Goal: Transaction & Acquisition: Book appointment/travel/reservation

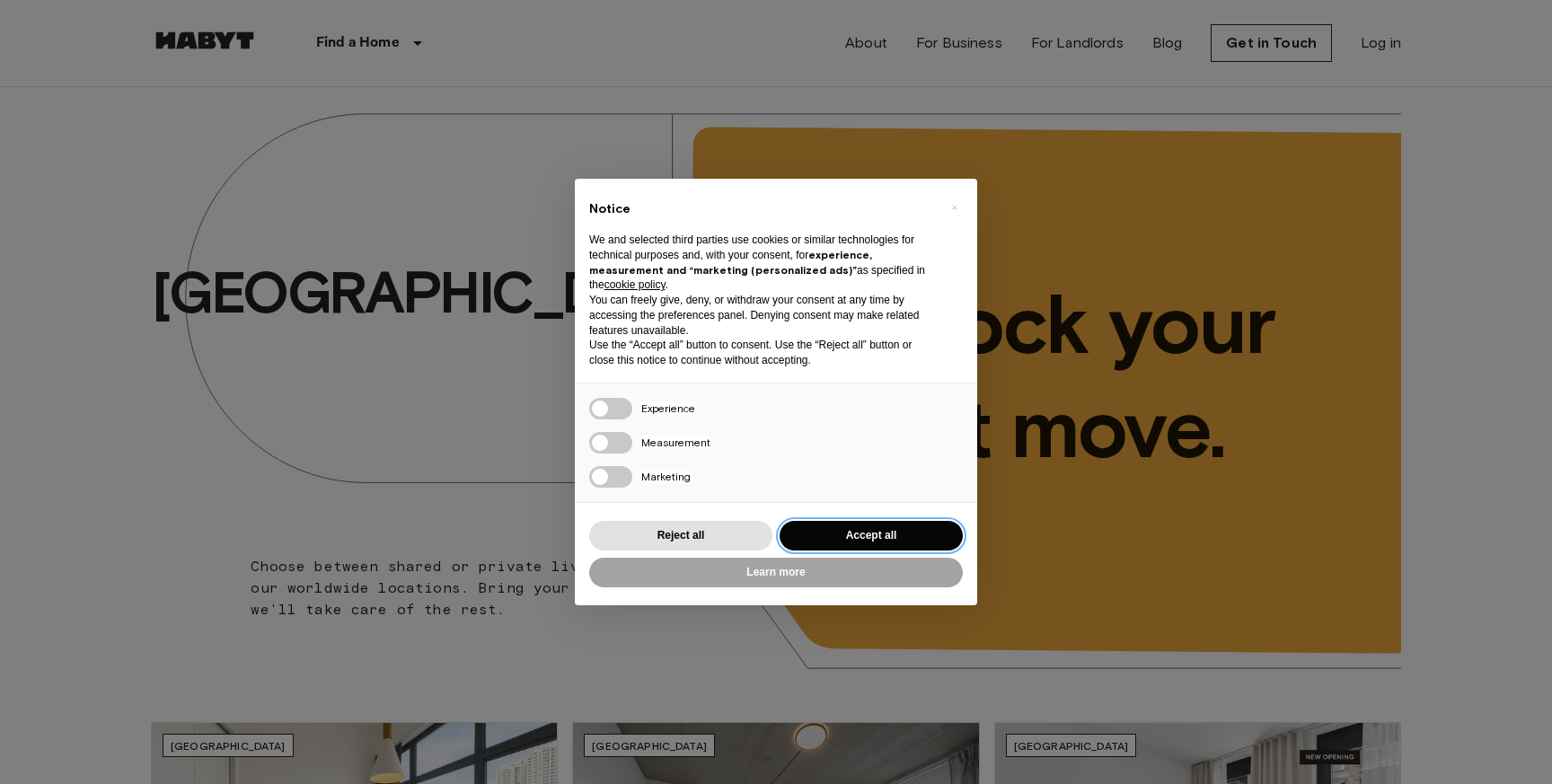
click at [836, 539] on button "Accept all" at bounding box center [871, 536] width 183 height 30
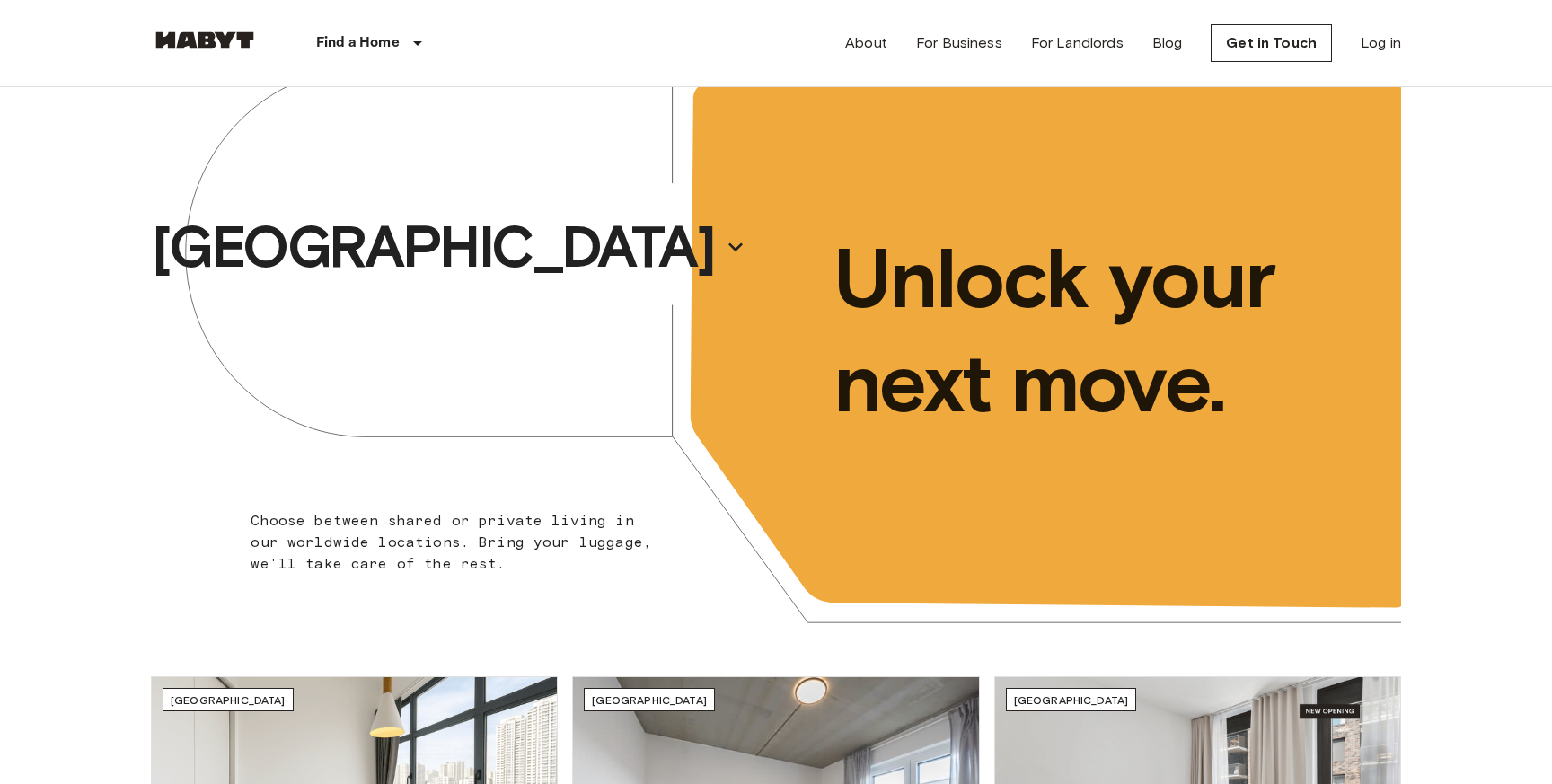
scroll to position [47, 0]
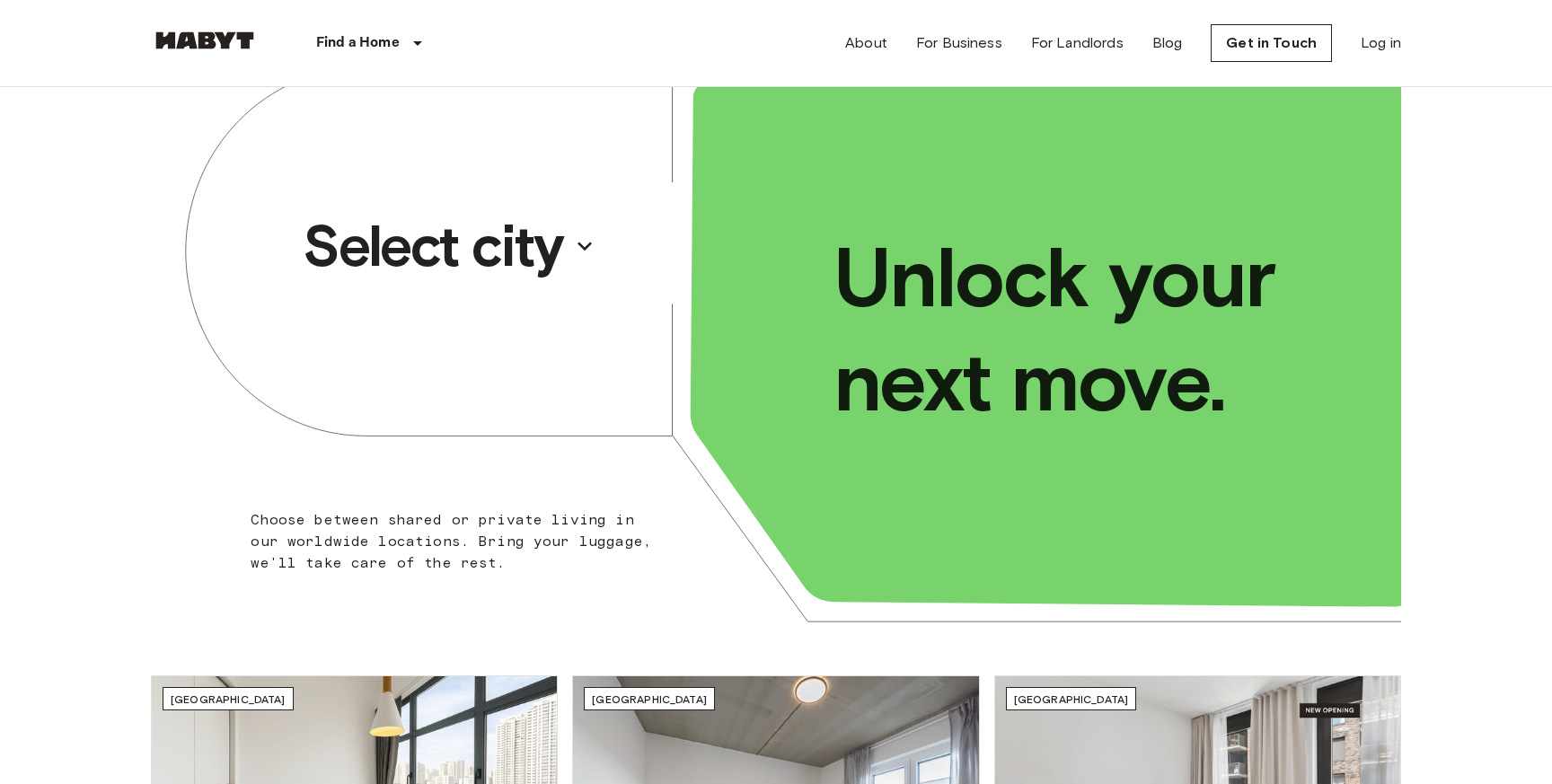
click at [583, 251] on icon "button" at bounding box center [585, 246] width 29 height 29
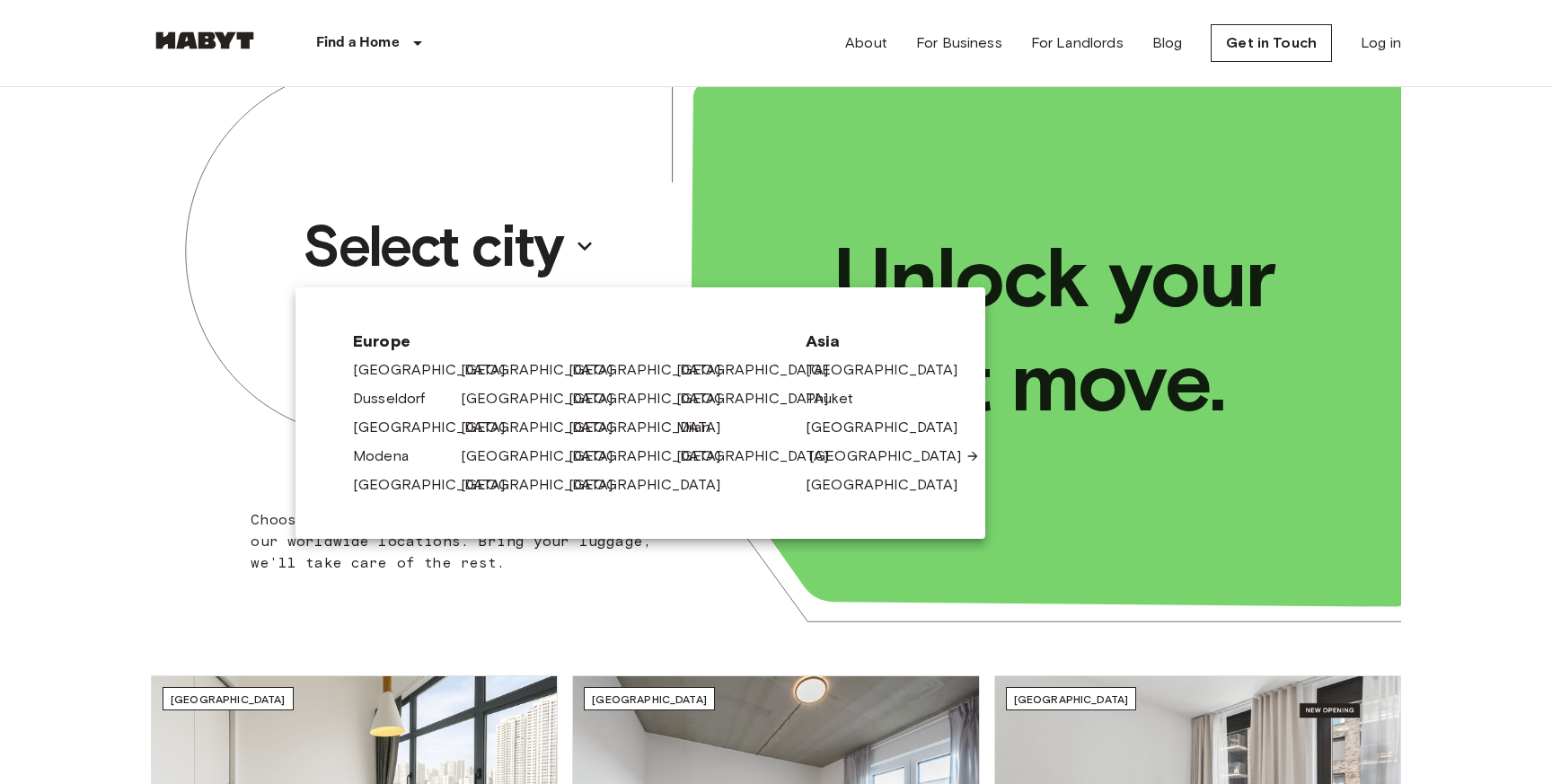
click at [863, 463] on link "[GEOGRAPHIC_DATA]" at bounding box center [894, 457] width 171 height 22
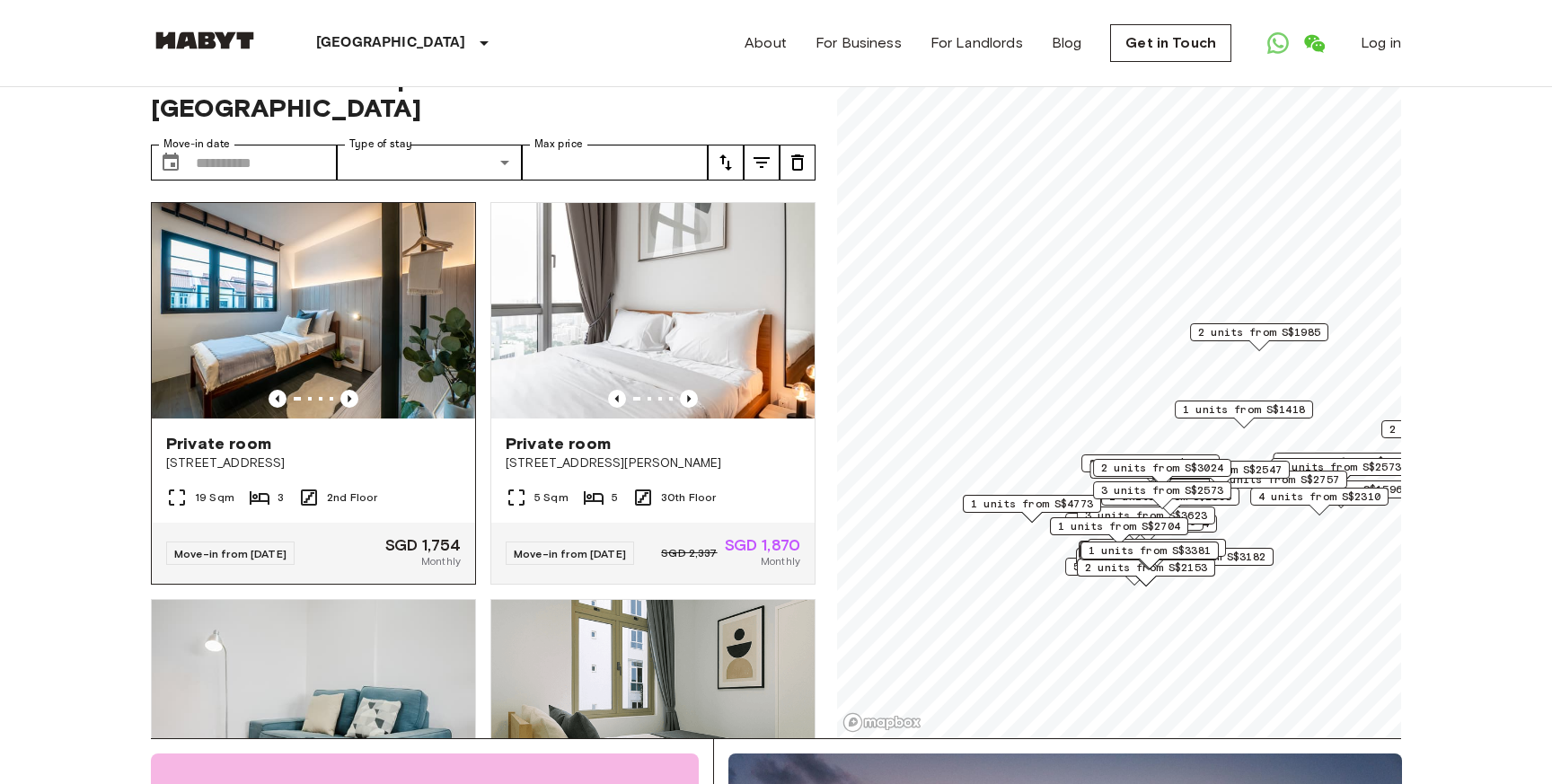
click at [256, 487] on icon at bounding box center [260, 498] width 22 height 22
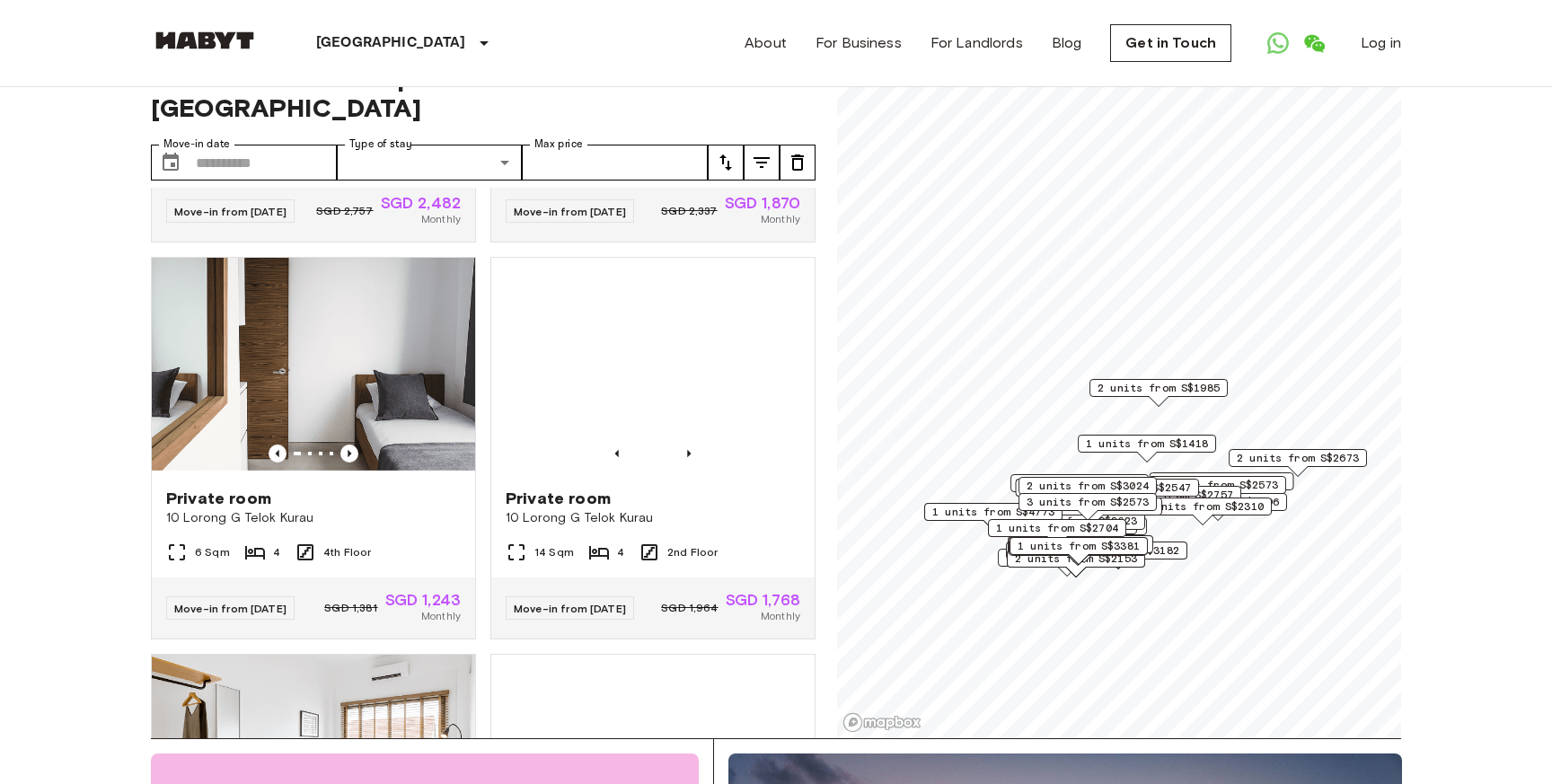
scroll to position [2301, 0]
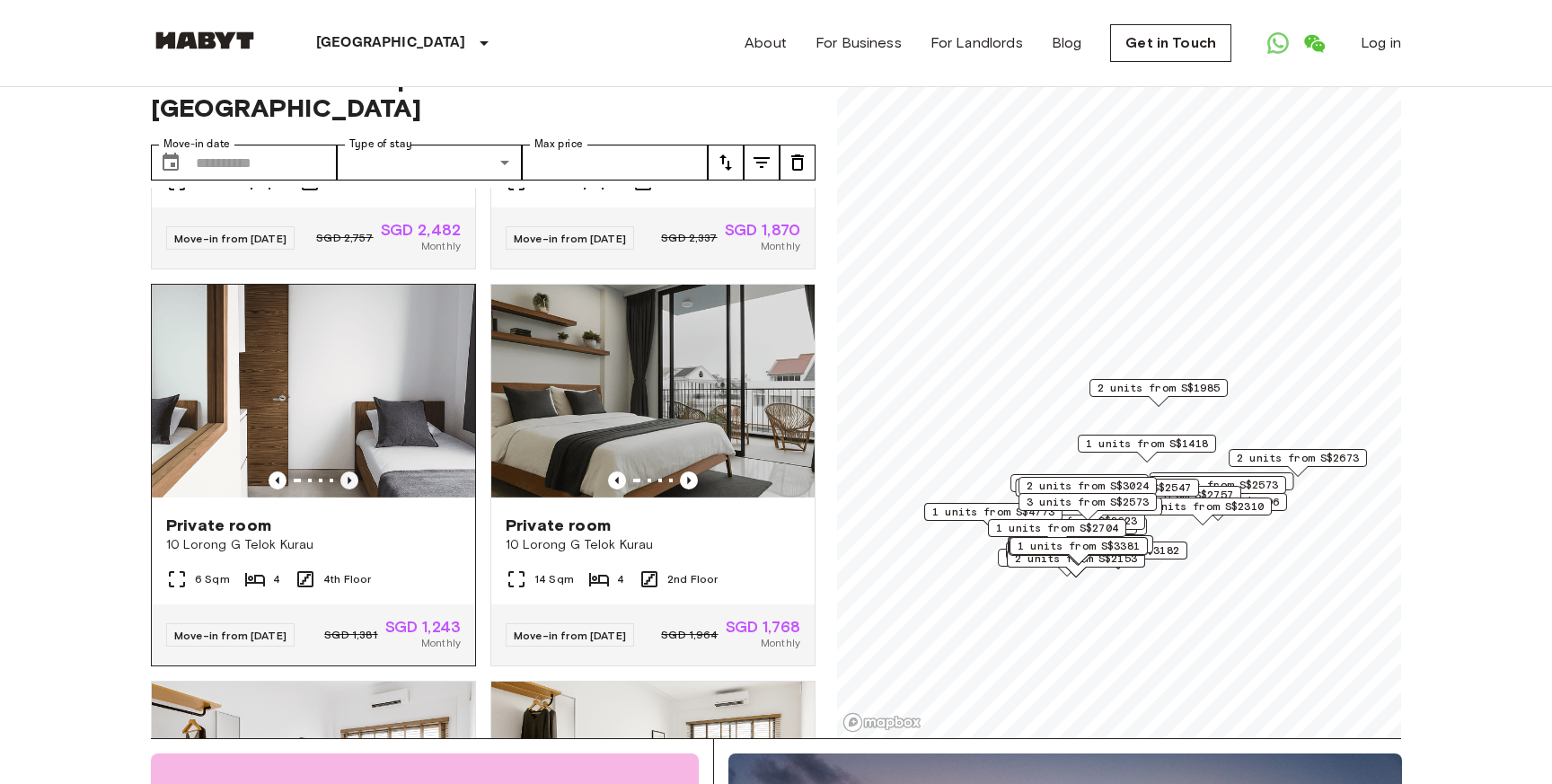
click at [351, 472] on icon "Previous image" at bounding box center [350, 481] width 18 height 18
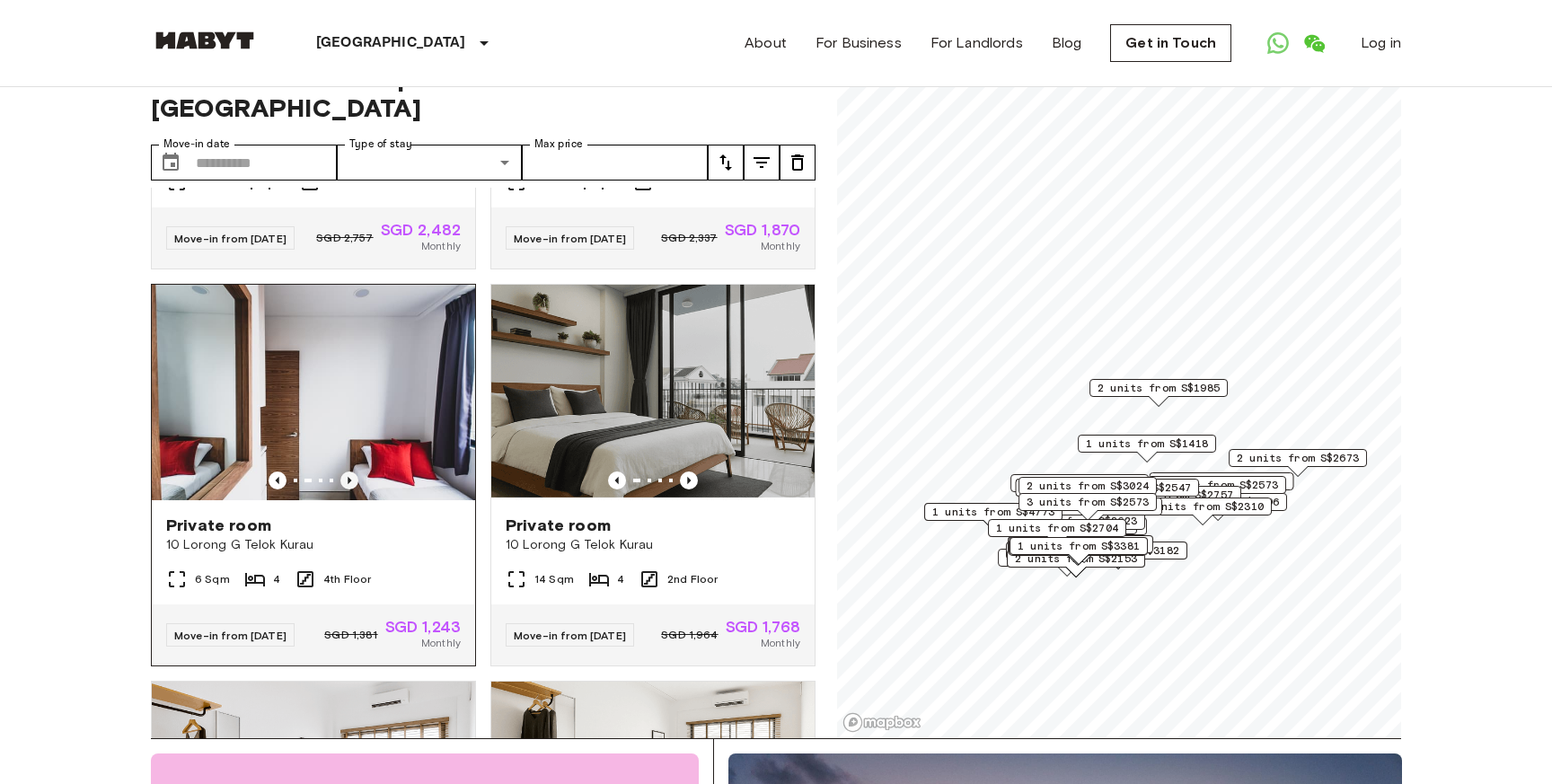
click at [352, 472] on icon "Previous image" at bounding box center [350, 481] width 18 height 18
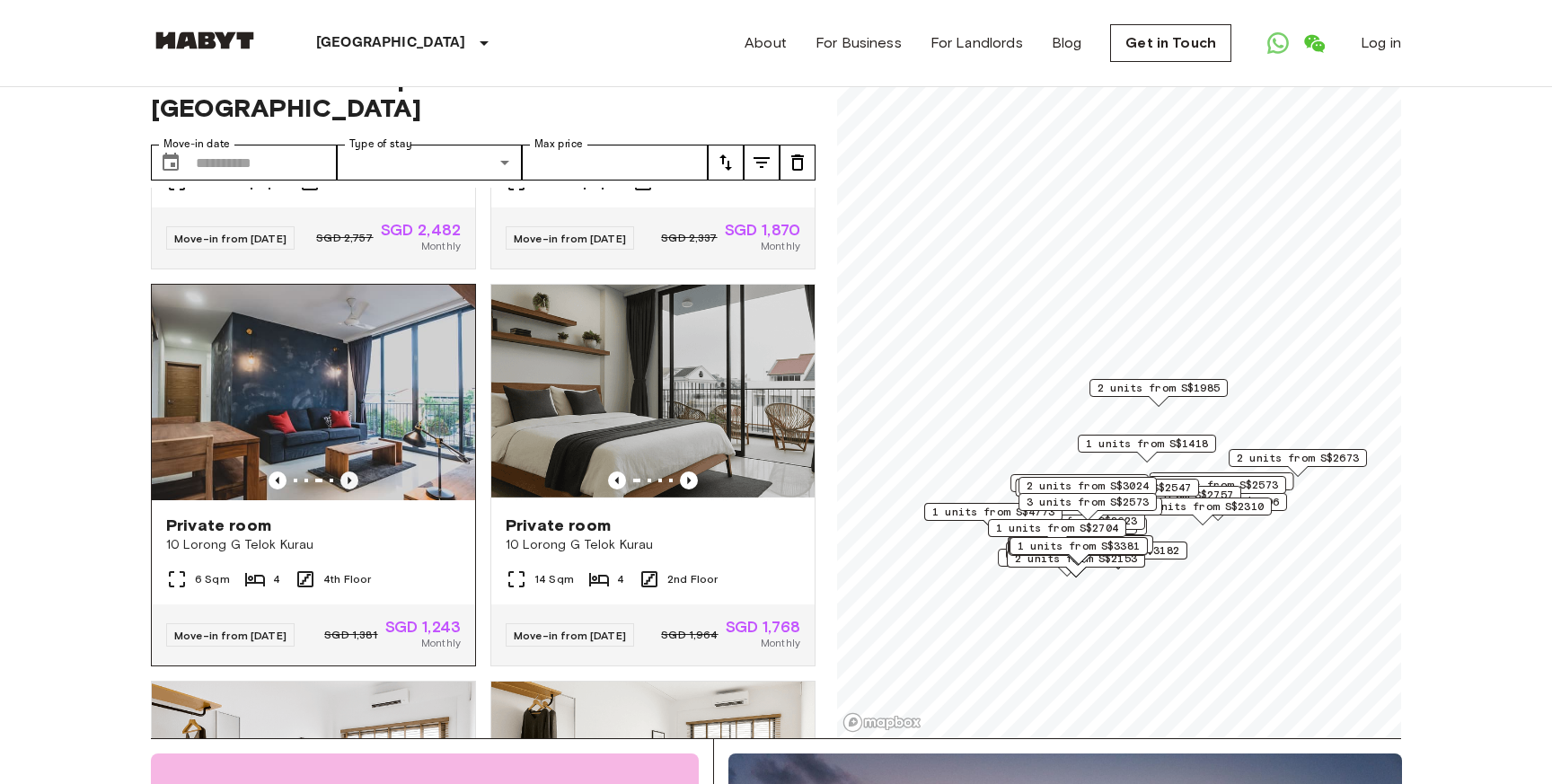
click at [352, 472] on icon "Previous image" at bounding box center [350, 481] width 18 height 18
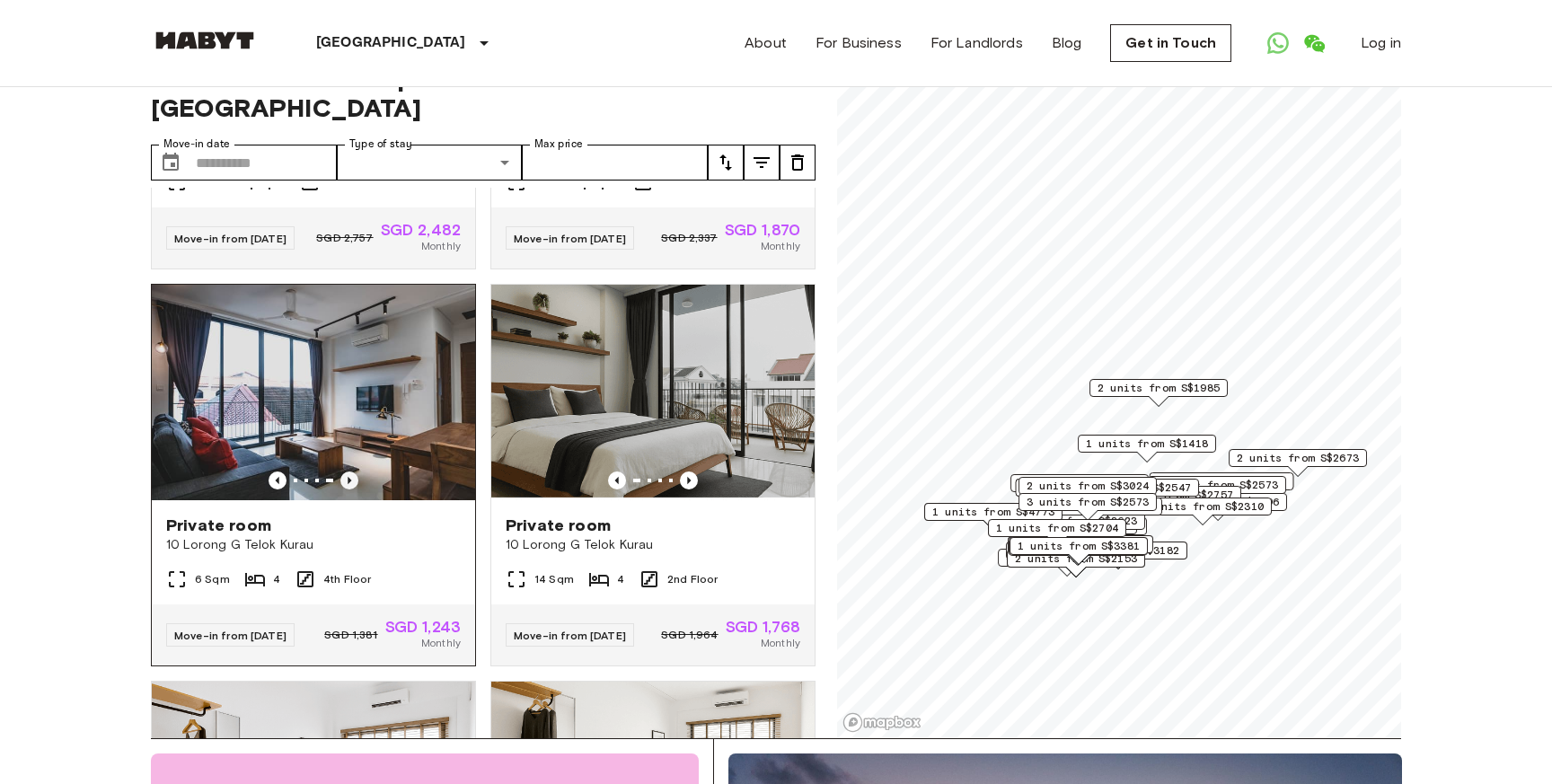
click at [352, 472] on icon "Previous image" at bounding box center [350, 481] width 18 height 18
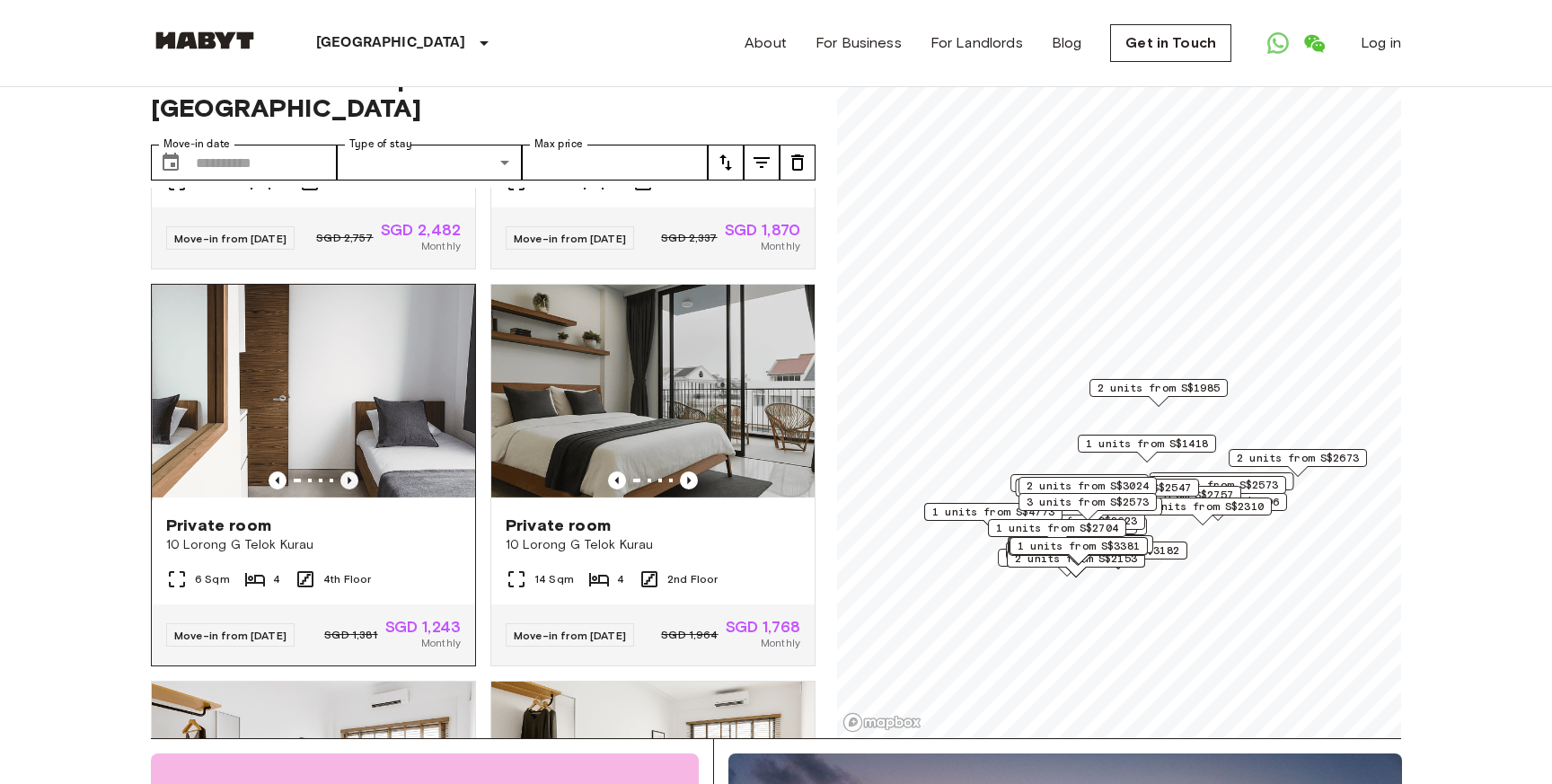
click at [352, 472] on icon "Previous image" at bounding box center [350, 481] width 18 height 18
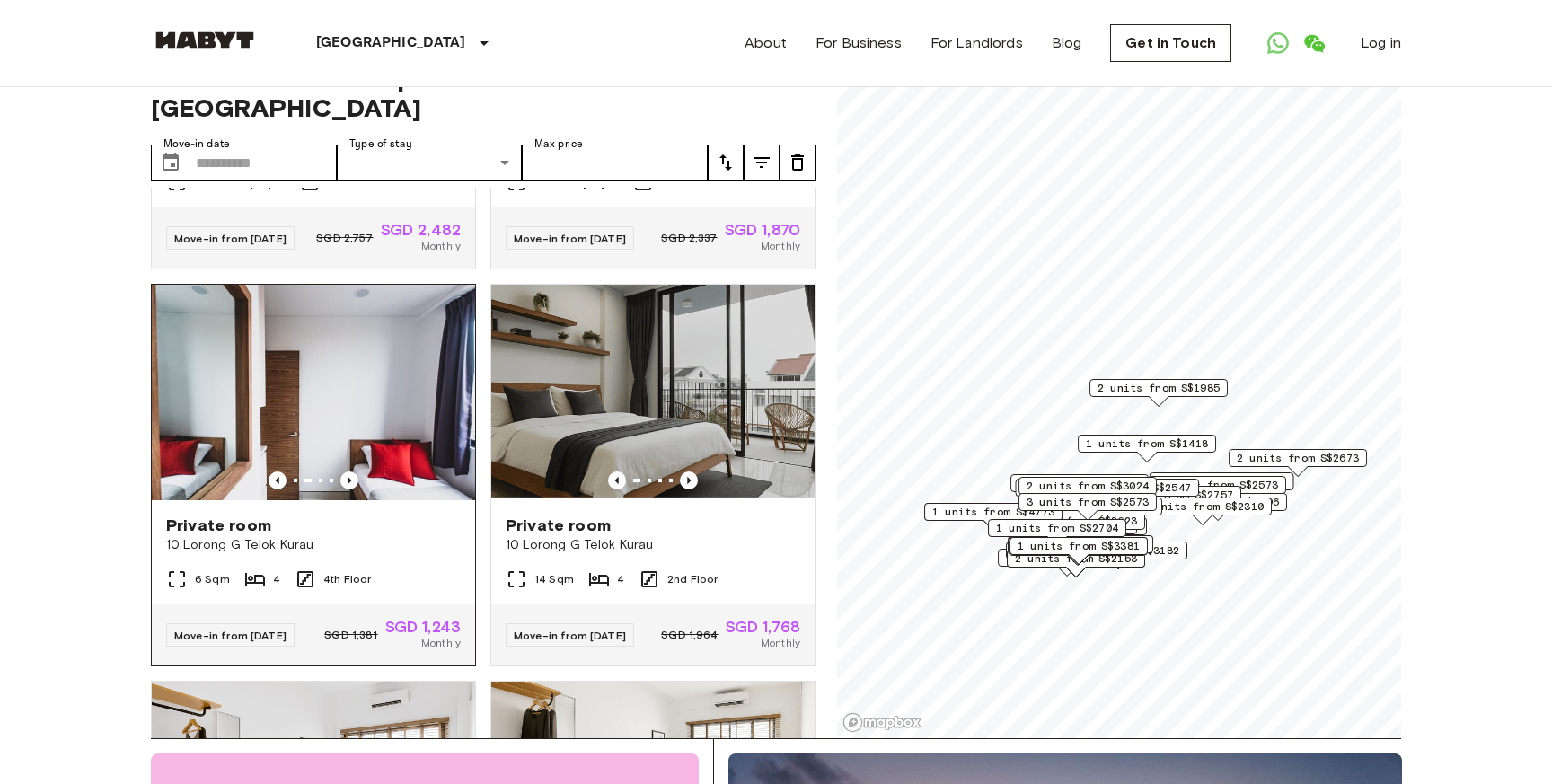
click at [336, 515] on div "Private room" at bounding box center [313, 526] width 295 height 22
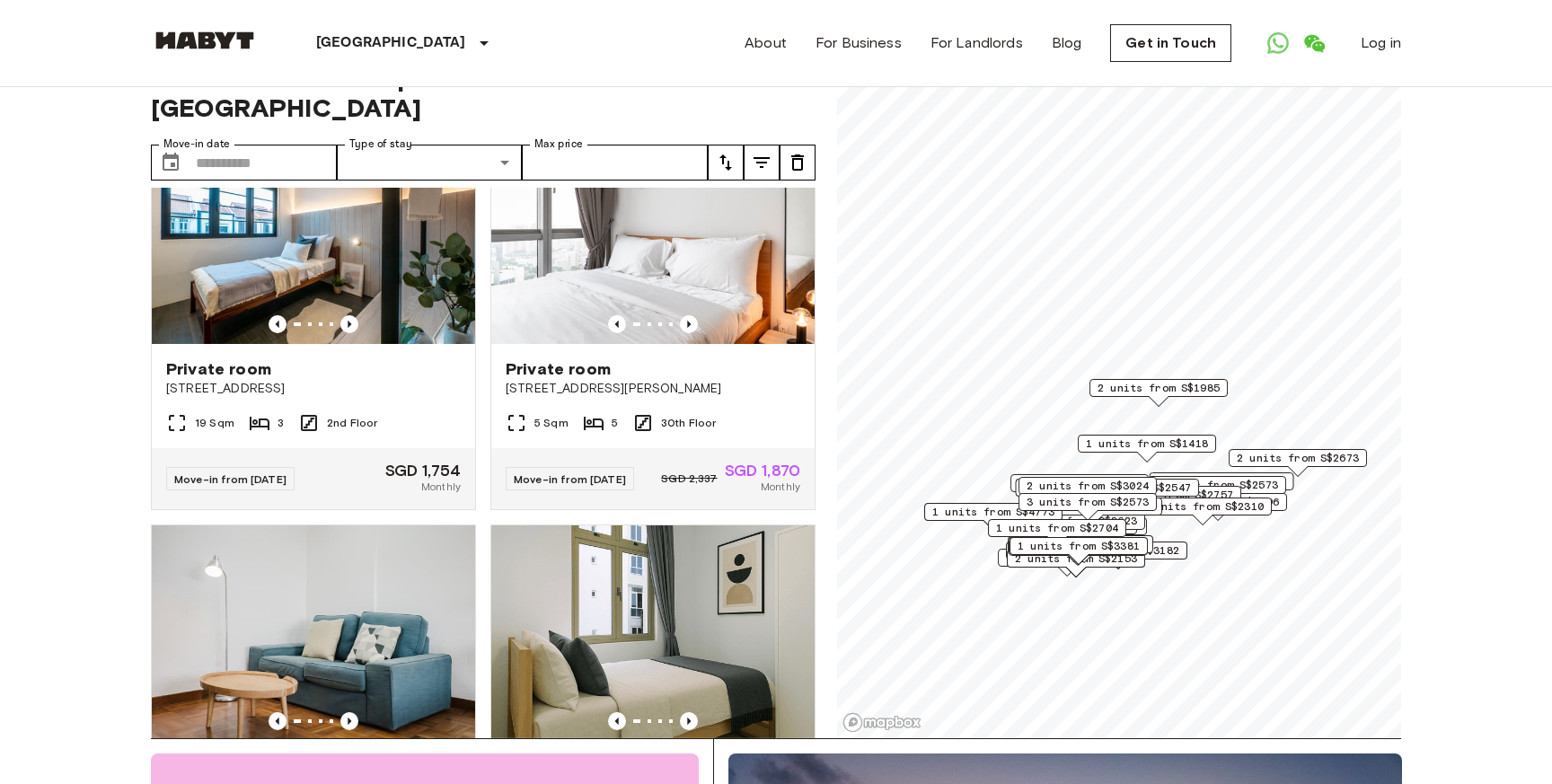
scroll to position [0, 0]
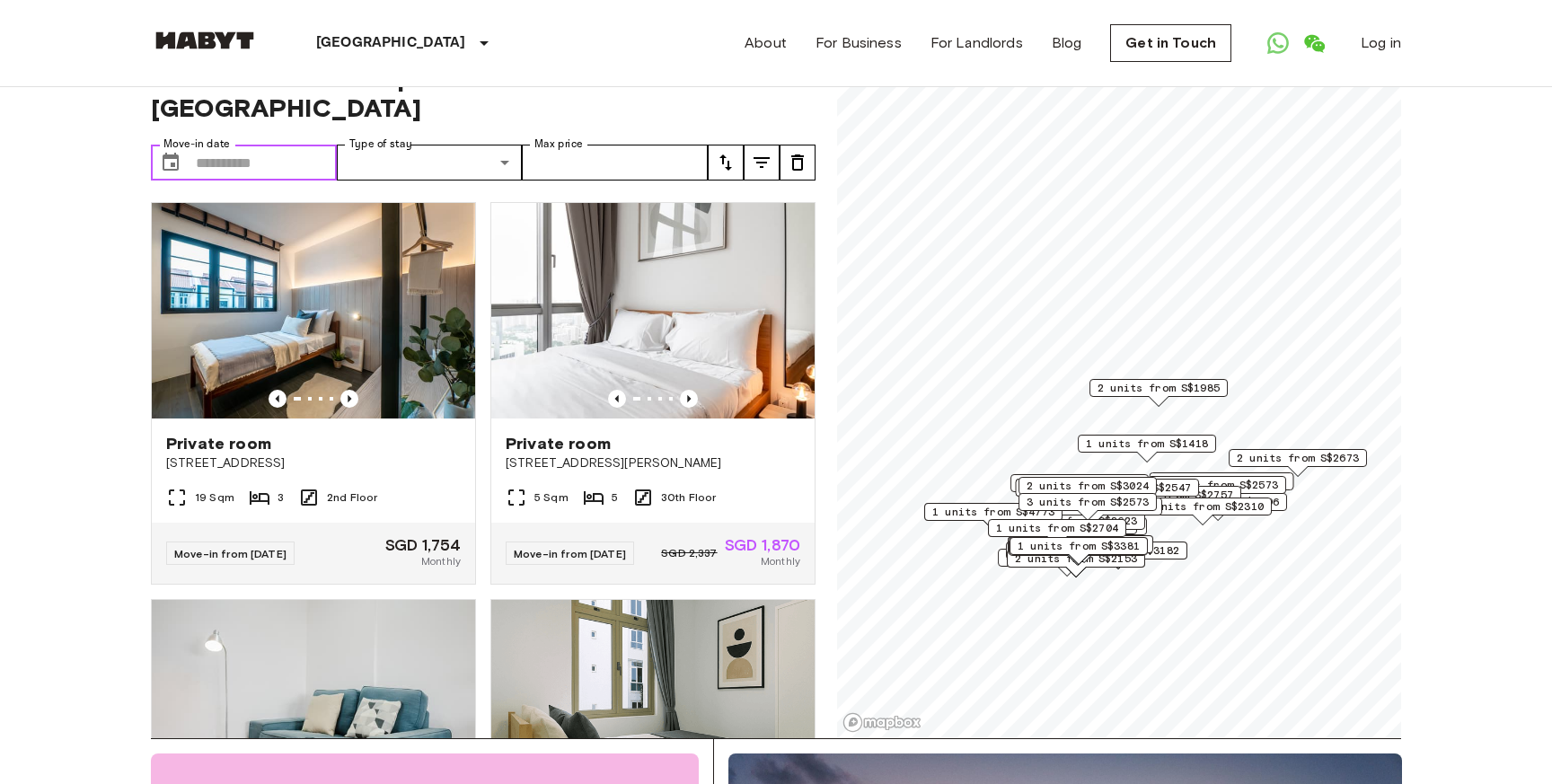
click at [228, 145] on input "Move-in date" at bounding box center [266, 163] width 141 height 36
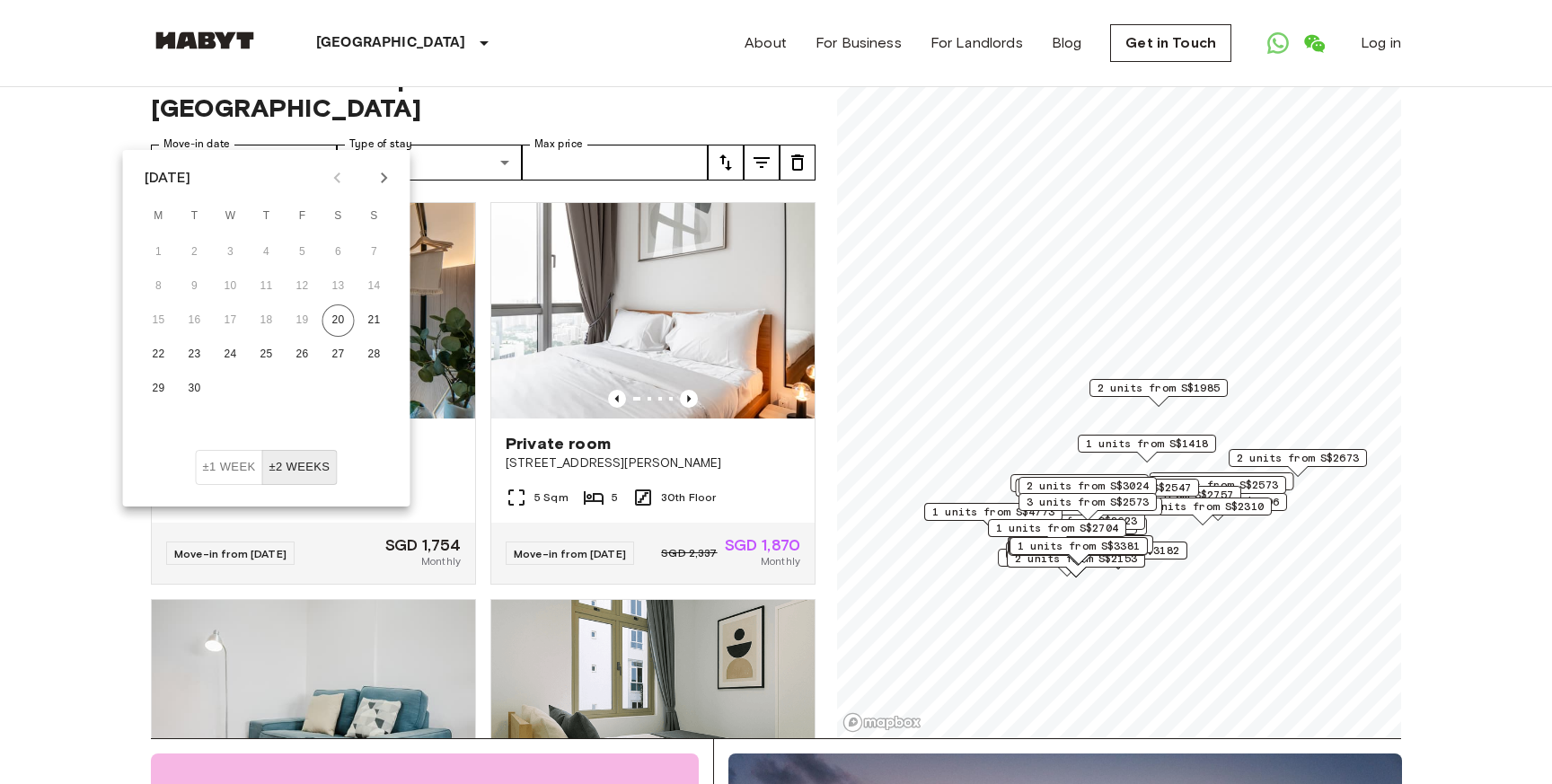
click at [393, 181] on icon "Next month" at bounding box center [385, 178] width 22 height 22
click at [160, 290] on button "3" at bounding box center [159, 286] width 32 height 32
type input "**********"
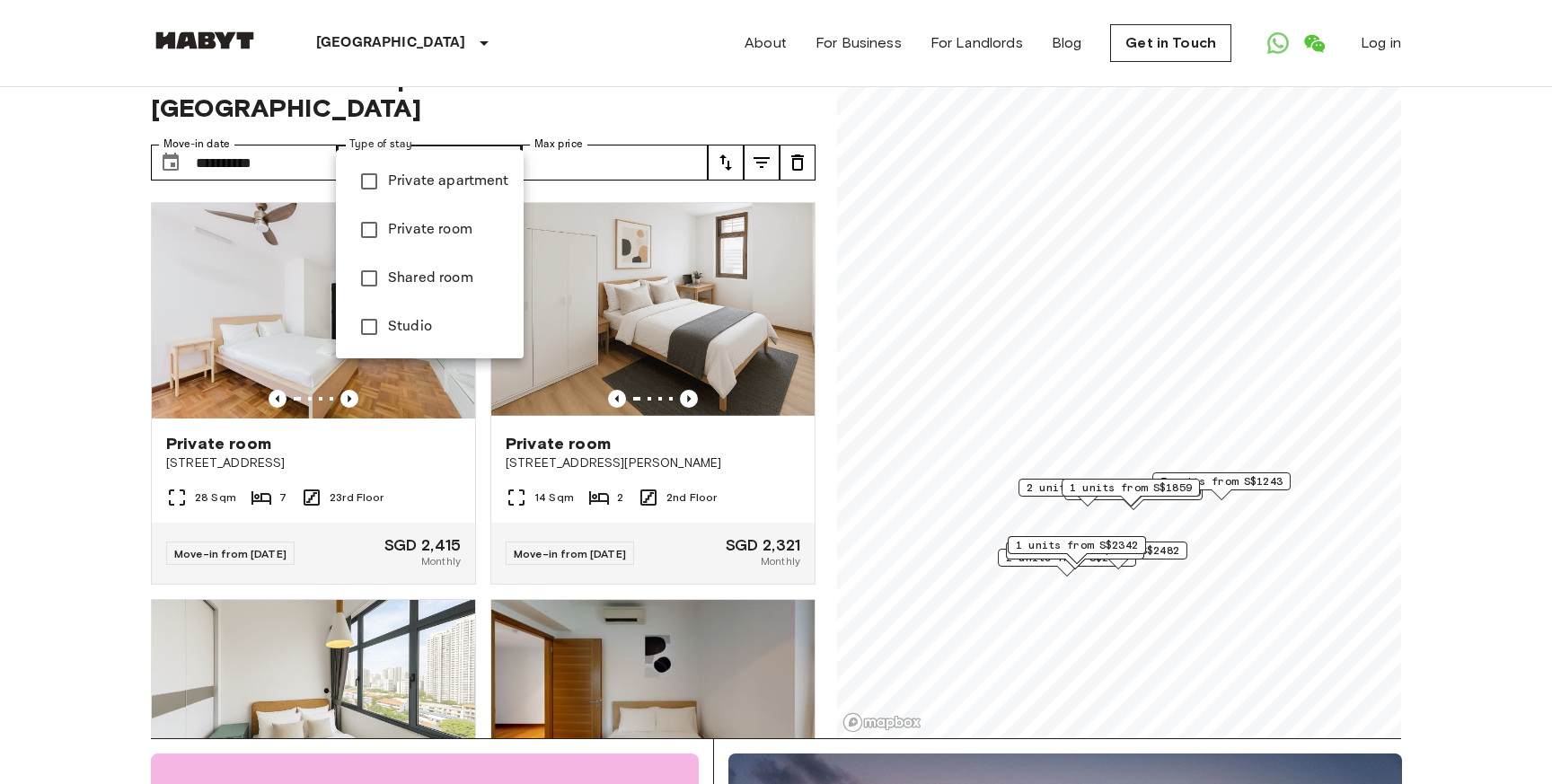
click at [587, 120] on div at bounding box center [776, 392] width 1552 height 784
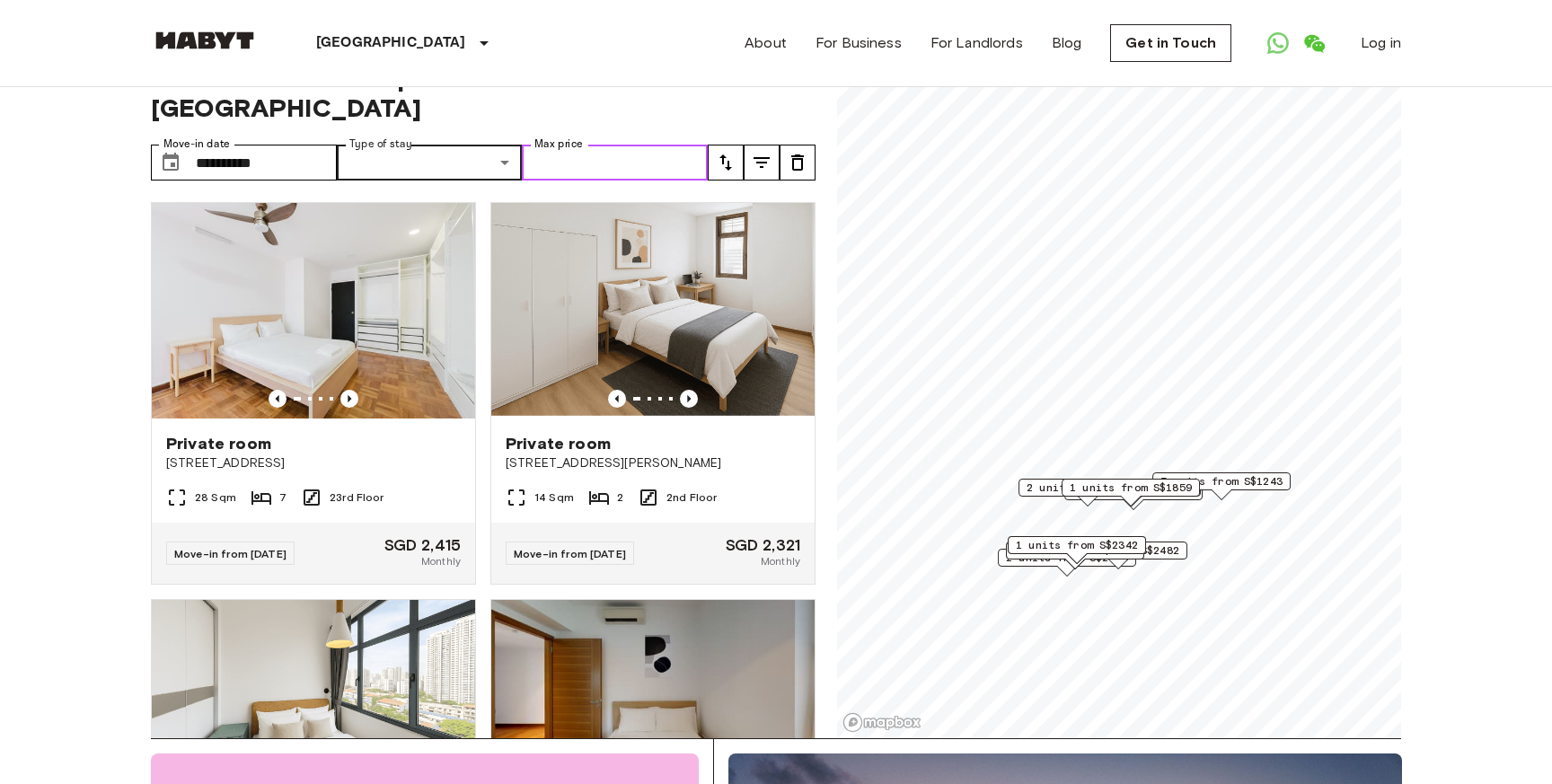
click at [606, 145] on input "Max price" at bounding box center [615, 163] width 186 height 36
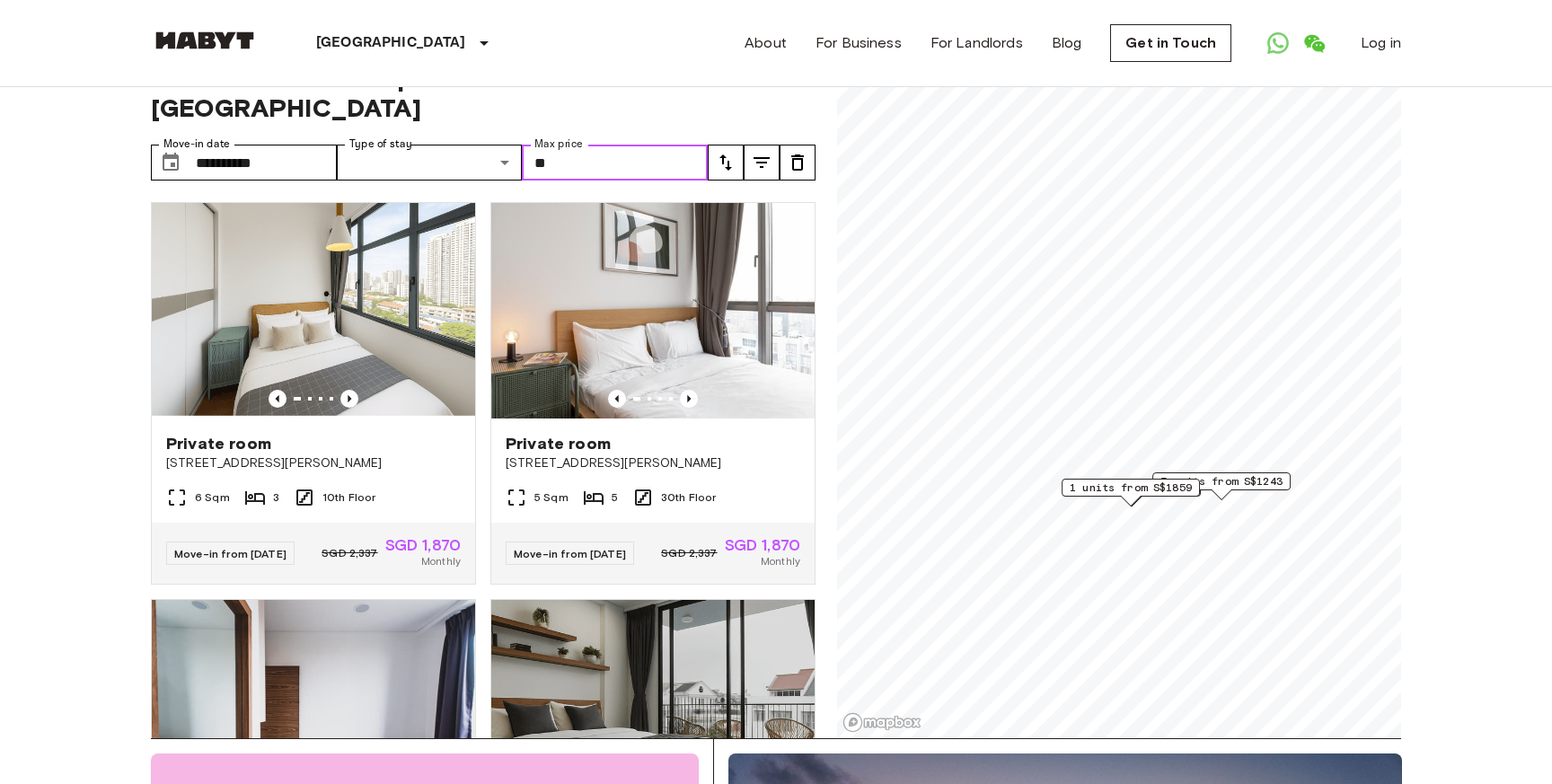
type input "*"
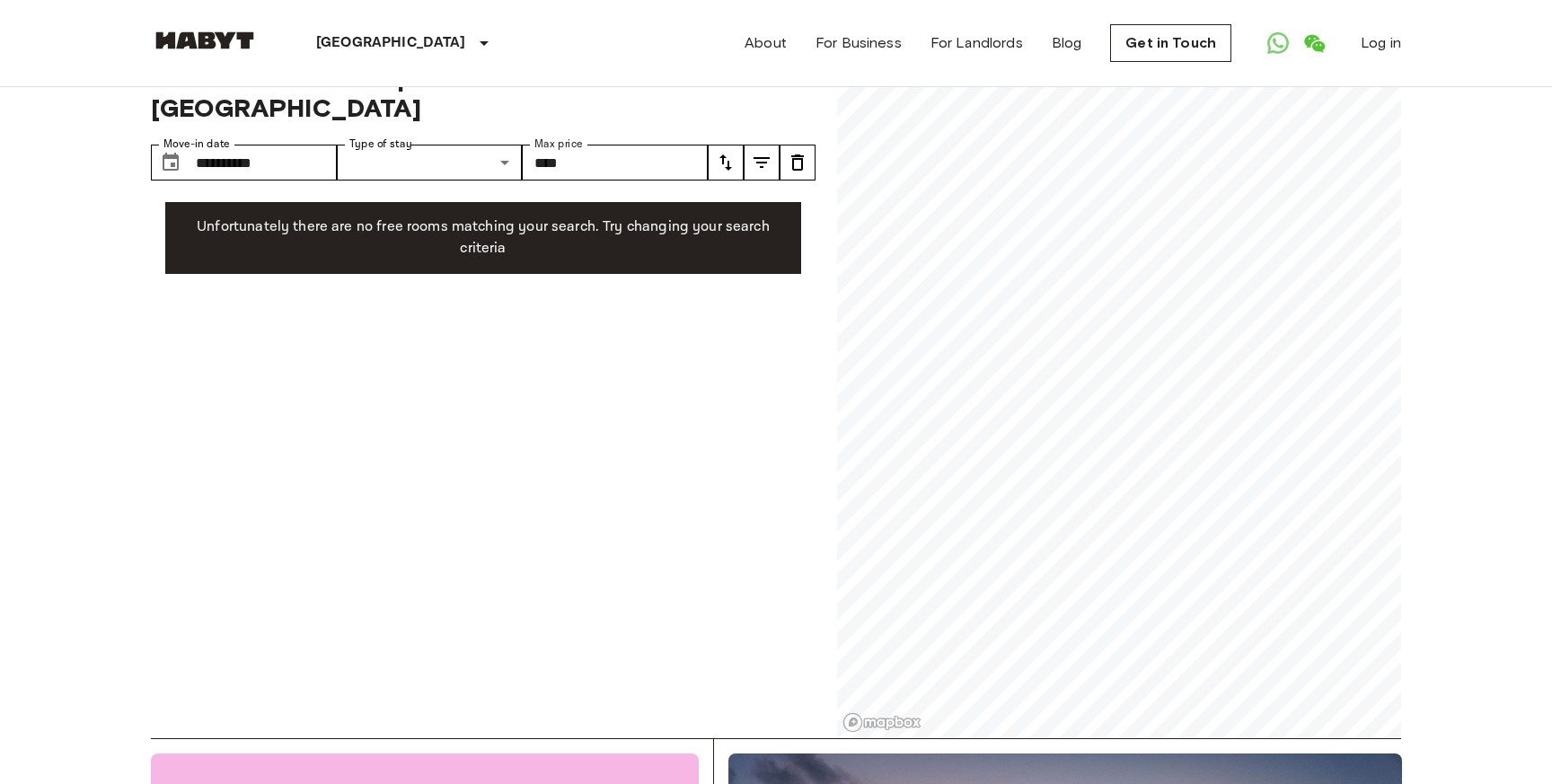
click at [586, 145] on input "****" at bounding box center [615, 163] width 186 height 36
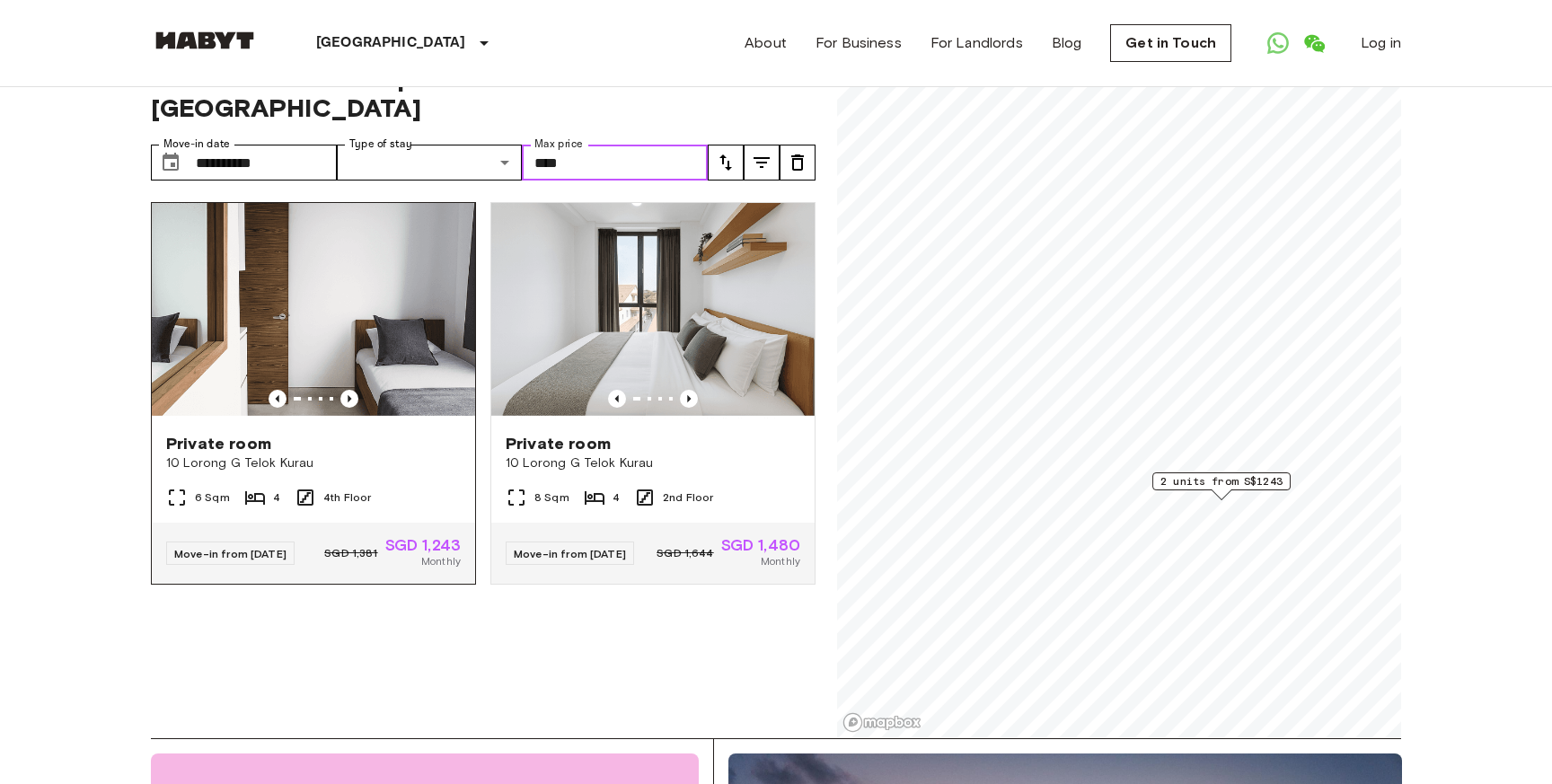
click at [323, 269] on img at bounding box center [313, 311] width 323 height 216
drag, startPoint x: 579, startPoint y: 131, endPoint x: 522, endPoint y: 131, distance: 56.6
click at [522, 145] on input "****" at bounding box center [615, 163] width 186 height 36
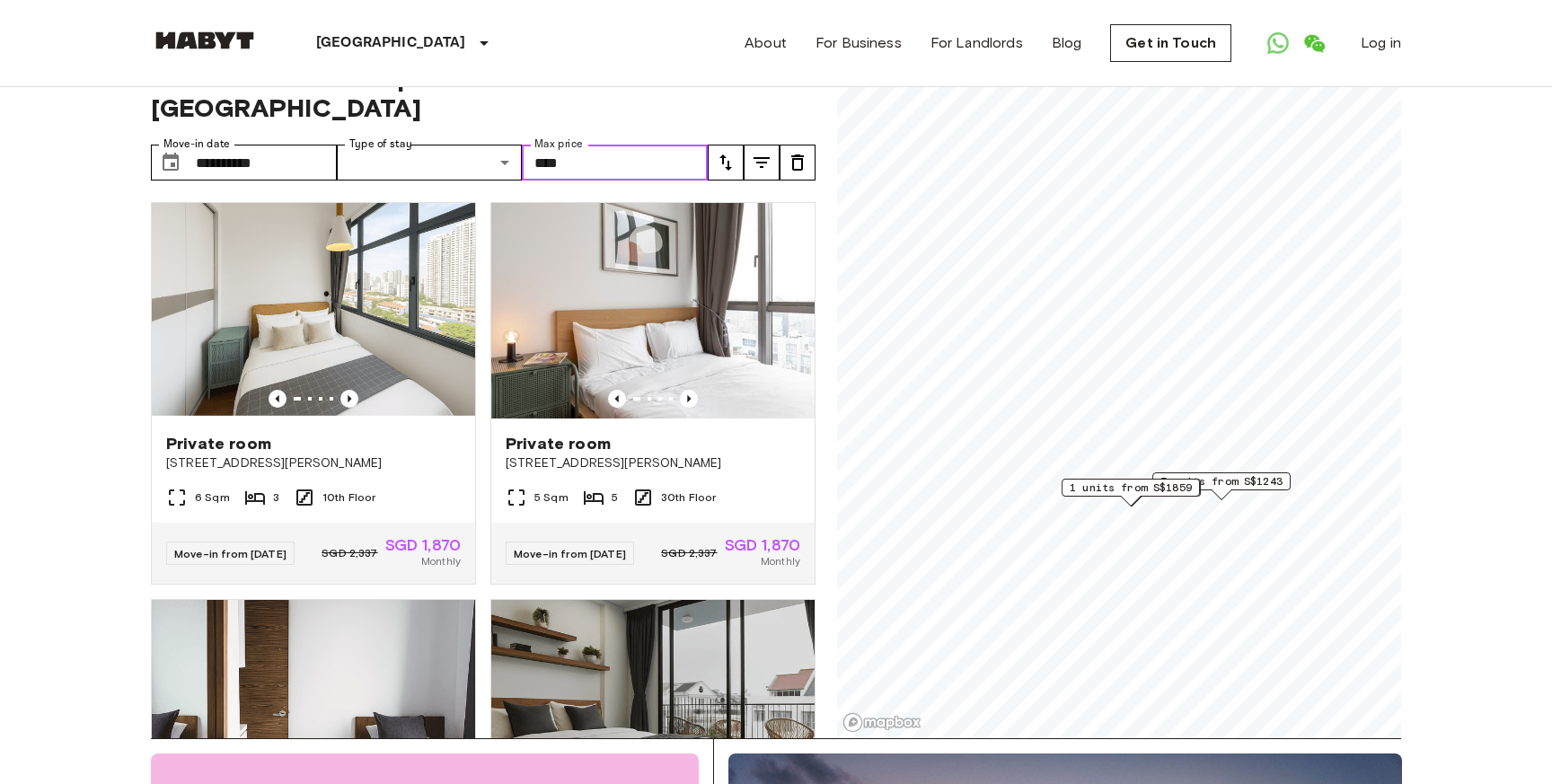
type input "****"
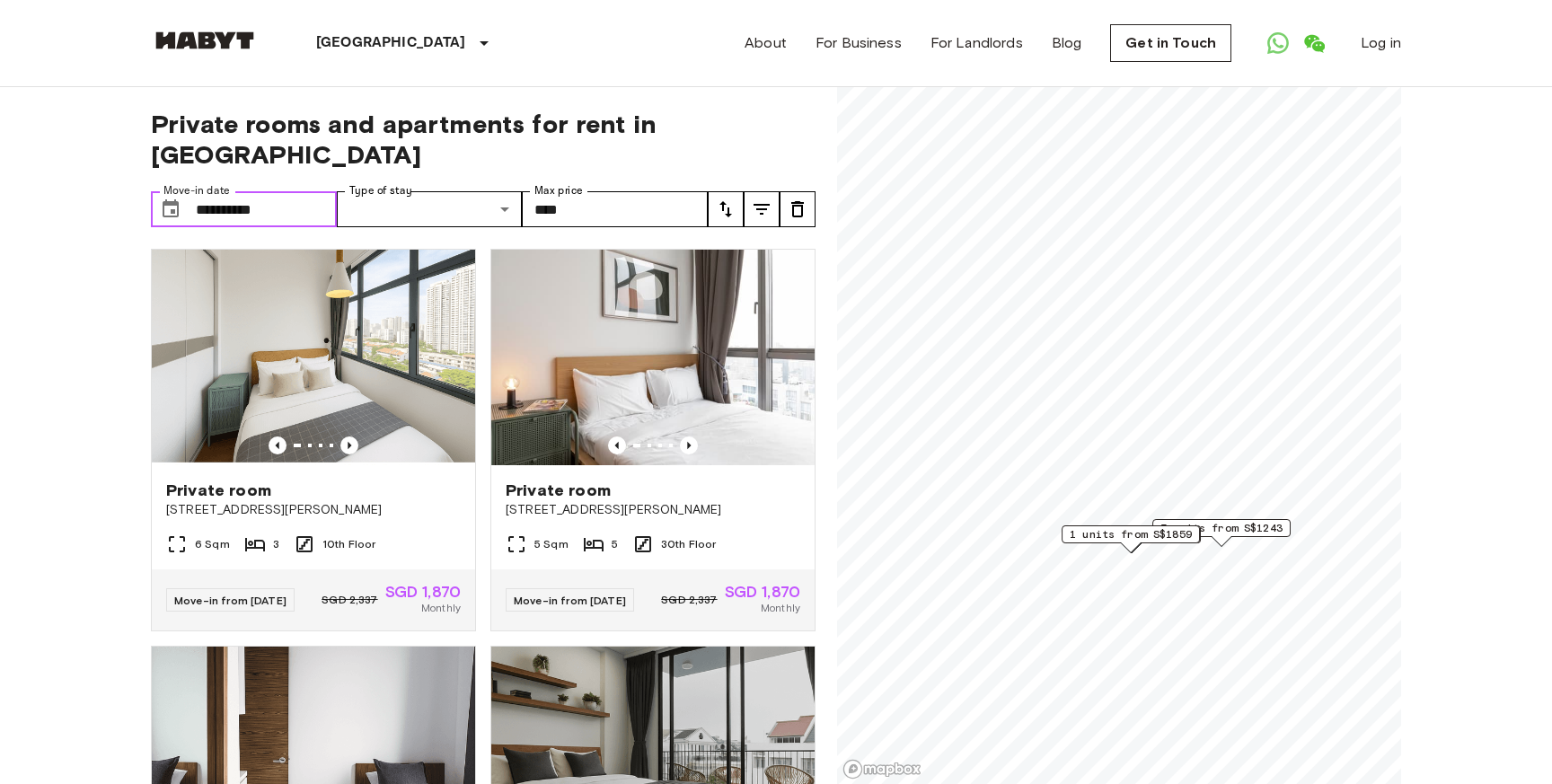
drag, startPoint x: 288, startPoint y: 176, endPoint x: 137, endPoint y: 178, distance: 151.8
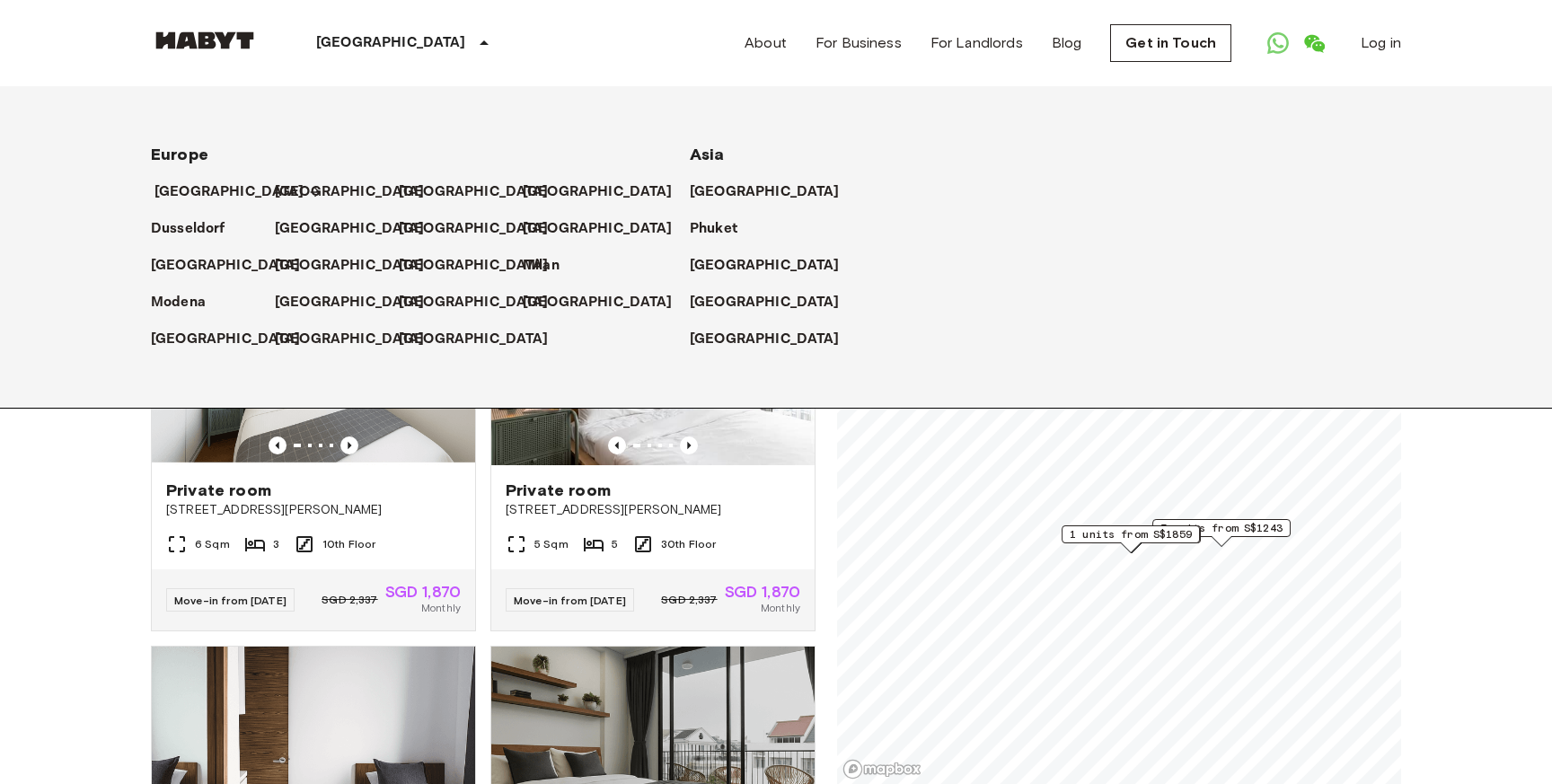
click at [189, 202] on p "[GEOGRAPHIC_DATA]" at bounding box center [230, 192] width 150 height 22
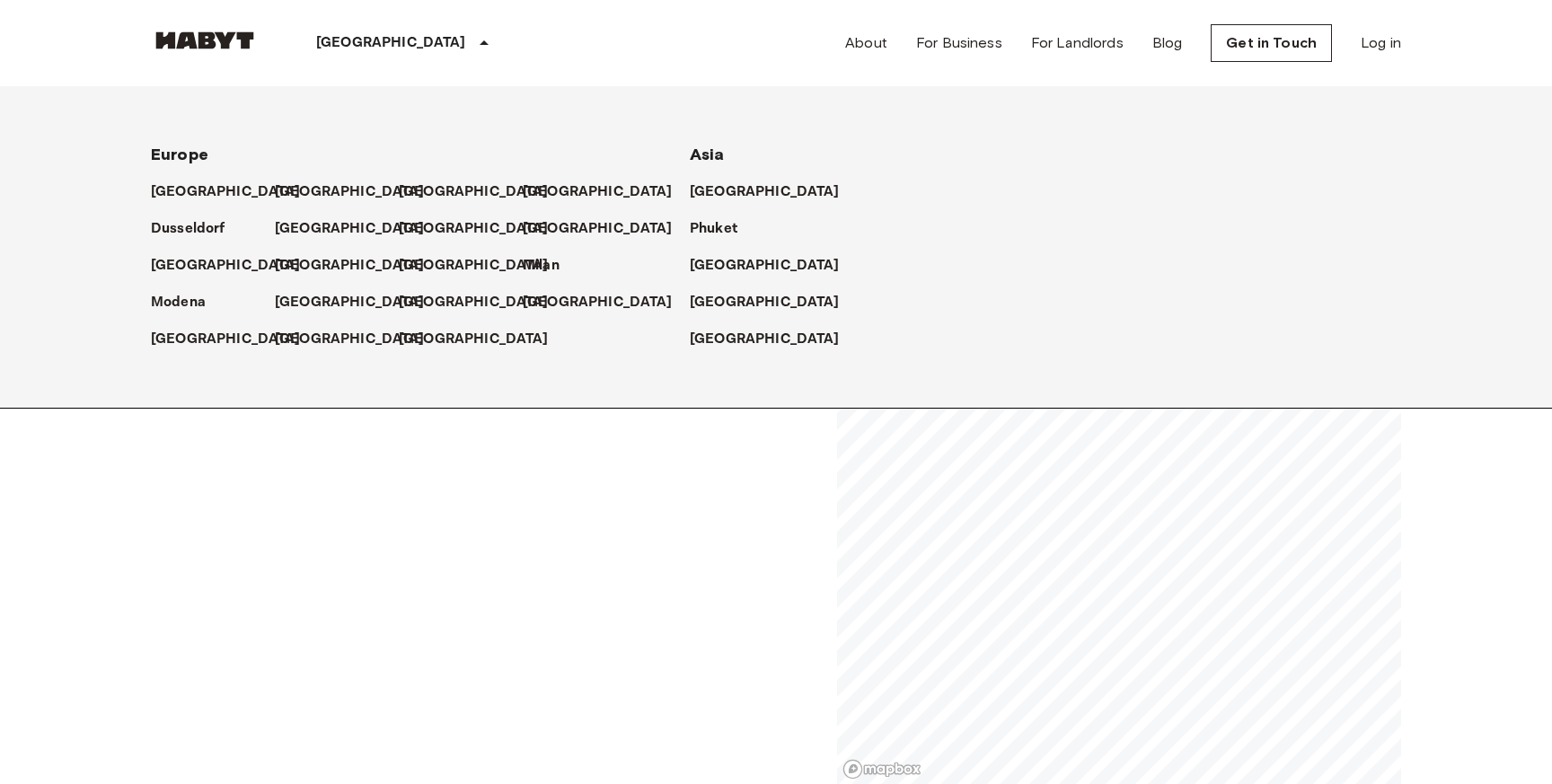
click at [362, 41] on p "[GEOGRAPHIC_DATA]" at bounding box center [391, 43] width 150 height 22
click at [742, 304] on p "[GEOGRAPHIC_DATA]" at bounding box center [769, 303] width 150 height 22
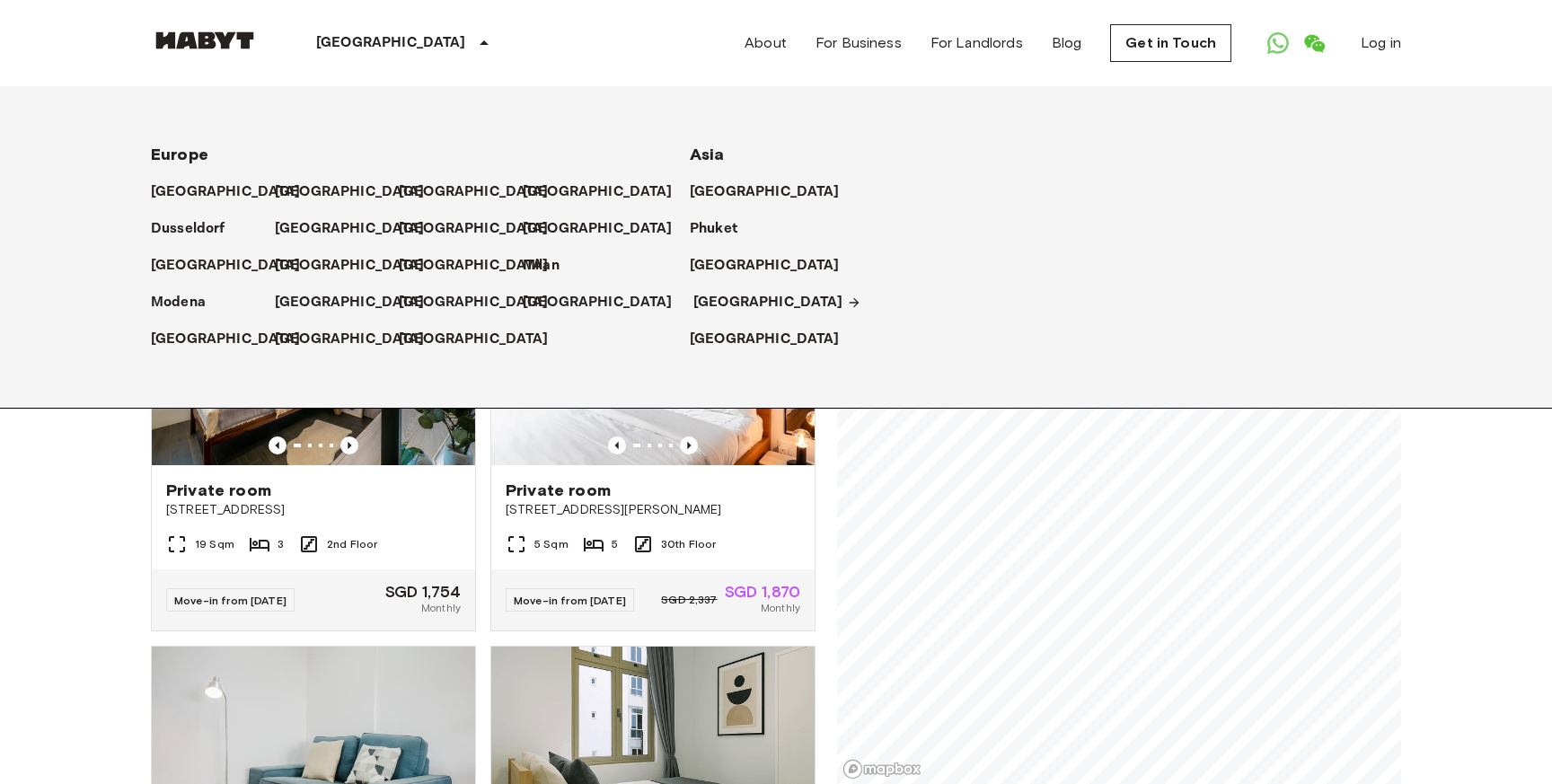
click at [742, 304] on p "[GEOGRAPHIC_DATA]" at bounding box center [769, 303] width 150 height 22
click at [714, 300] on p "[GEOGRAPHIC_DATA]" at bounding box center [769, 303] width 150 height 22
click at [711, 298] on p "[GEOGRAPHIC_DATA]" at bounding box center [769, 303] width 150 height 22
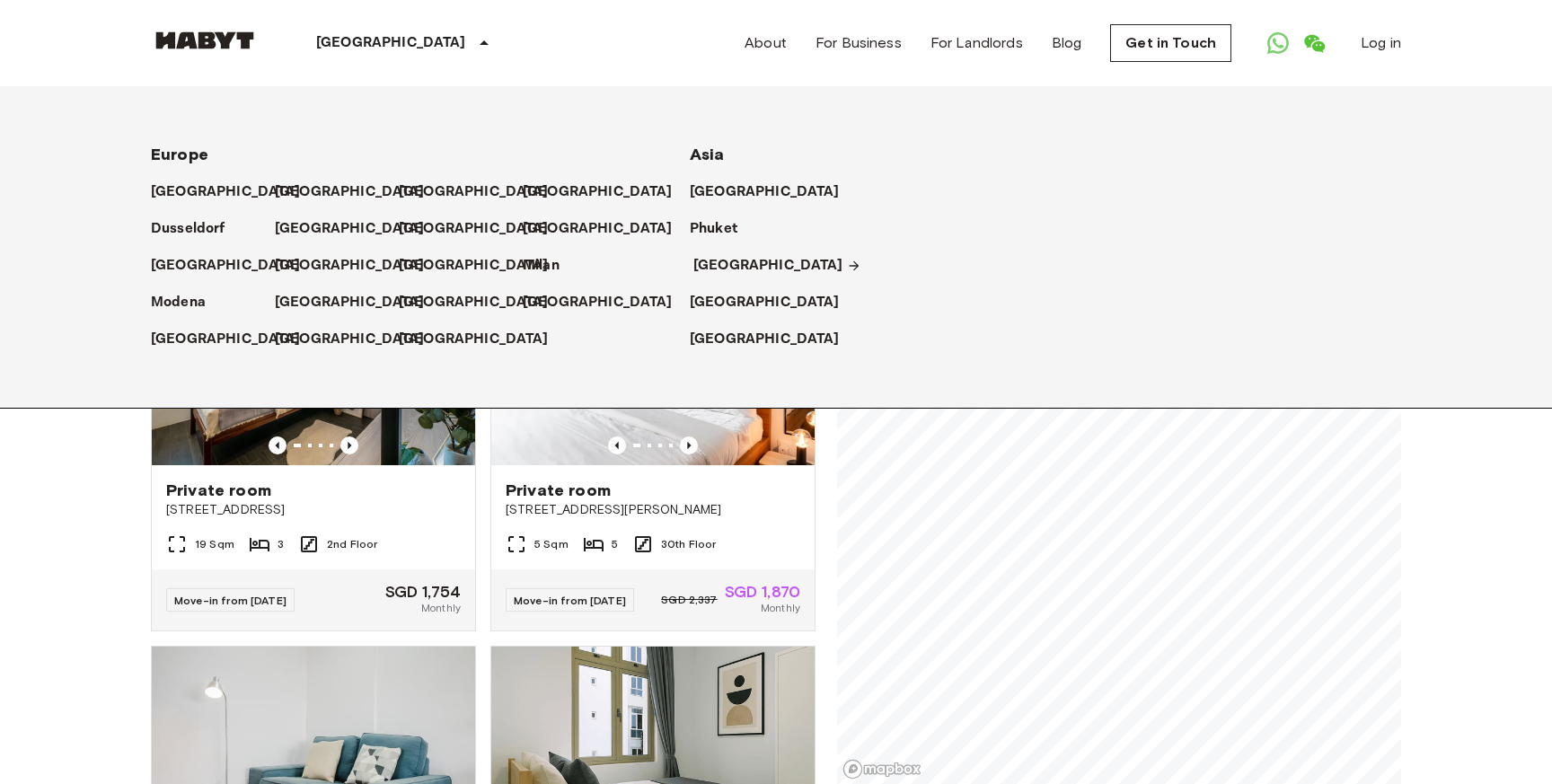
click at [709, 259] on p "[GEOGRAPHIC_DATA]" at bounding box center [769, 266] width 150 height 22
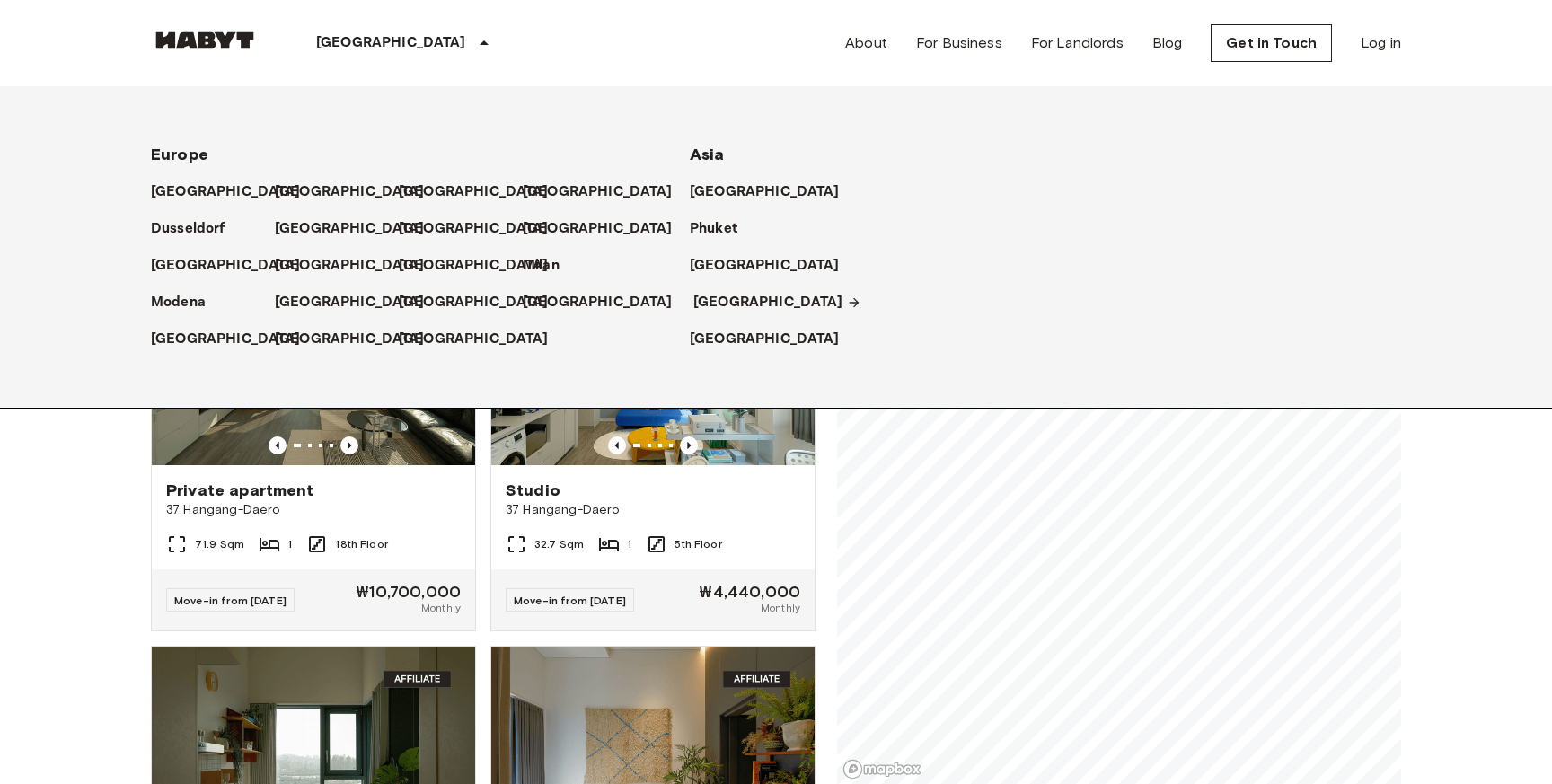
click at [735, 305] on p "[GEOGRAPHIC_DATA]" at bounding box center [769, 303] width 150 height 22
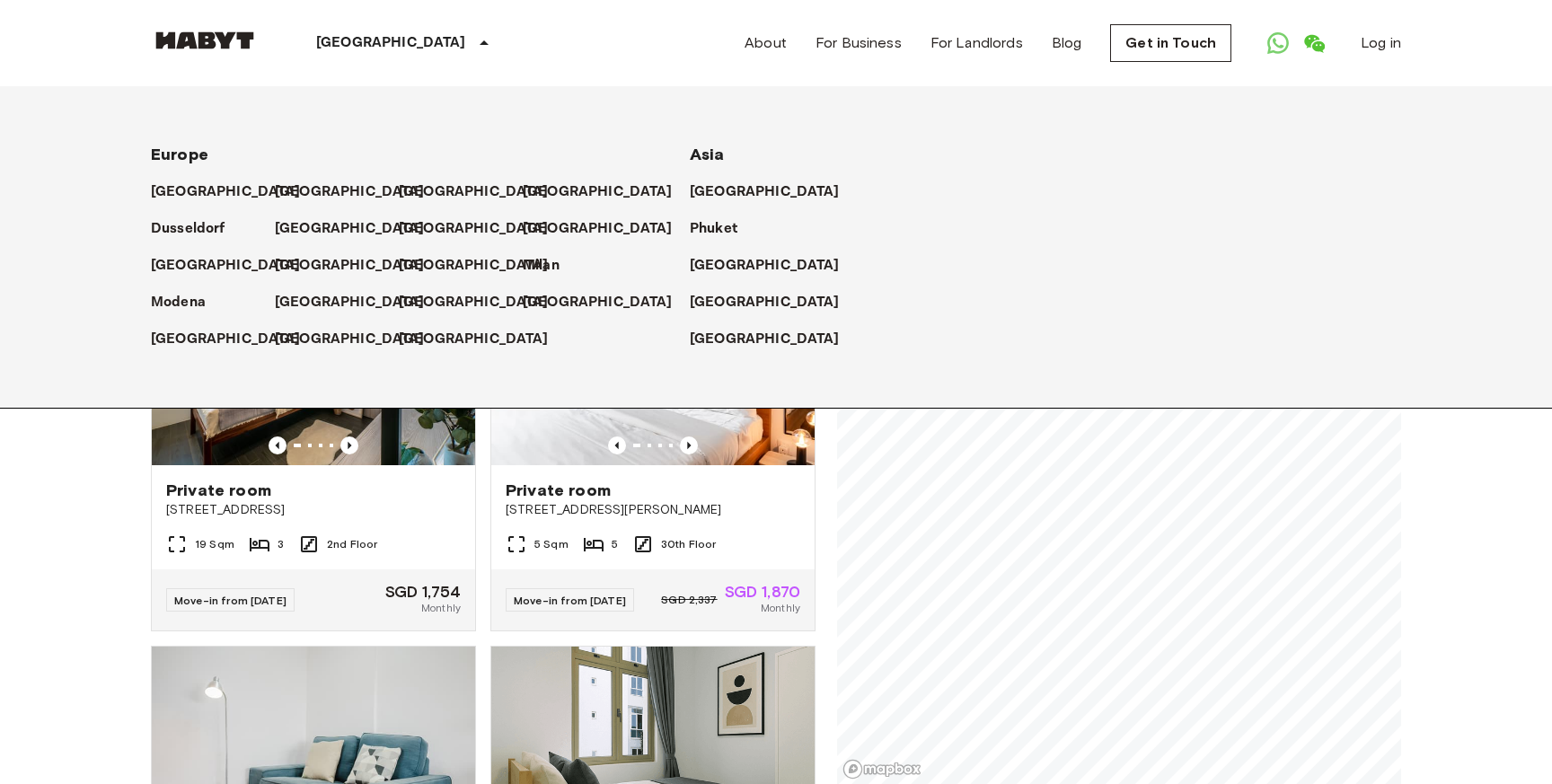
click at [364, 43] on p "[GEOGRAPHIC_DATA]" at bounding box center [391, 43] width 150 height 22
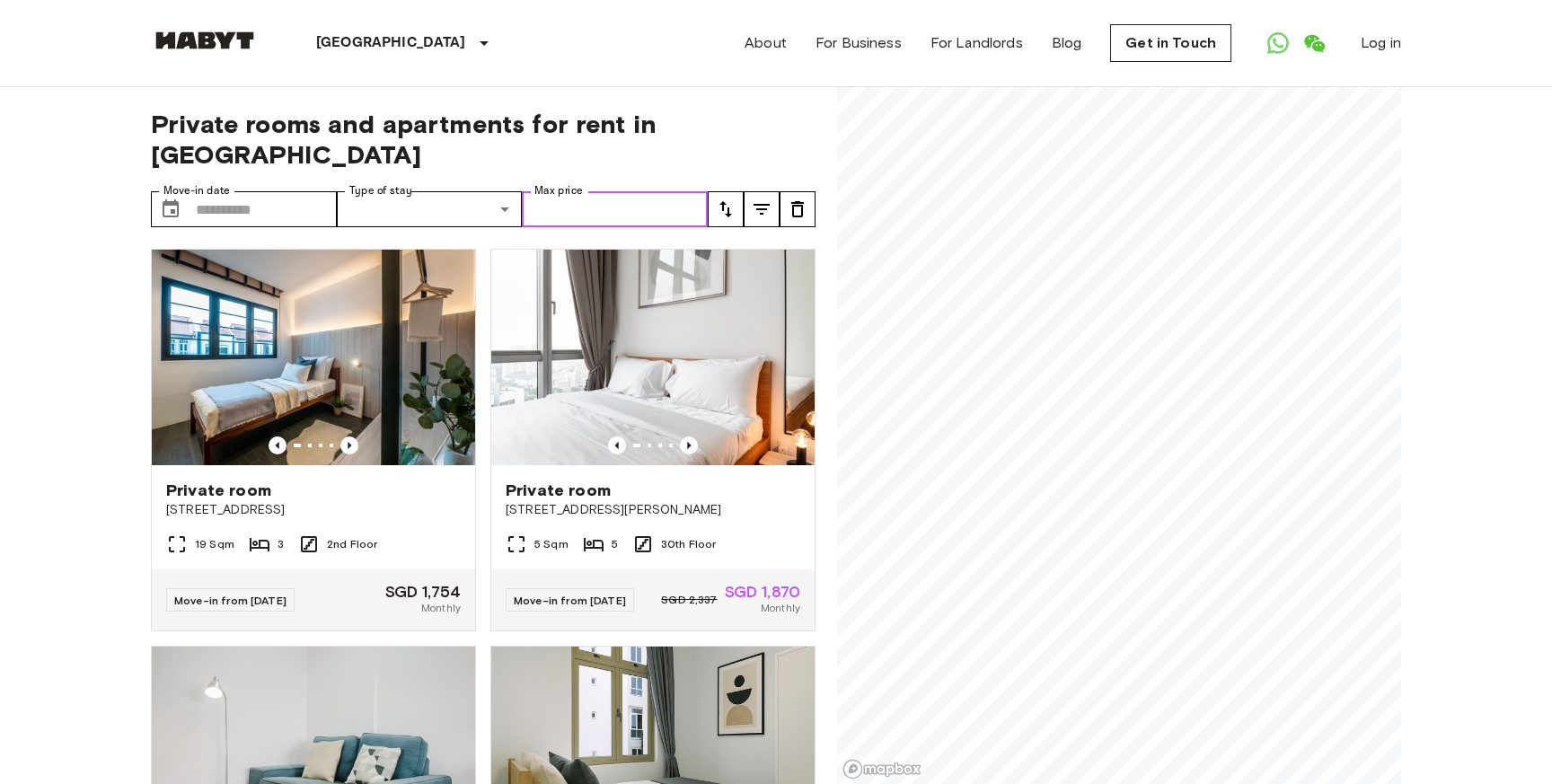
click at [594, 191] on input "Max price" at bounding box center [615, 209] width 186 height 36
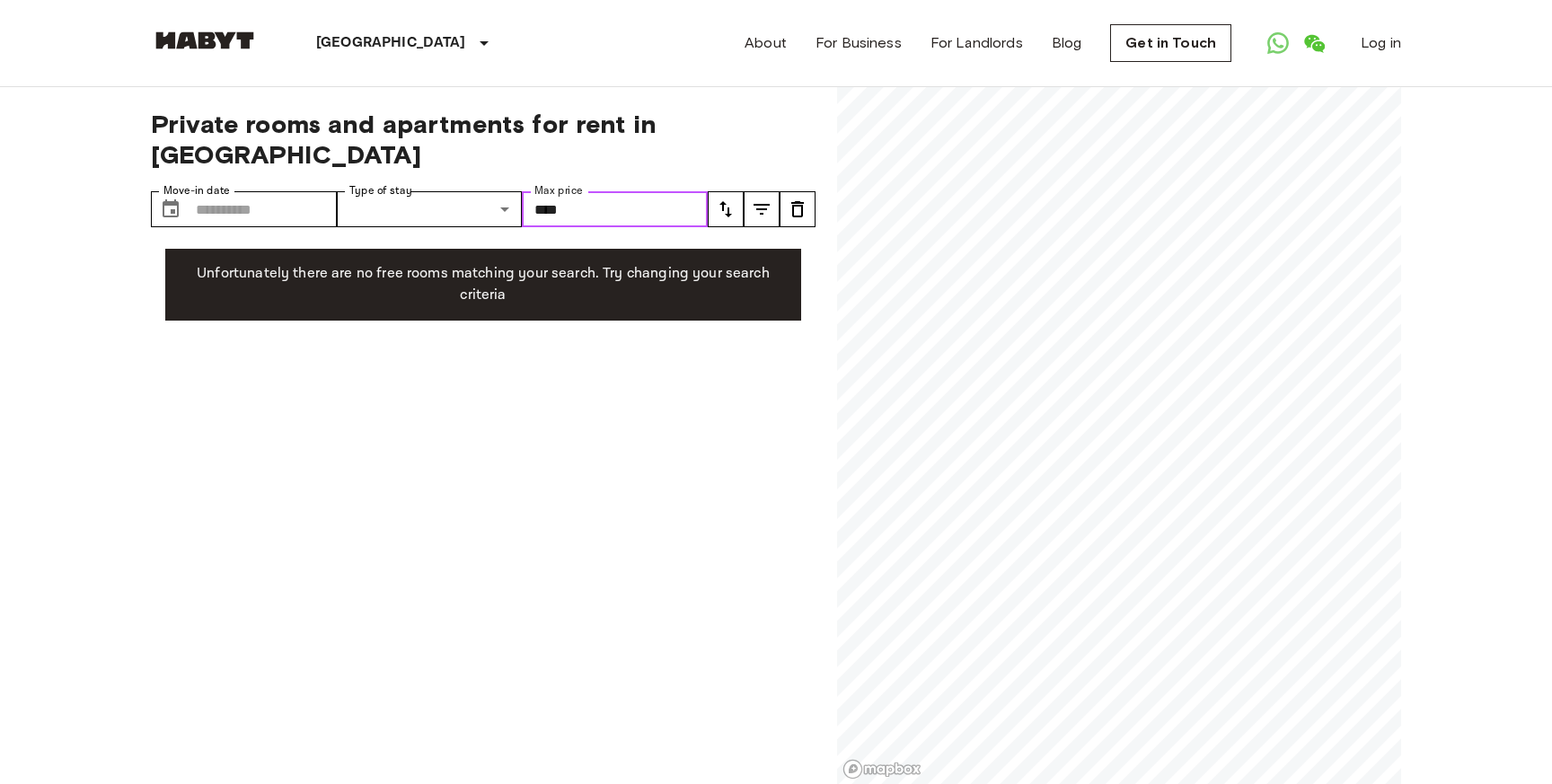
type input "****"
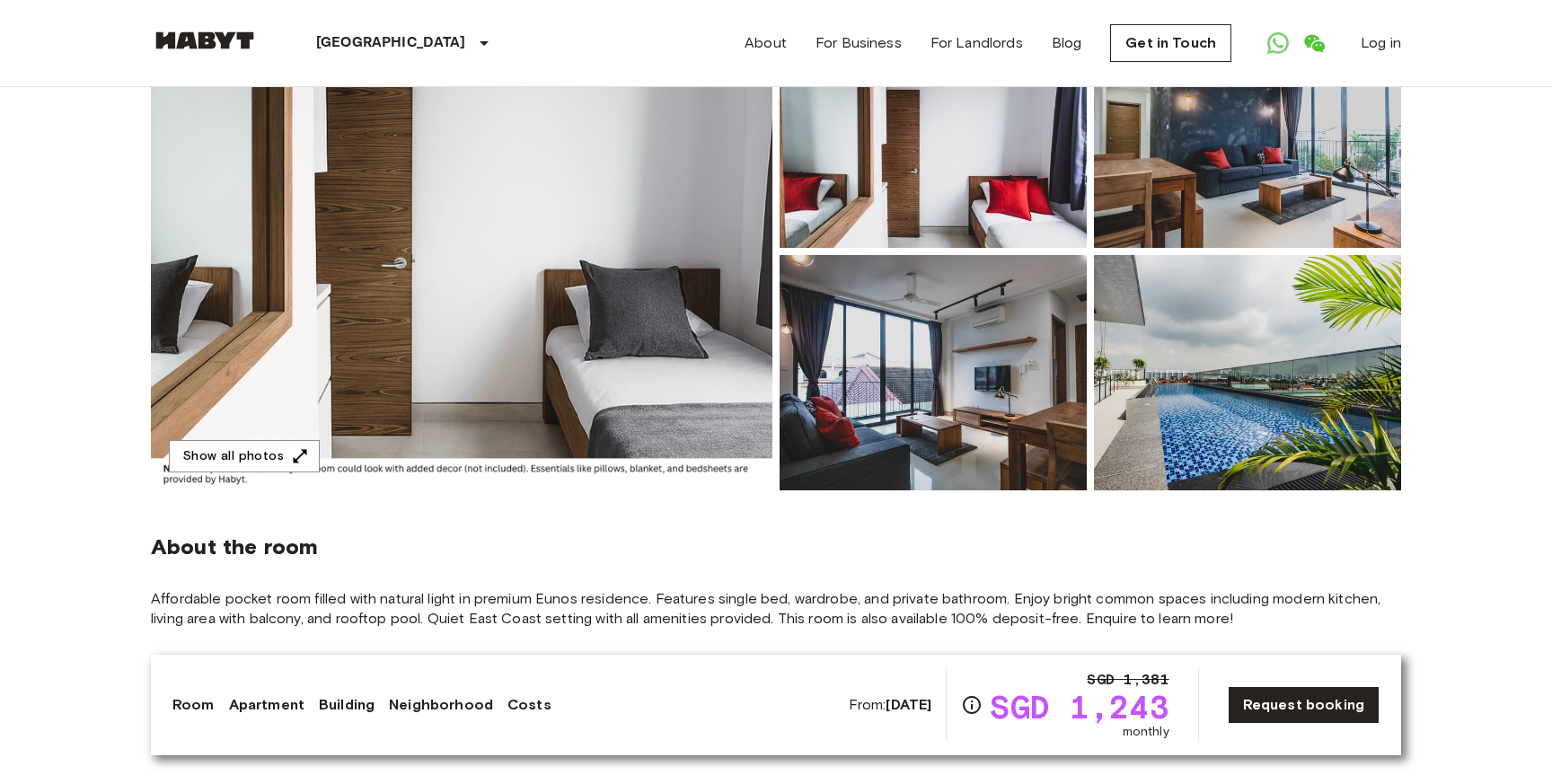
scroll to position [208, 0]
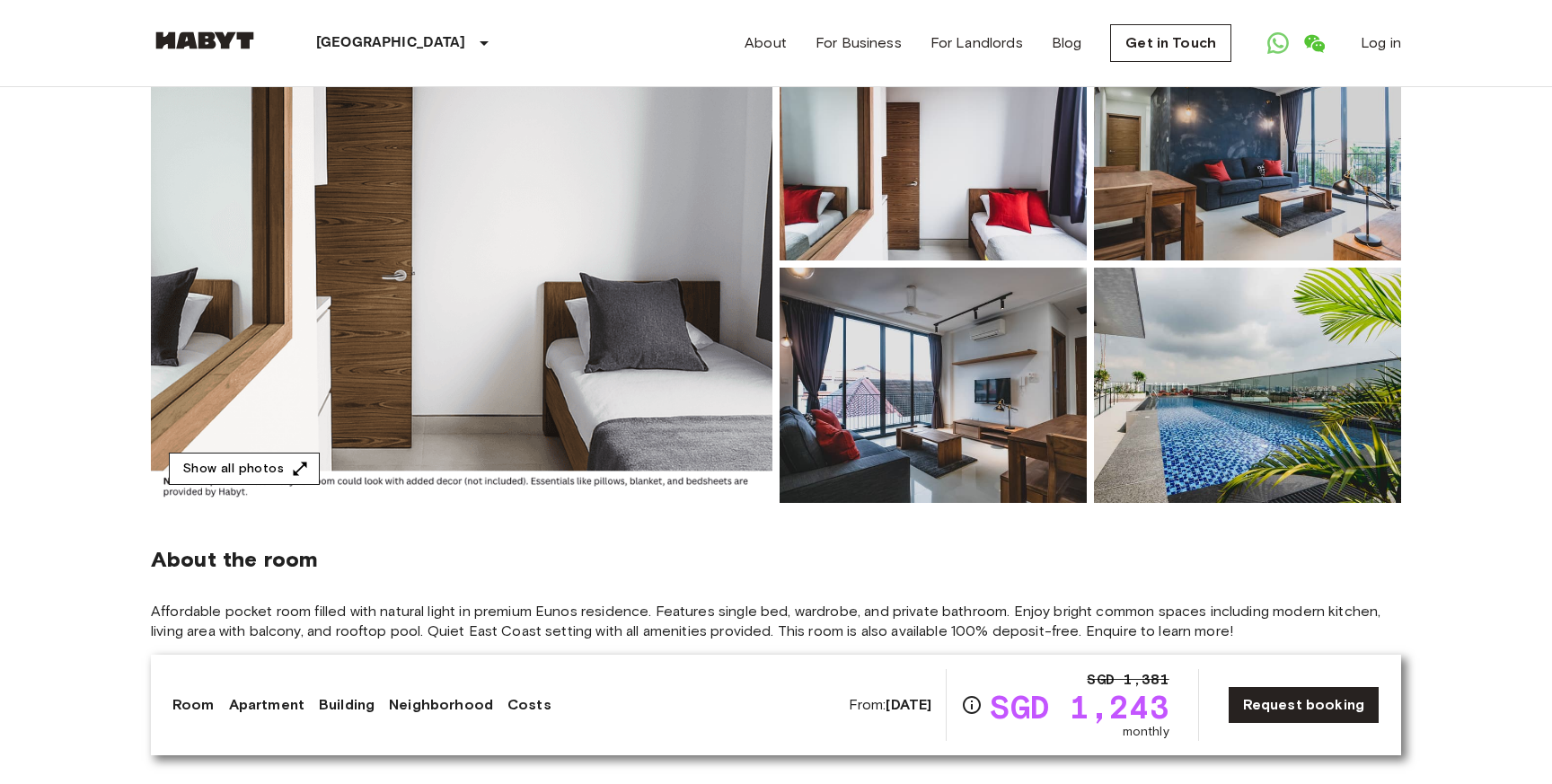
click at [227, 470] on button "Show all photos" at bounding box center [244, 469] width 151 height 33
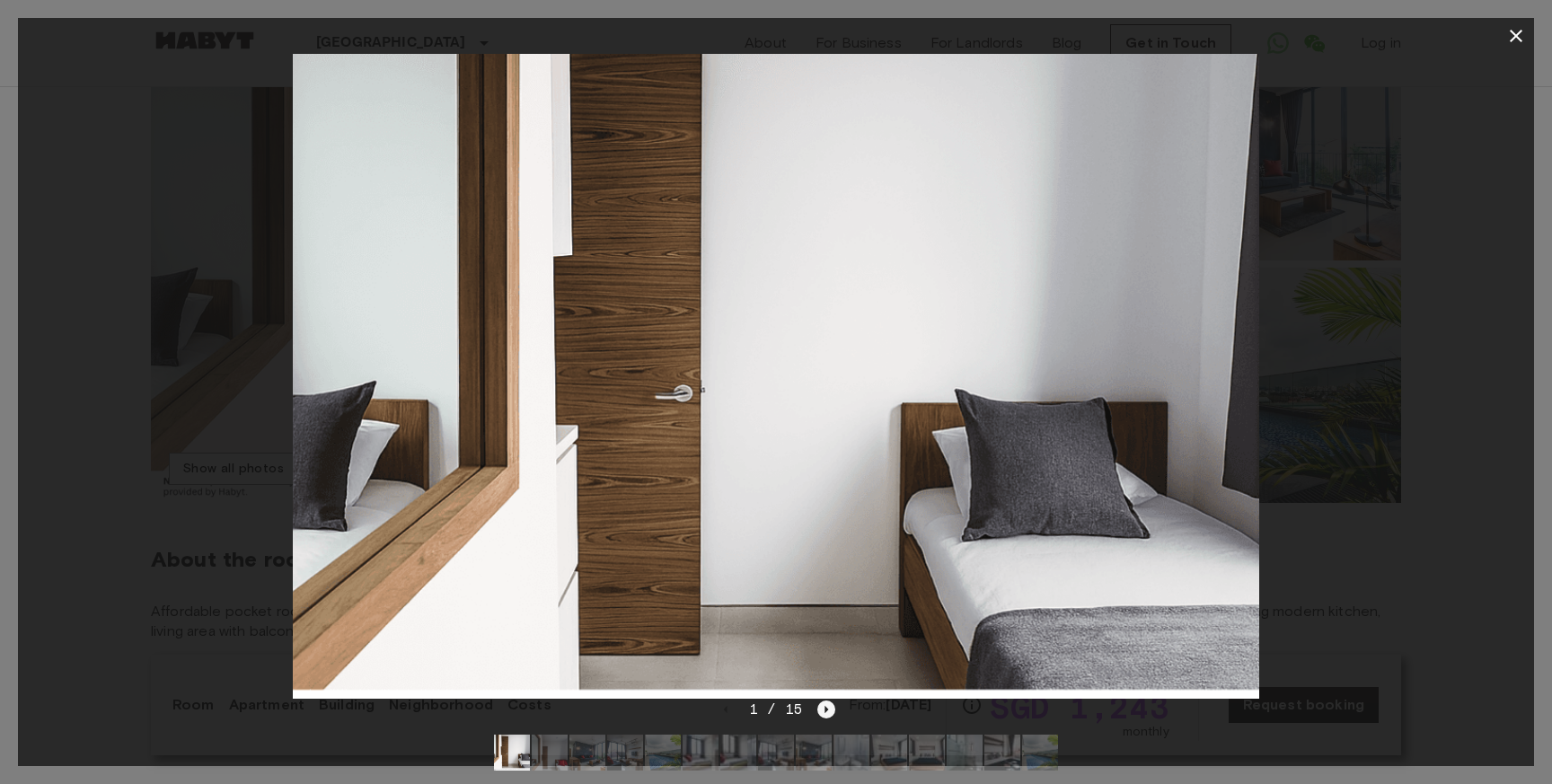
click at [829, 713] on icon "Next image" at bounding box center [827, 710] width 18 height 18
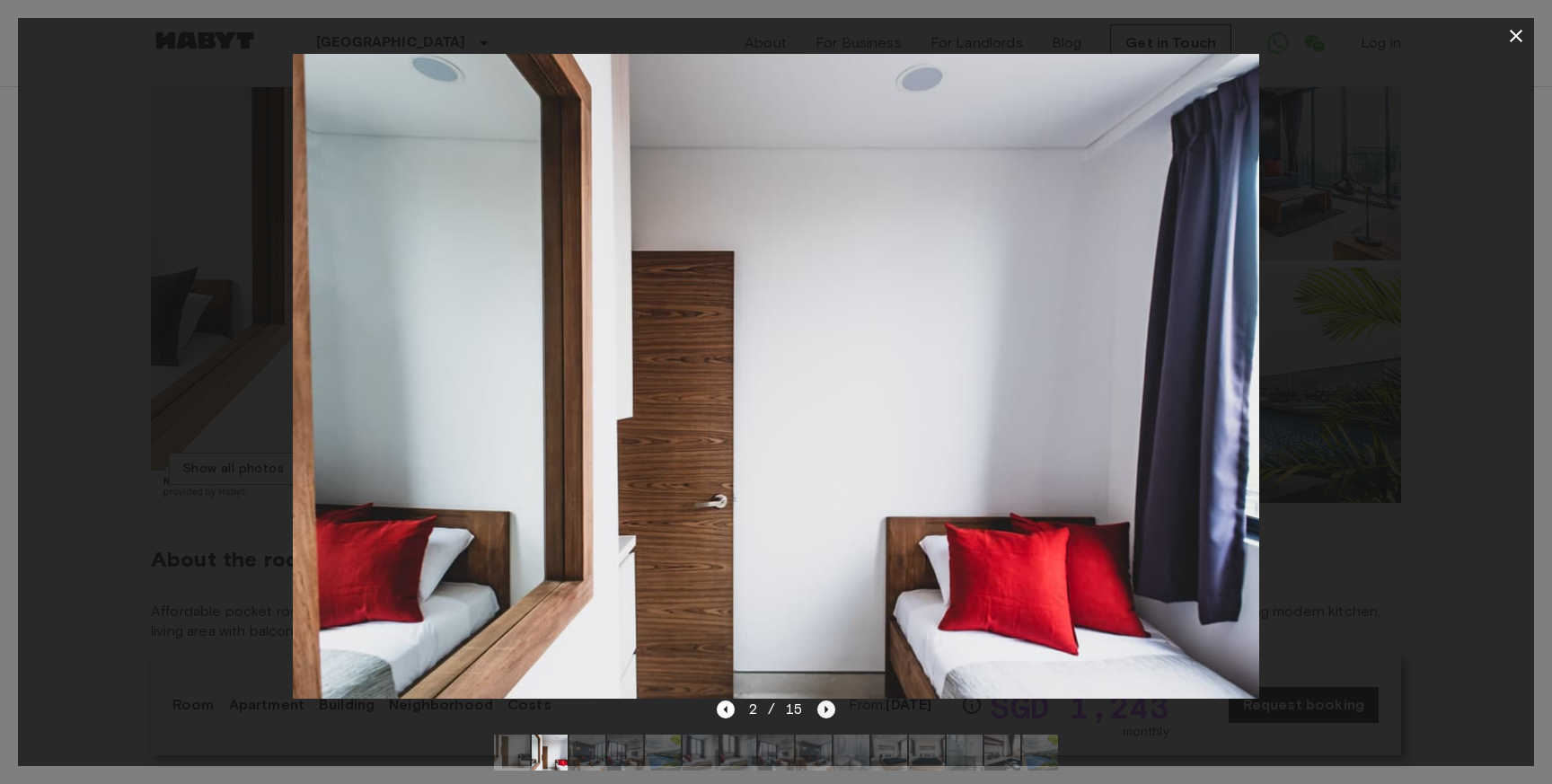
click at [829, 713] on icon "Next image" at bounding box center [827, 710] width 18 height 18
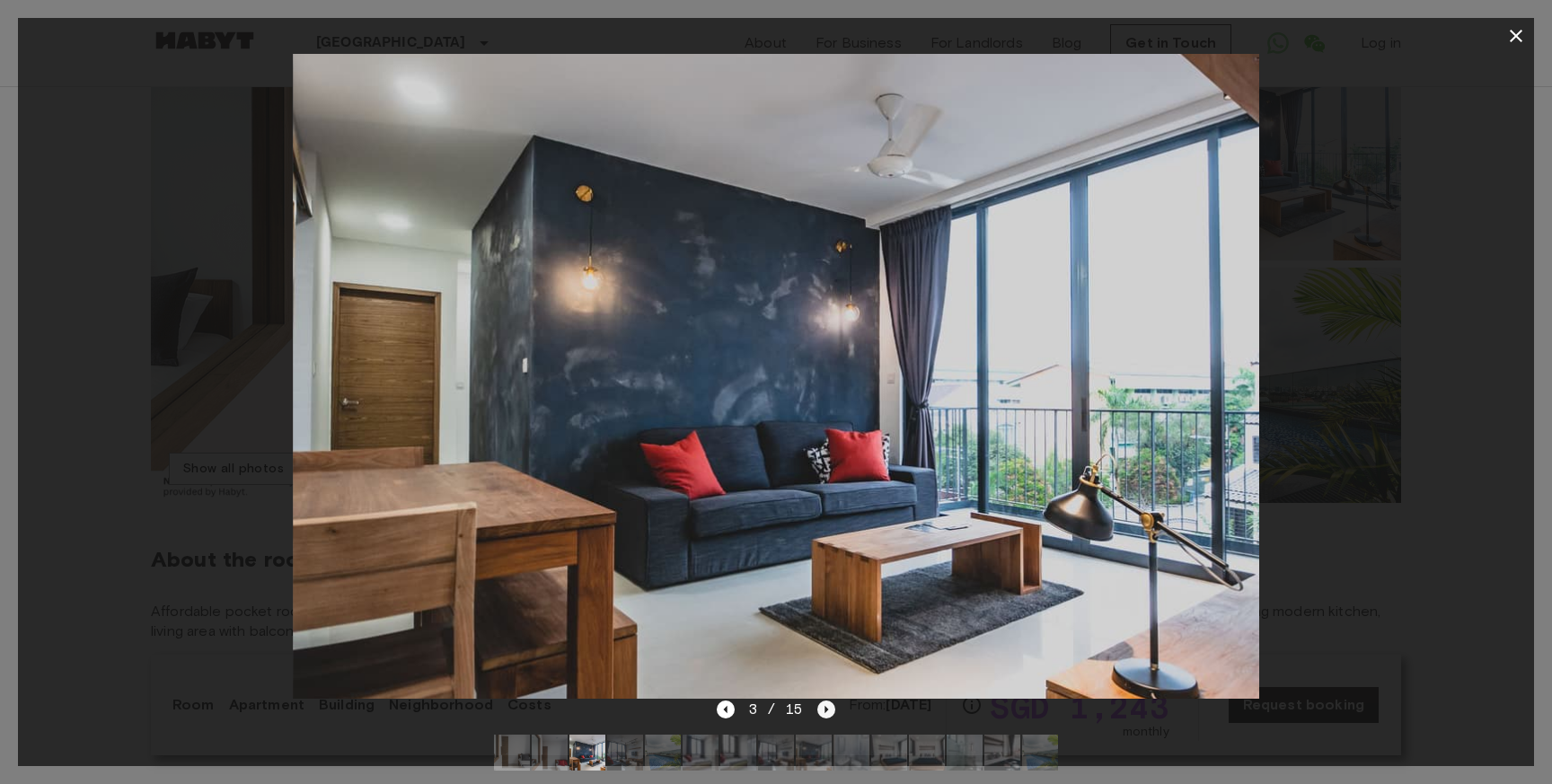
click at [829, 713] on icon "Next image" at bounding box center [827, 710] width 18 height 18
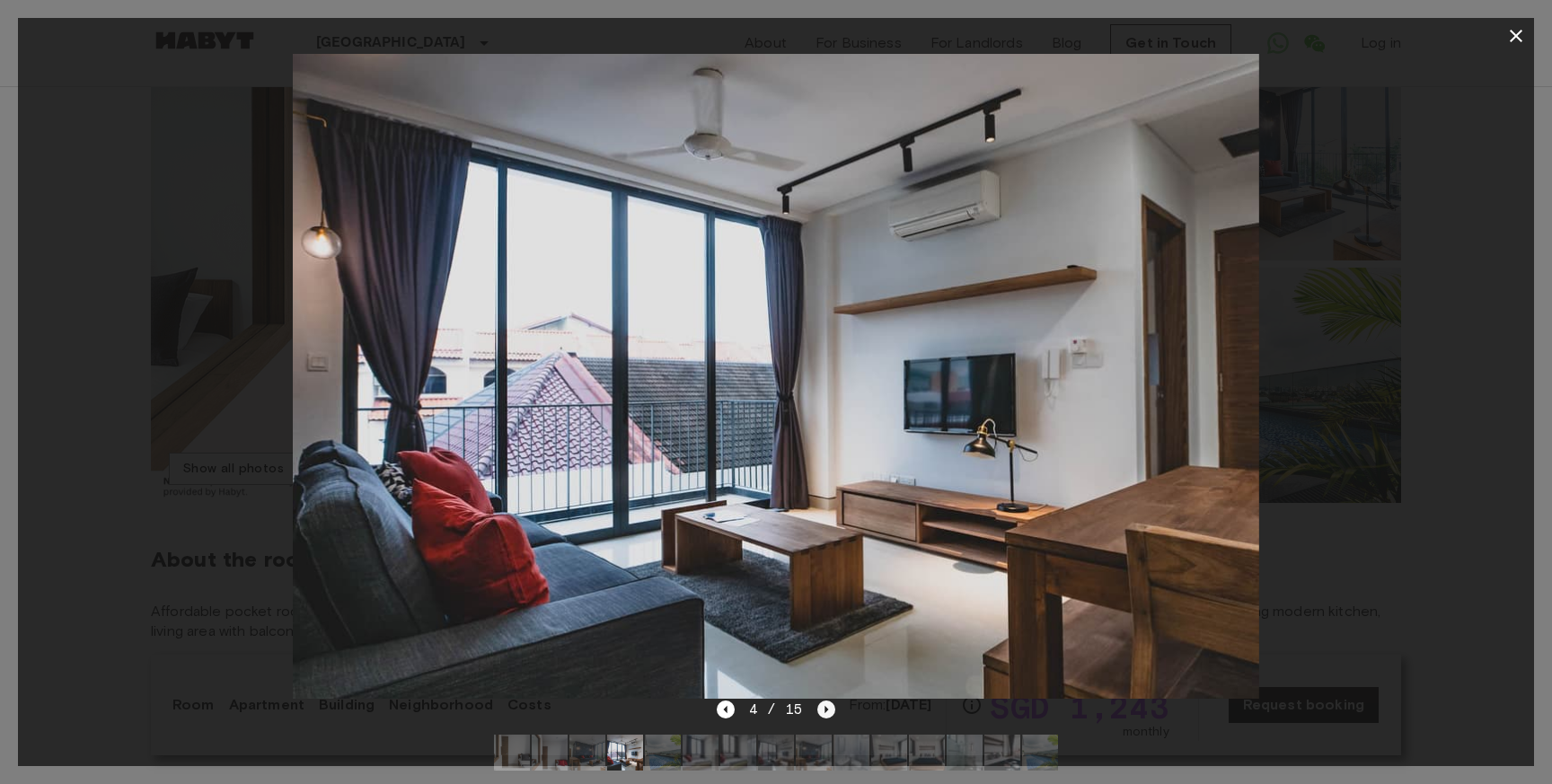
click at [829, 713] on icon "Next image" at bounding box center [827, 710] width 18 height 18
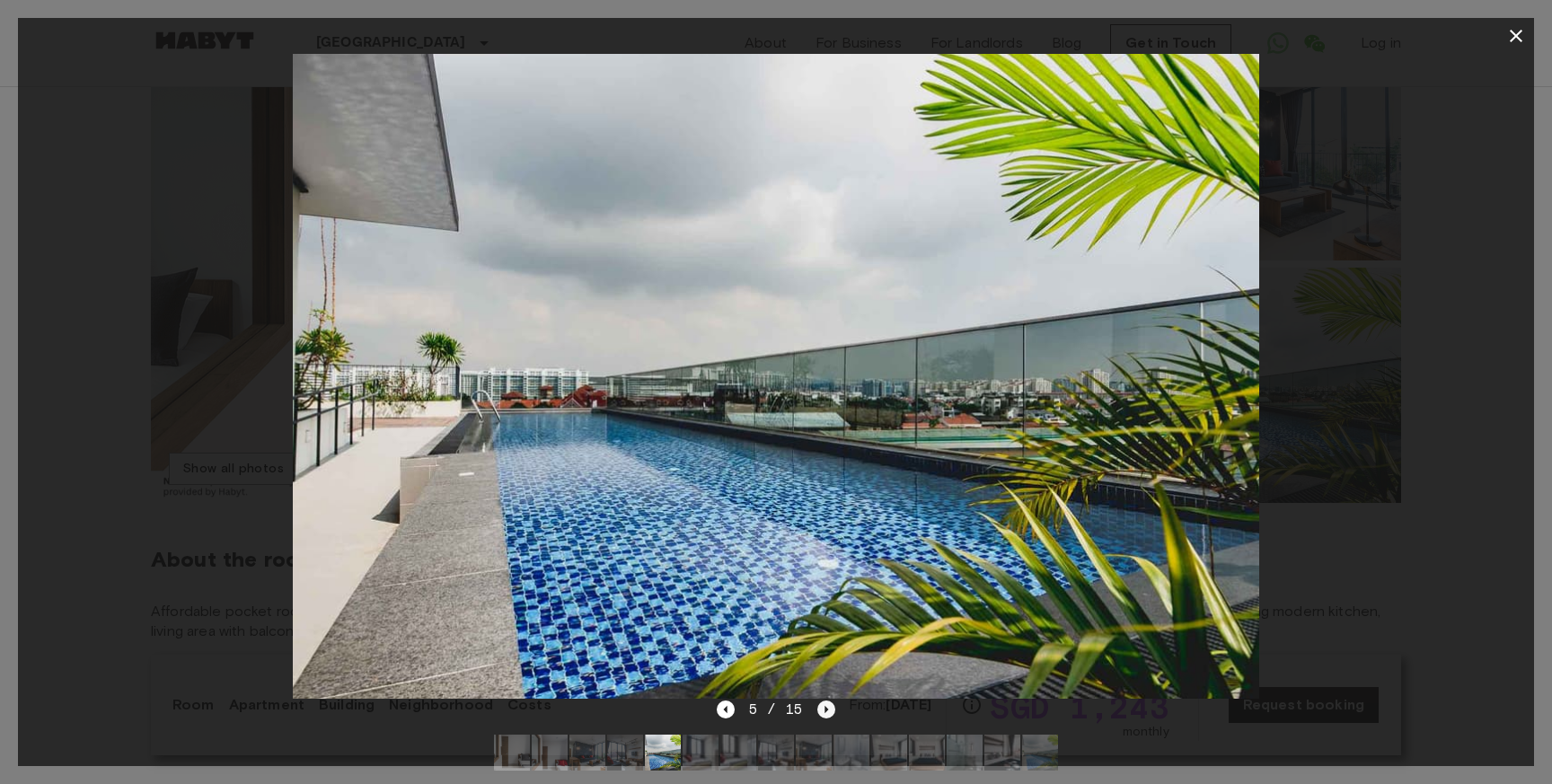
click at [829, 713] on icon "Next image" at bounding box center [827, 710] width 18 height 18
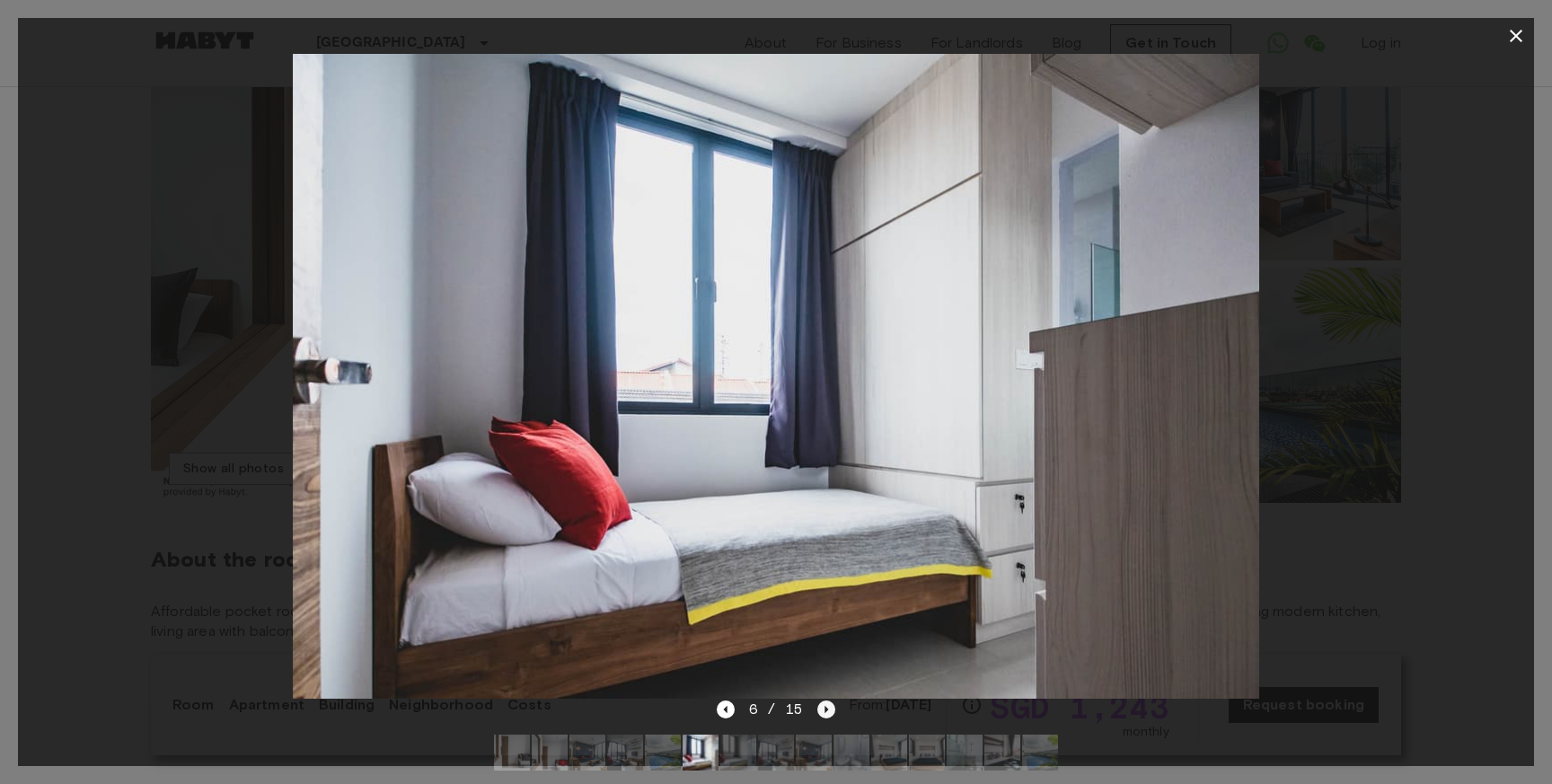
click at [829, 713] on icon "Next image" at bounding box center [827, 710] width 18 height 18
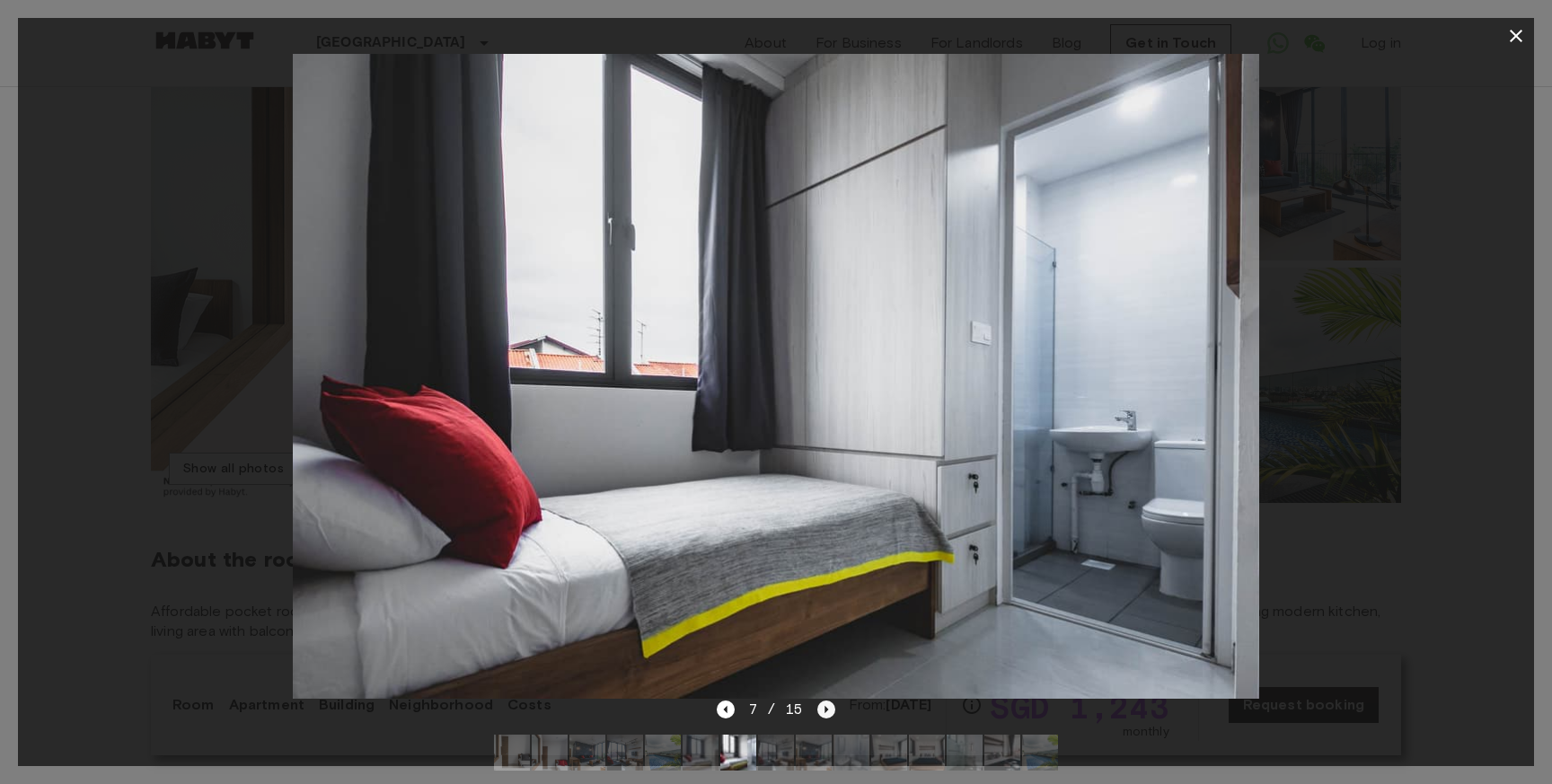
click at [829, 713] on icon "Next image" at bounding box center [827, 710] width 18 height 18
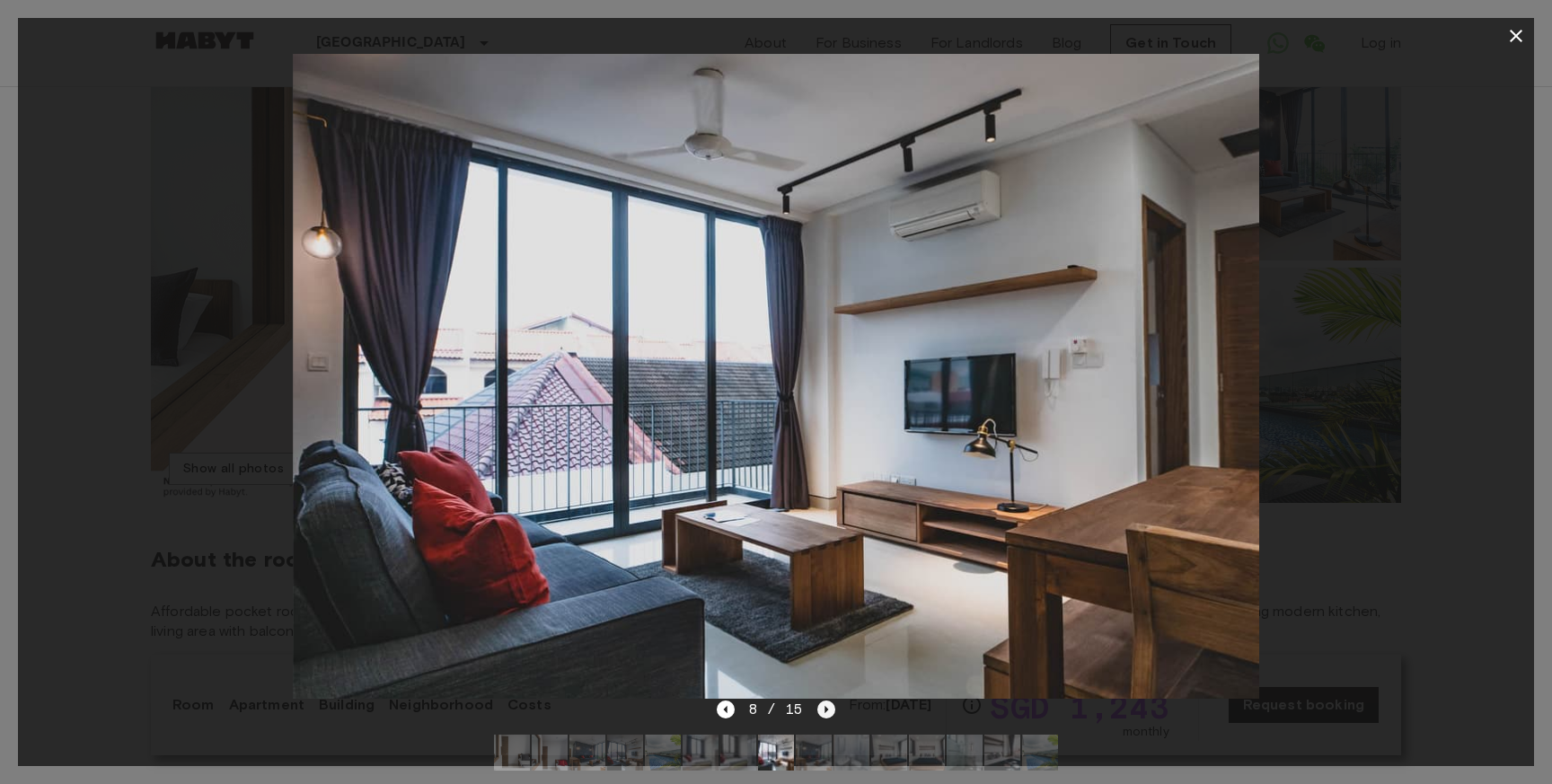
click at [829, 713] on icon "Next image" at bounding box center [827, 710] width 18 height 18
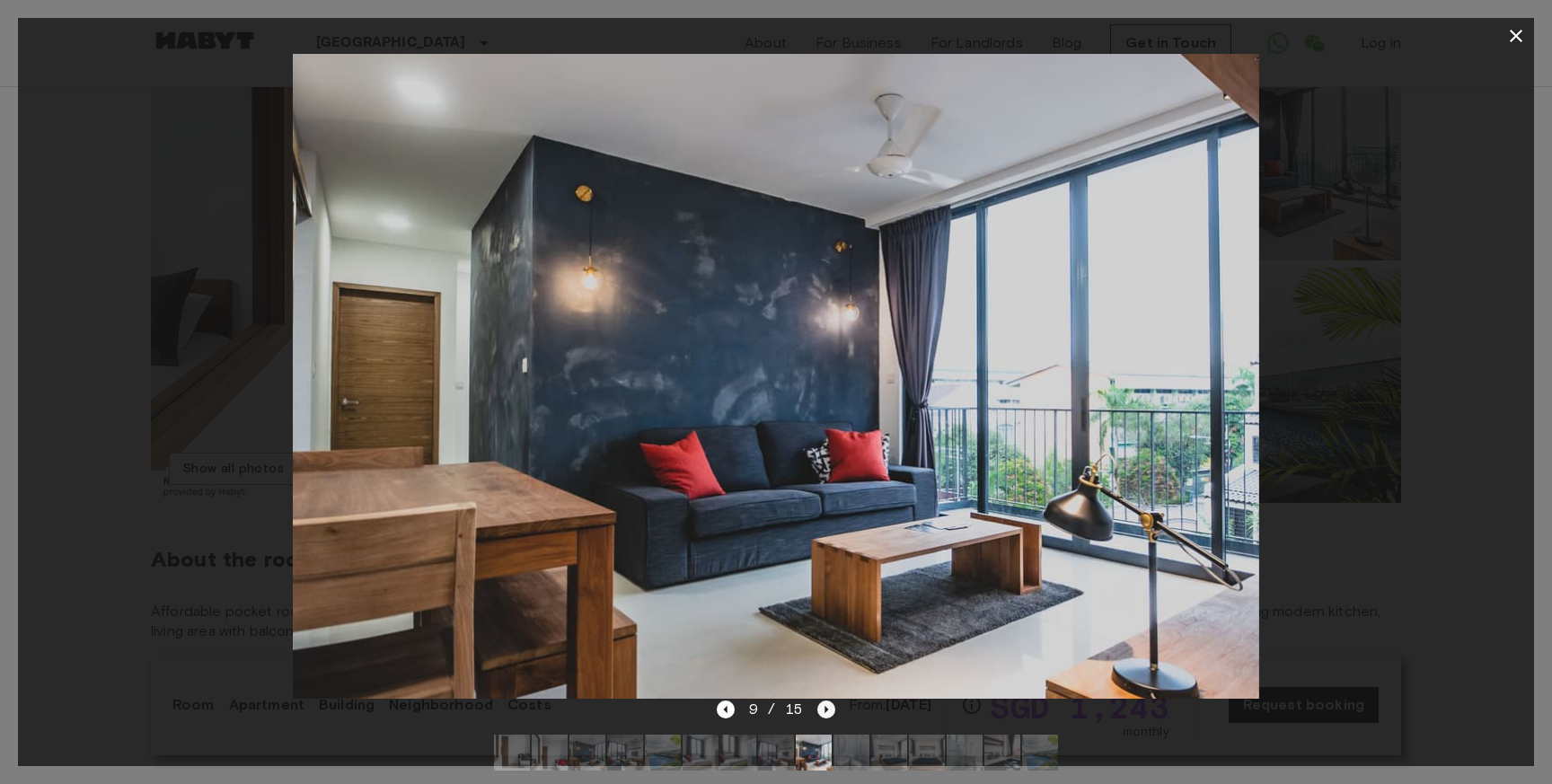
click at [829, 713] on icon "Next image" at bounding box center [827, 710] width 18 height 18
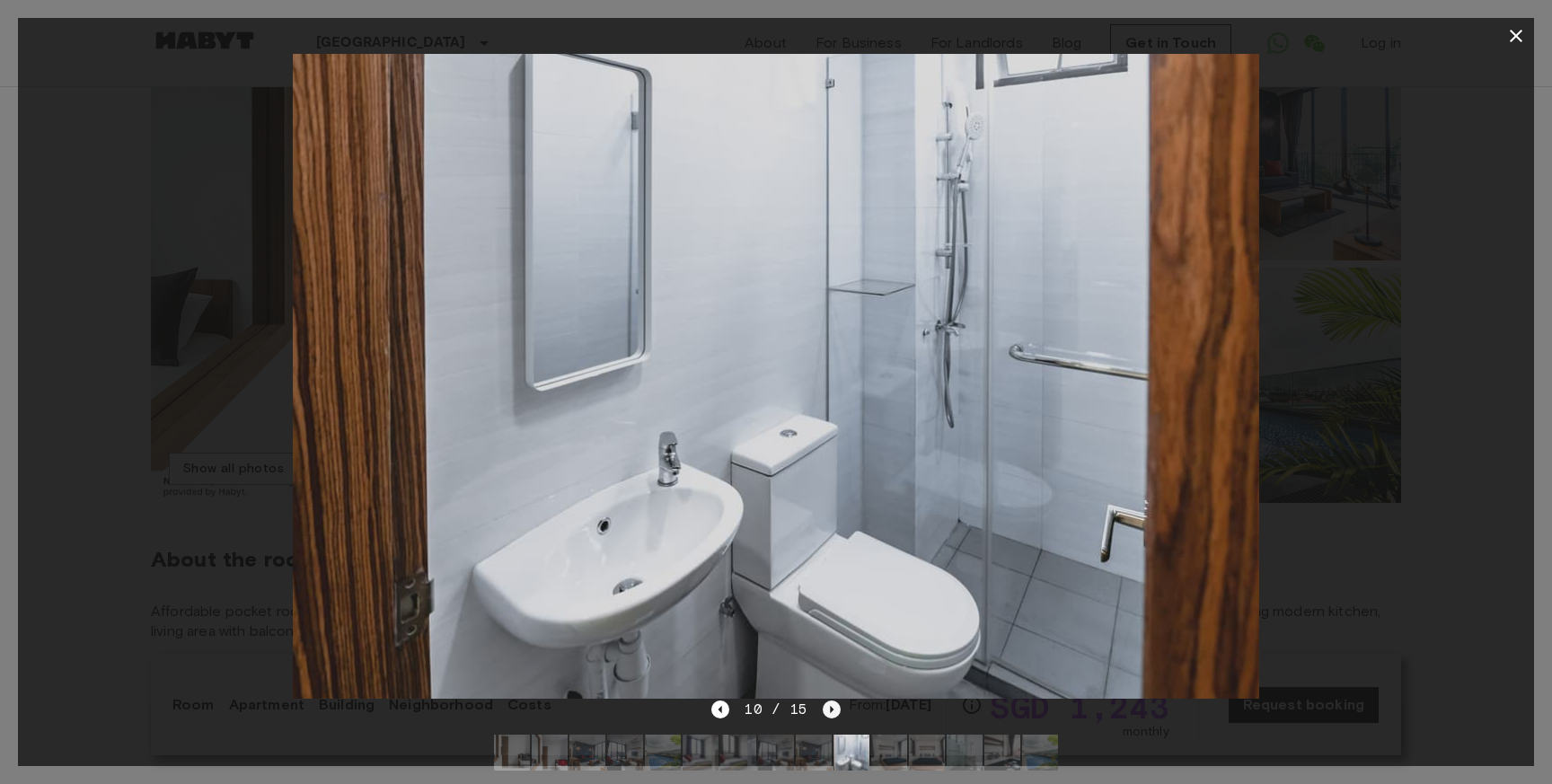
click at [829, 713] on icon "Next image" at bounding box center [832, 710] width 18 height 18
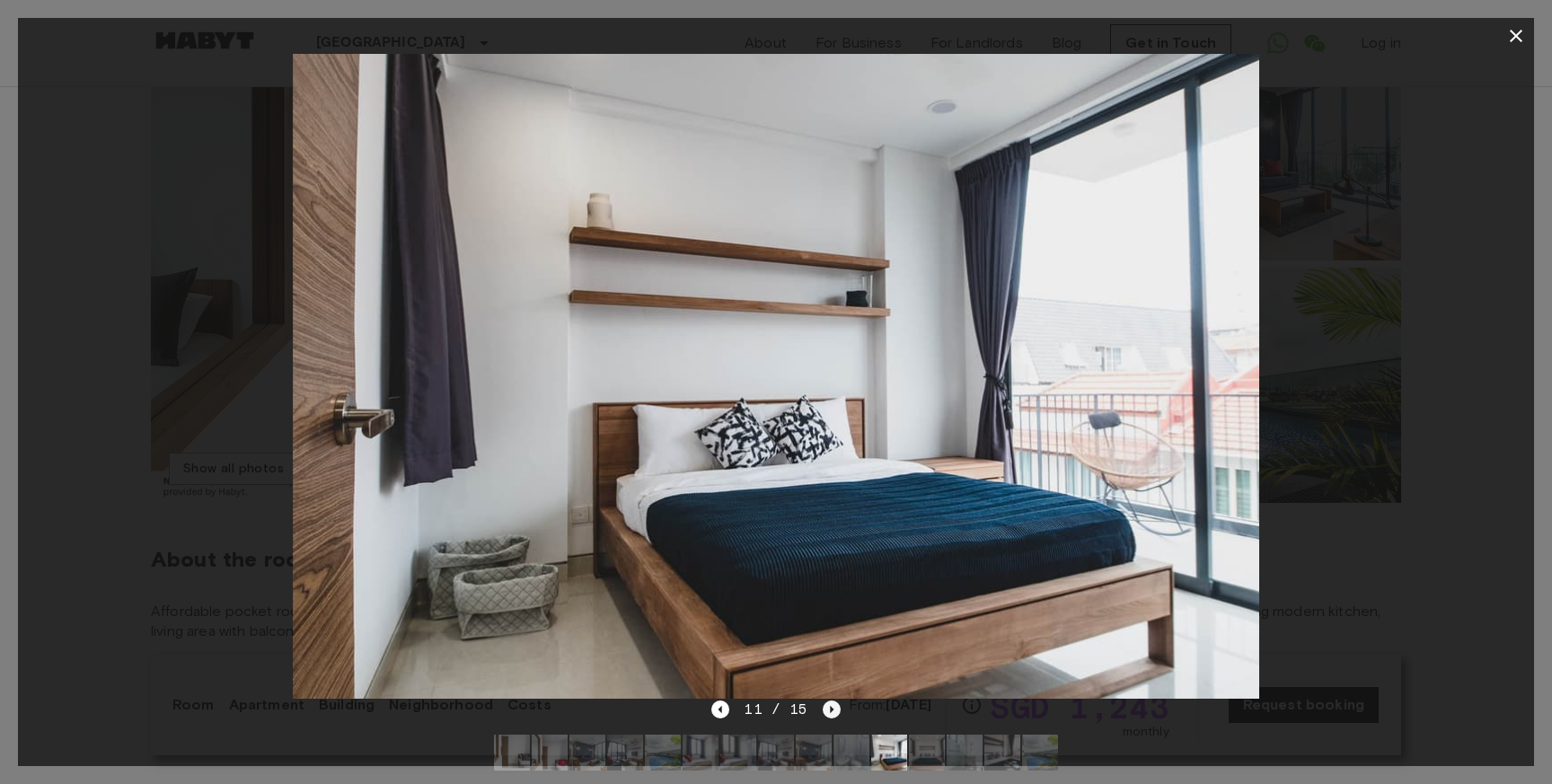
click at [829, 713] on icon "Next image" at bounding box center [832, 710] width 18 height 18
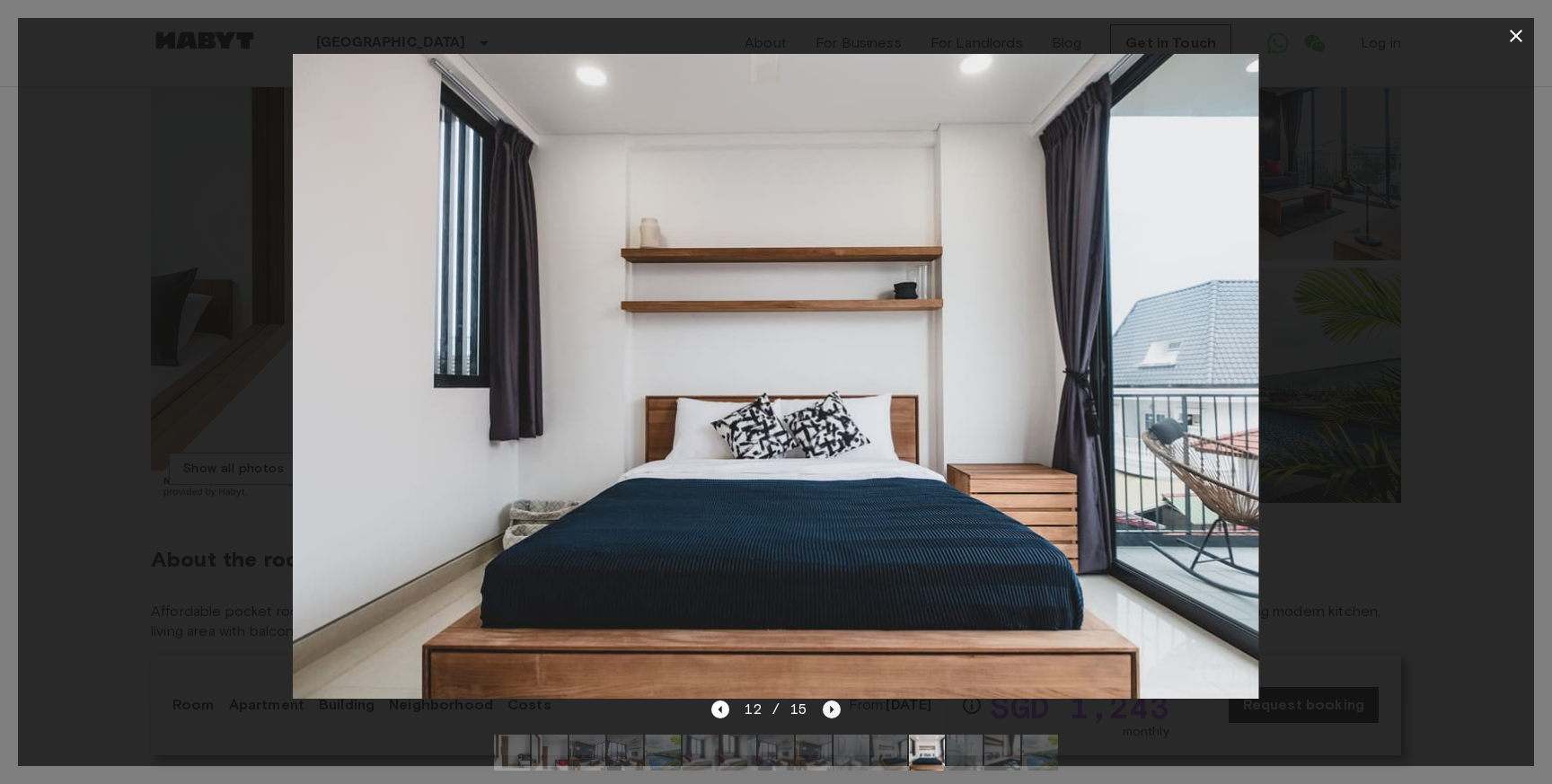
click at [829, 713] on icon "Next image" at bounding box center [832, 710] width 18 height 18
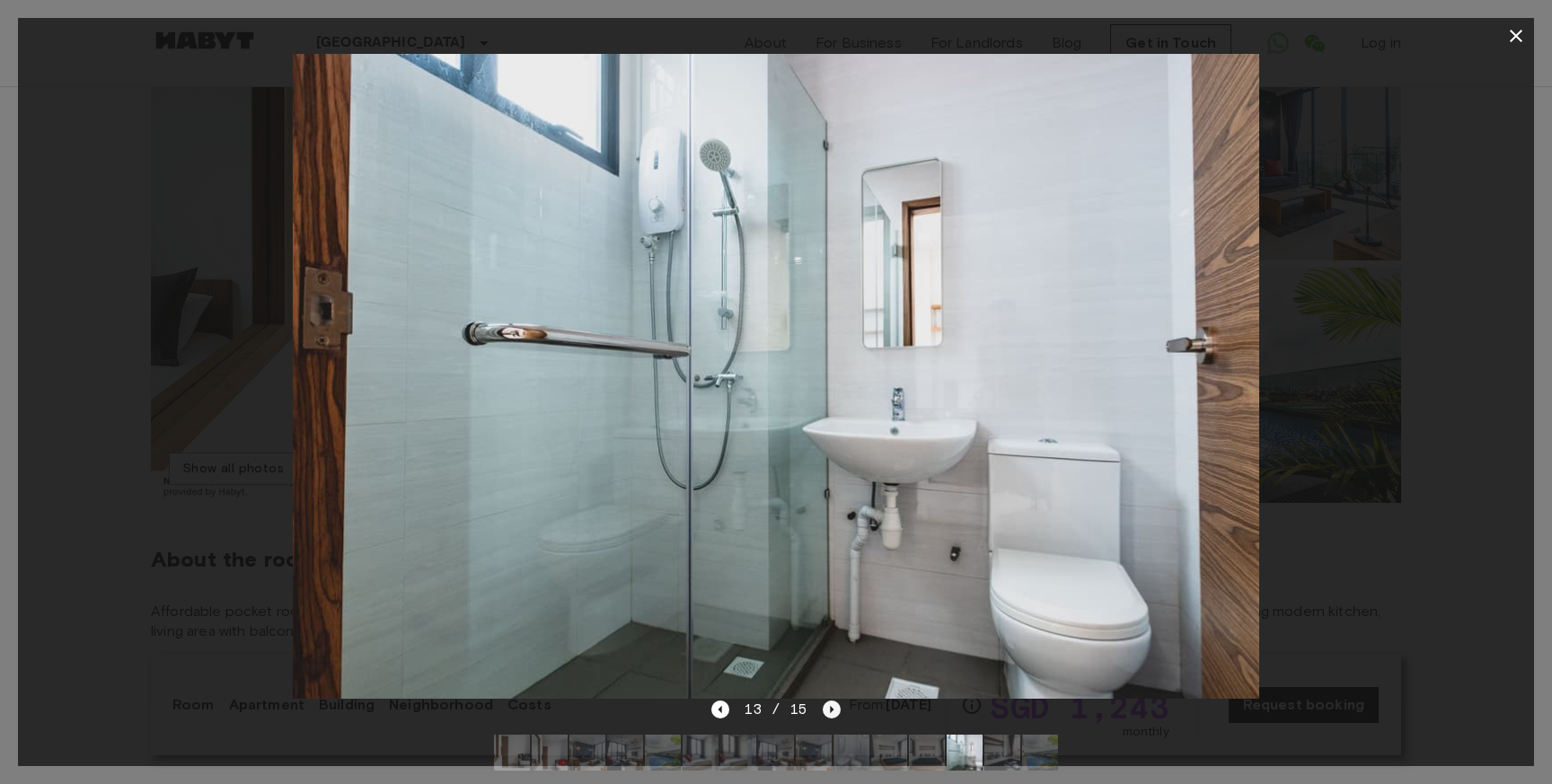
click at [829, 713] on icon "Next image" at bounding box center [832, 710] width 18 height 18
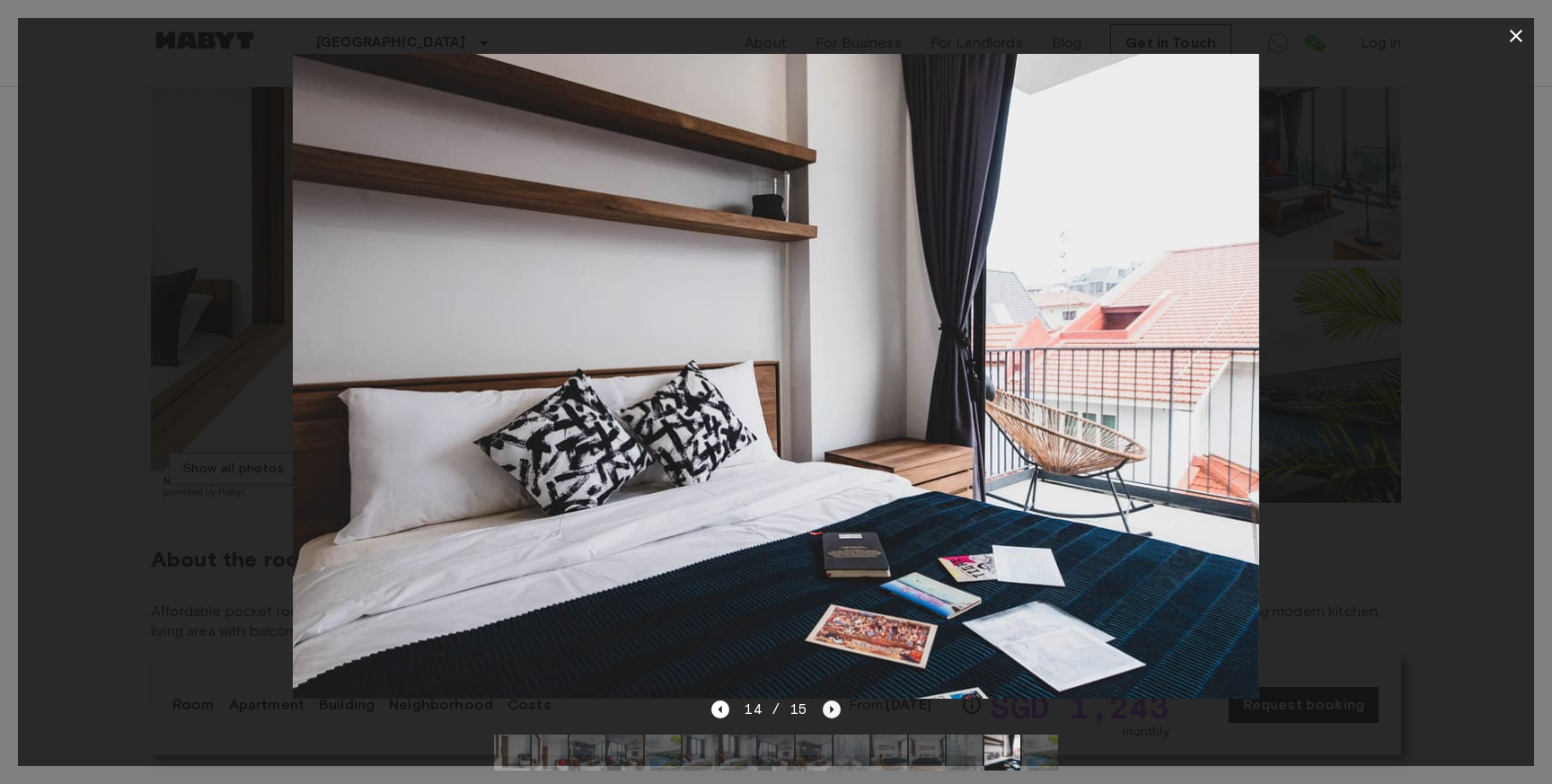
click at [829, 713] on icon "Next image" at bounding box center [832, 710] width 18 height 18
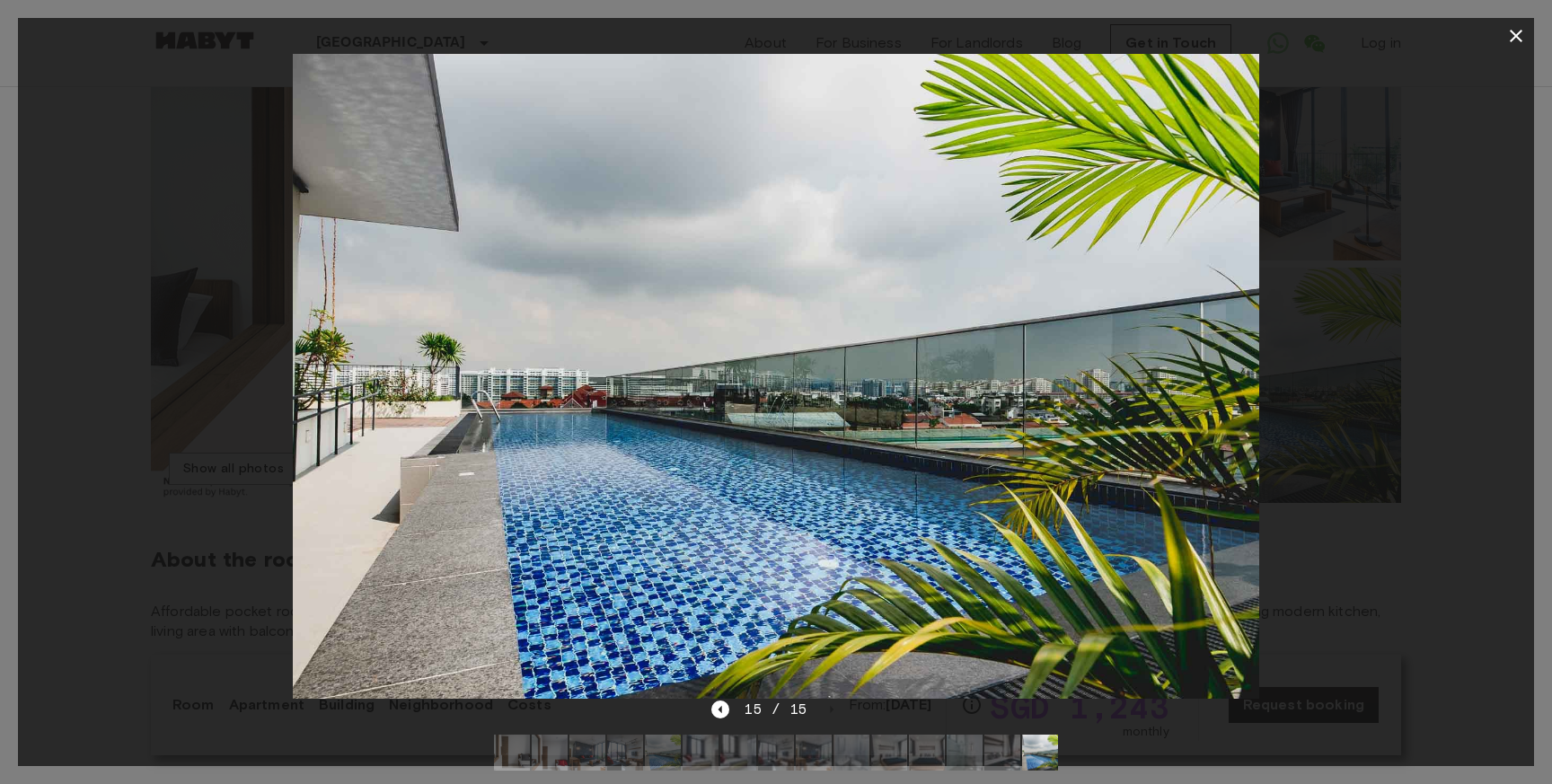
click at [1522, 35] on icon "button" at bounding box center [1517, 36] width 22 height 22
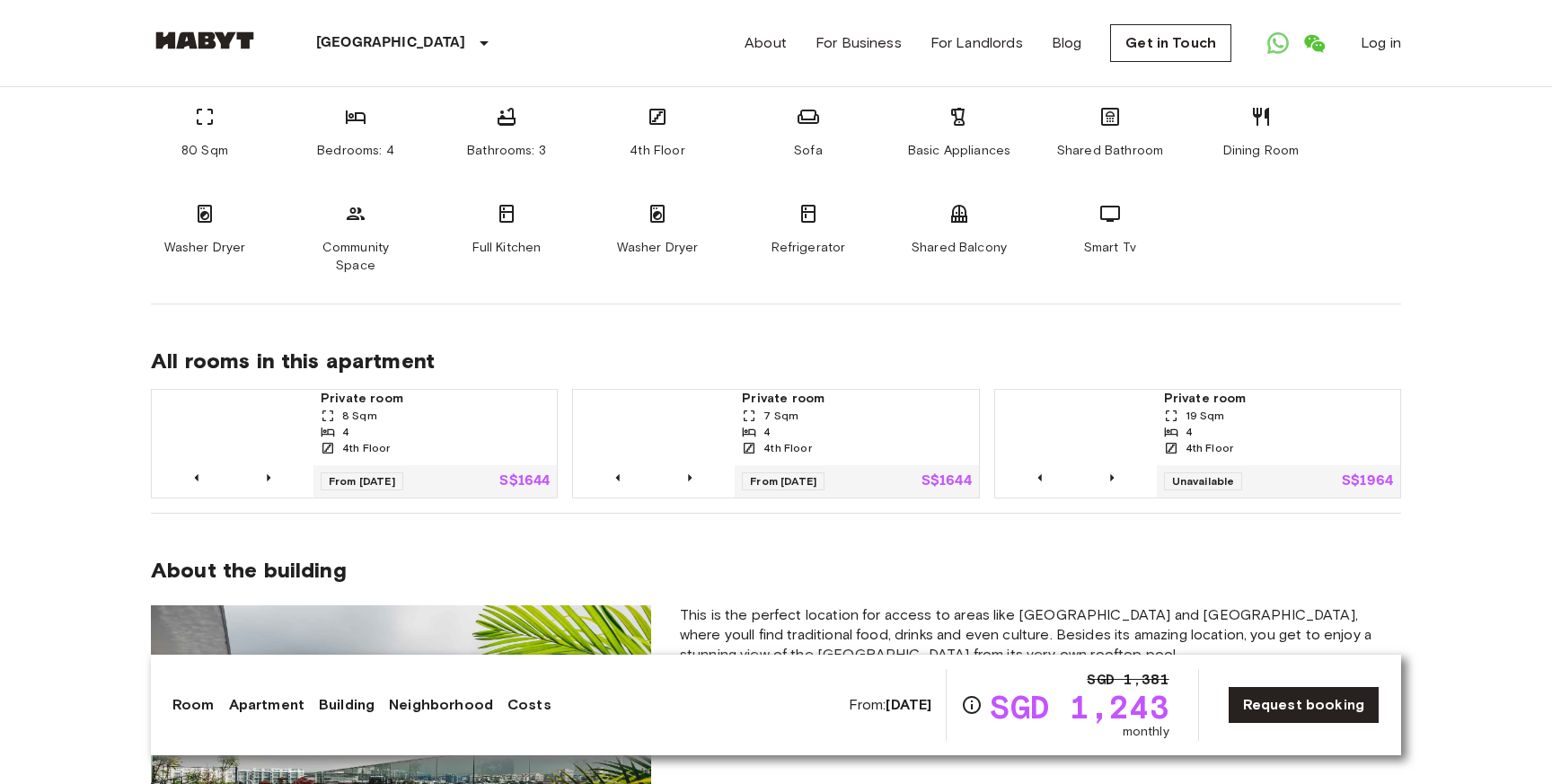
scroll to position [1042, 0]
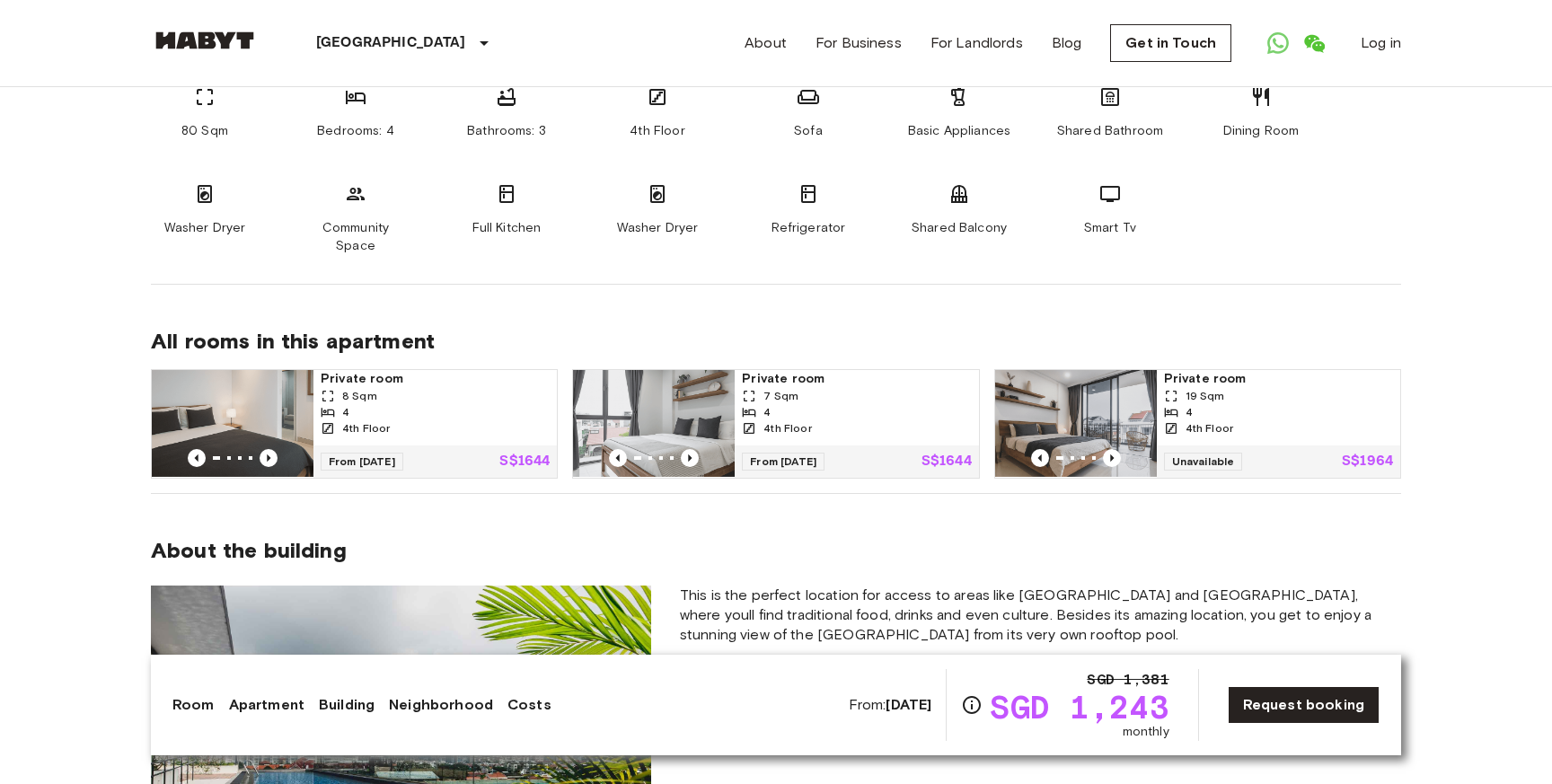
click at [234, 385] on img at bounding box center [233, 424] width 162 height 108
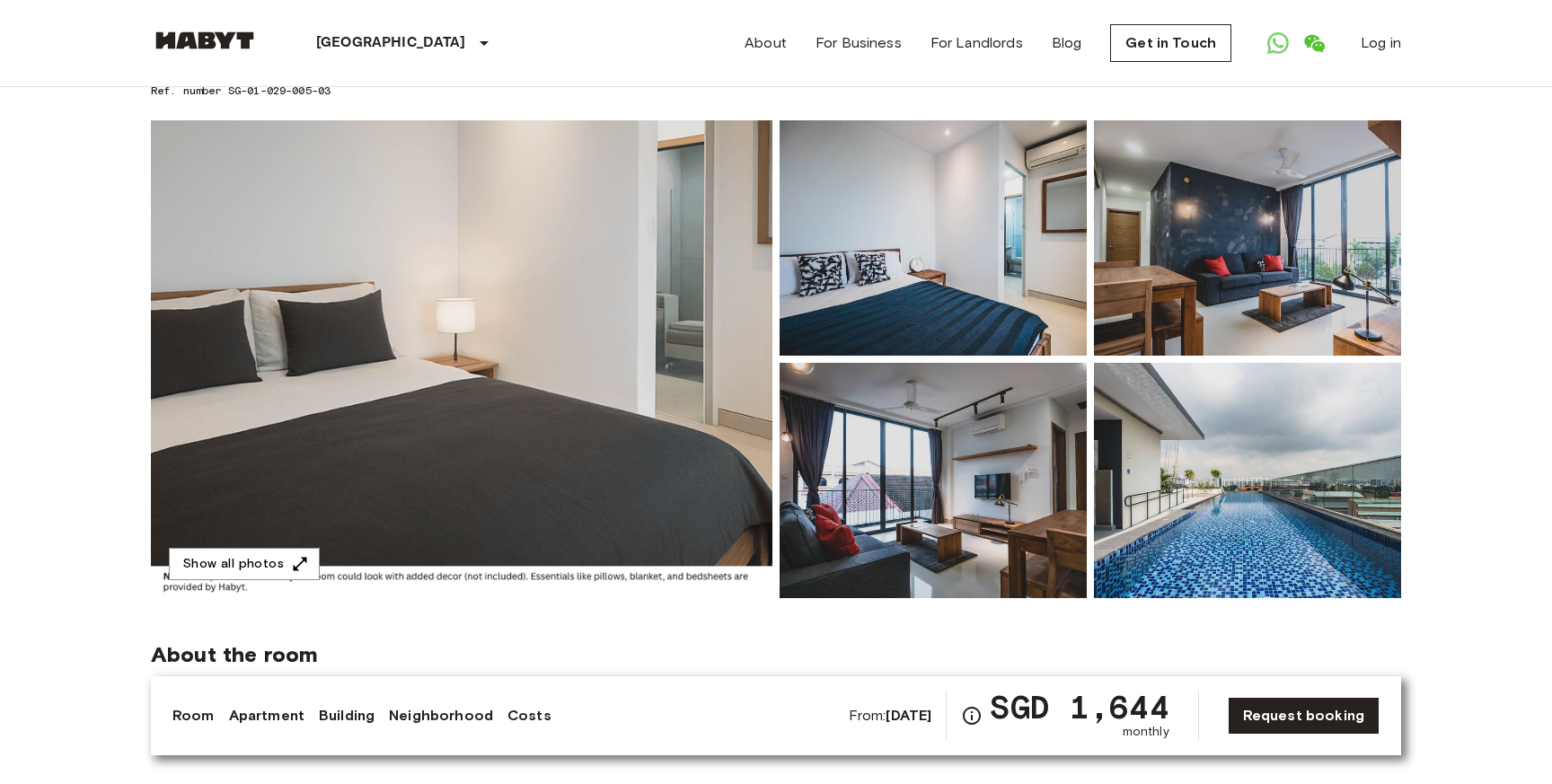
scroll to position [121, 0]
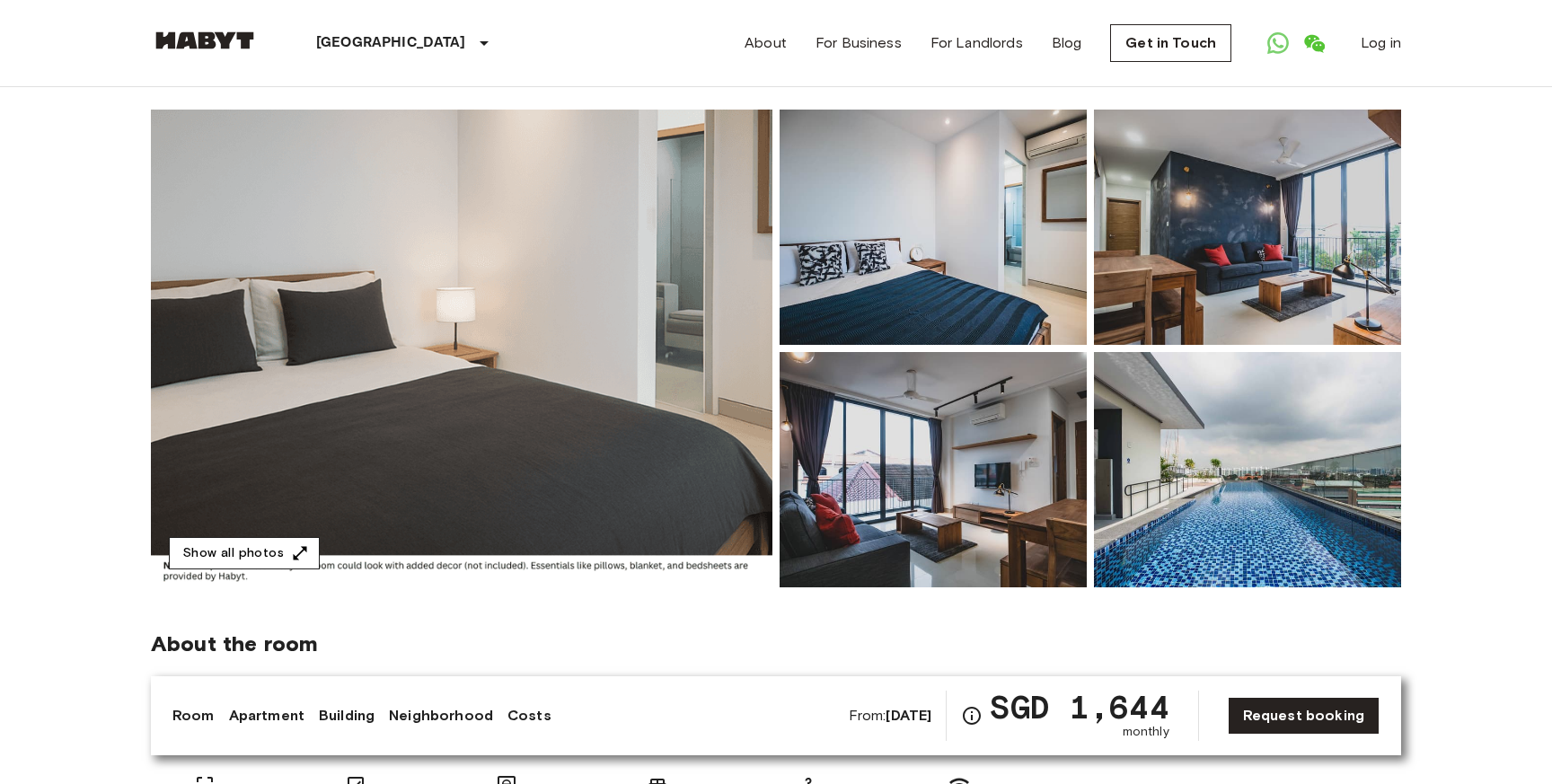
click at [269, 558] on button "Show all photos" at bounding box center [244, 553] width 151 height 33
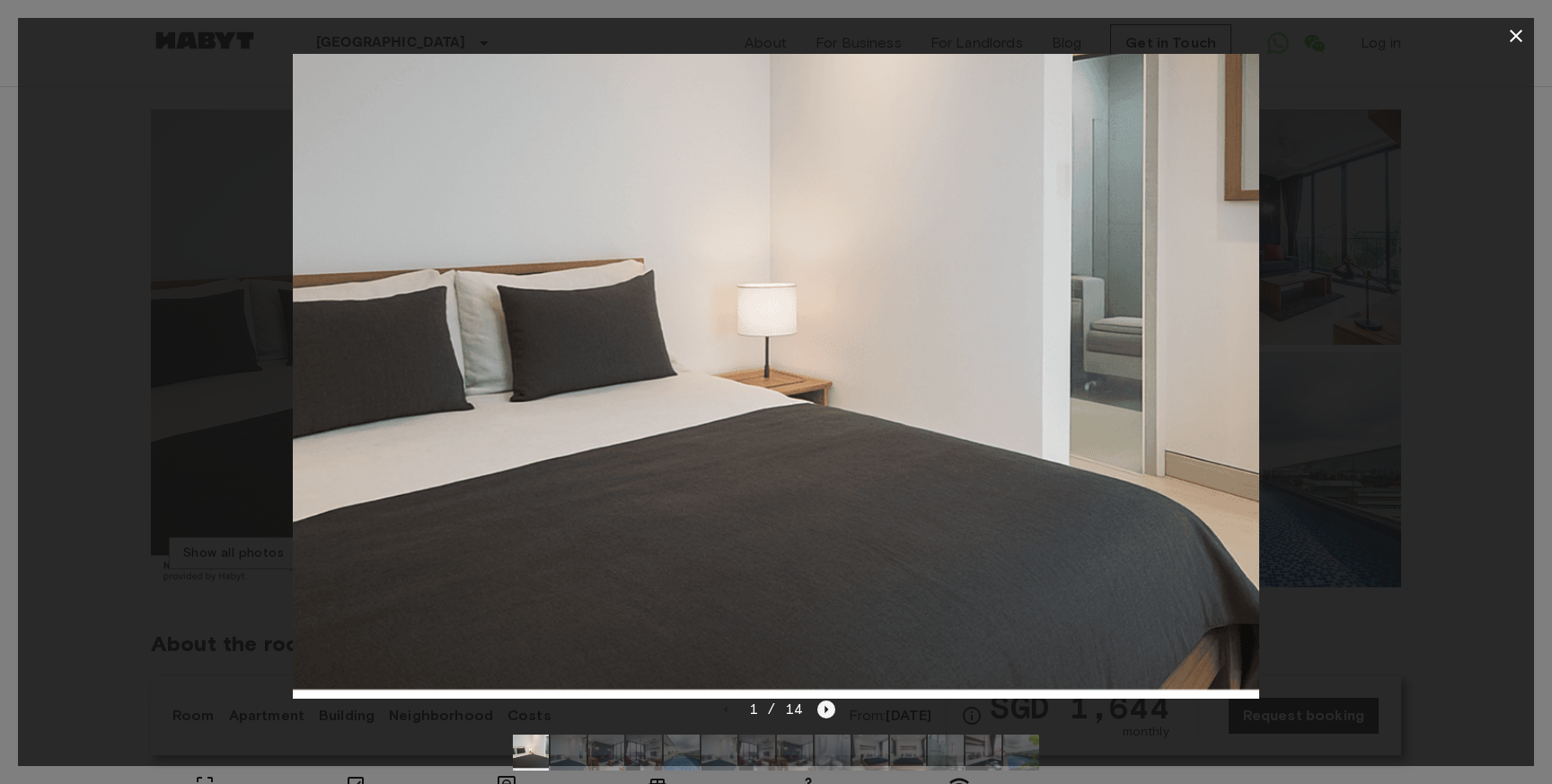
click at [827, 713] on icon "Next image" at bounding box center [827, 710] width 18 height 18
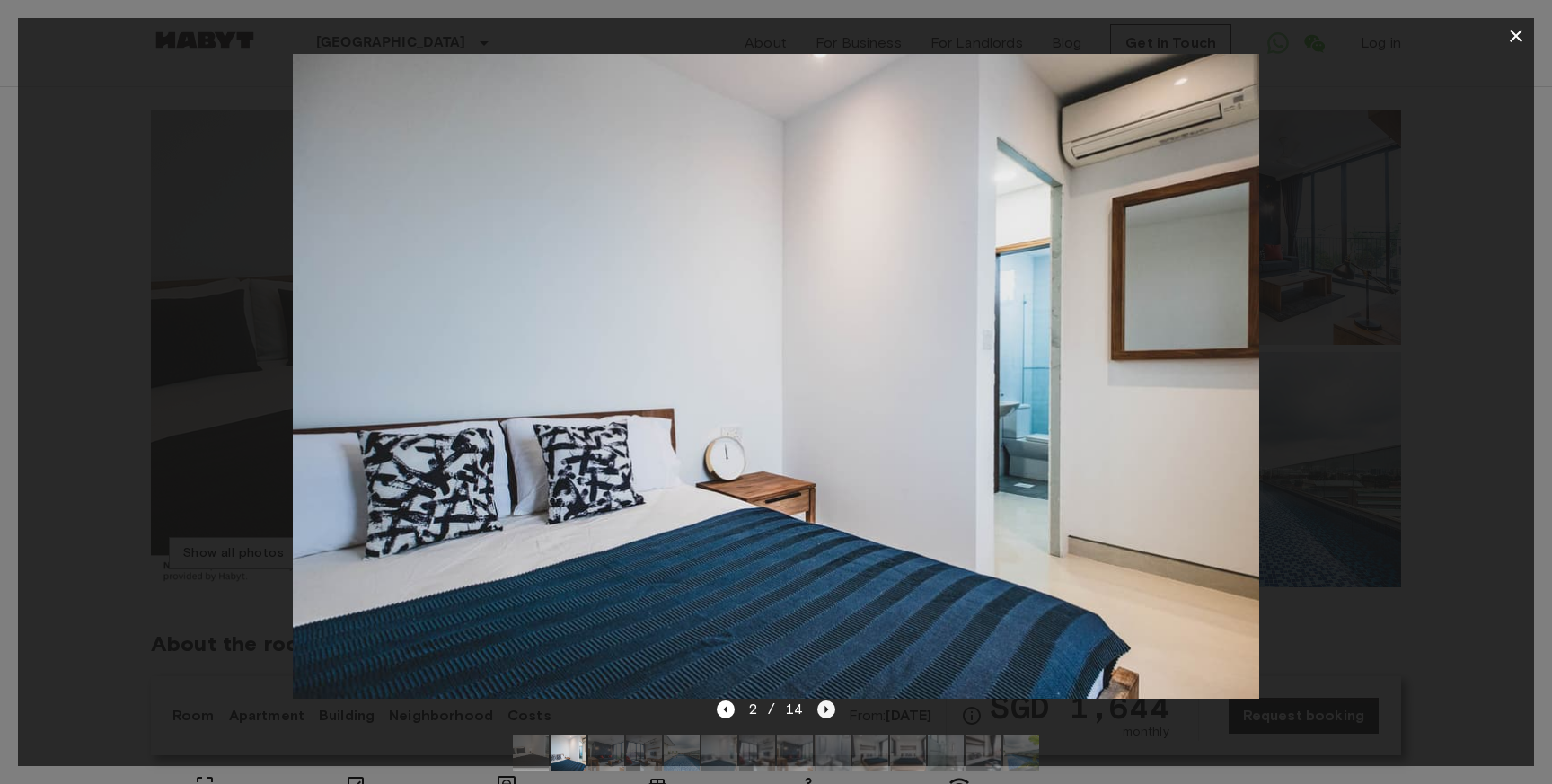
click at [827, 713] on icon "Next image" at bounding box center [827, 710] width 18 height 18
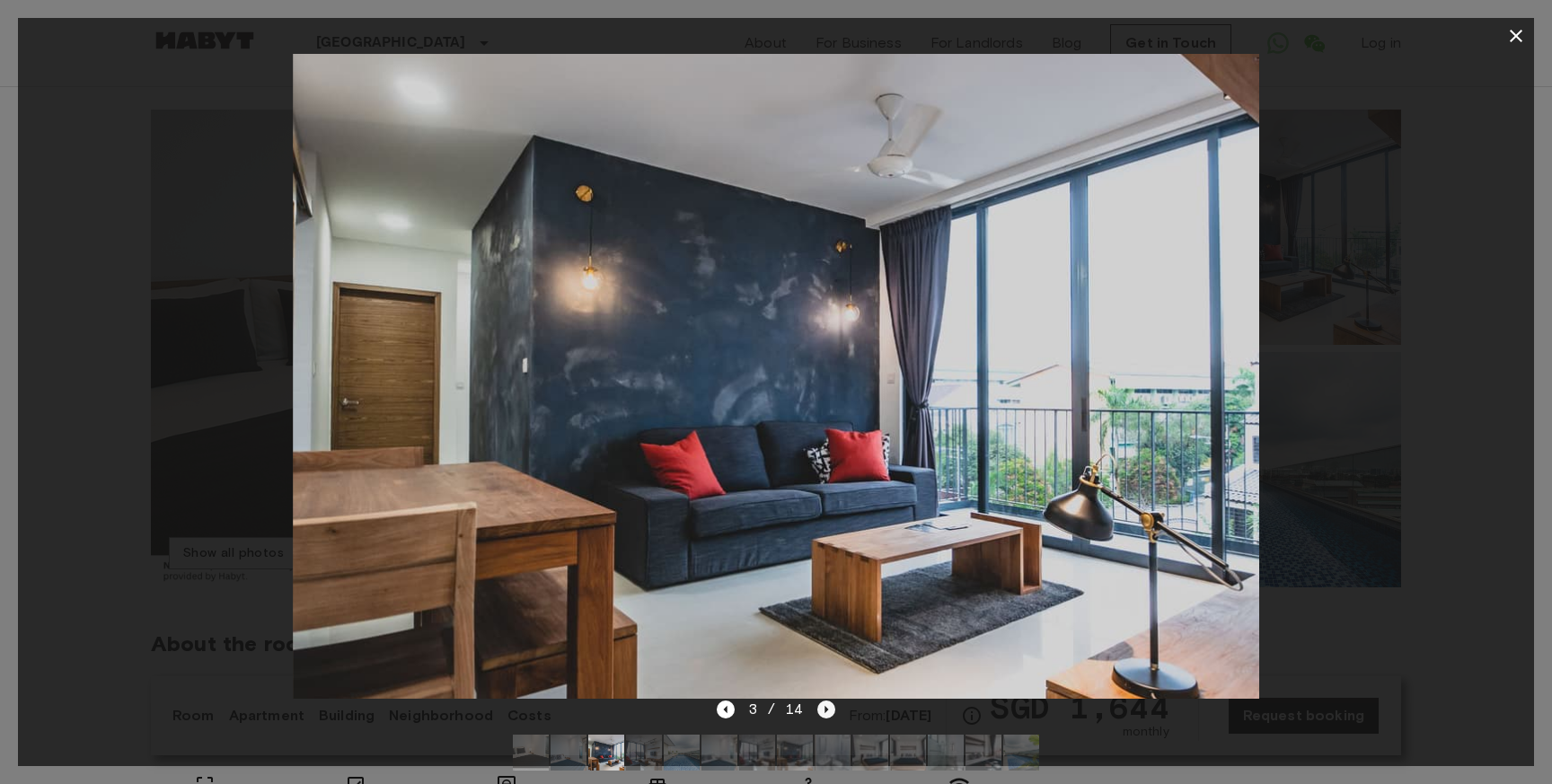
click at [827, 713] on icon "Next image" at bounding box center [827, 710] width 18 height 18
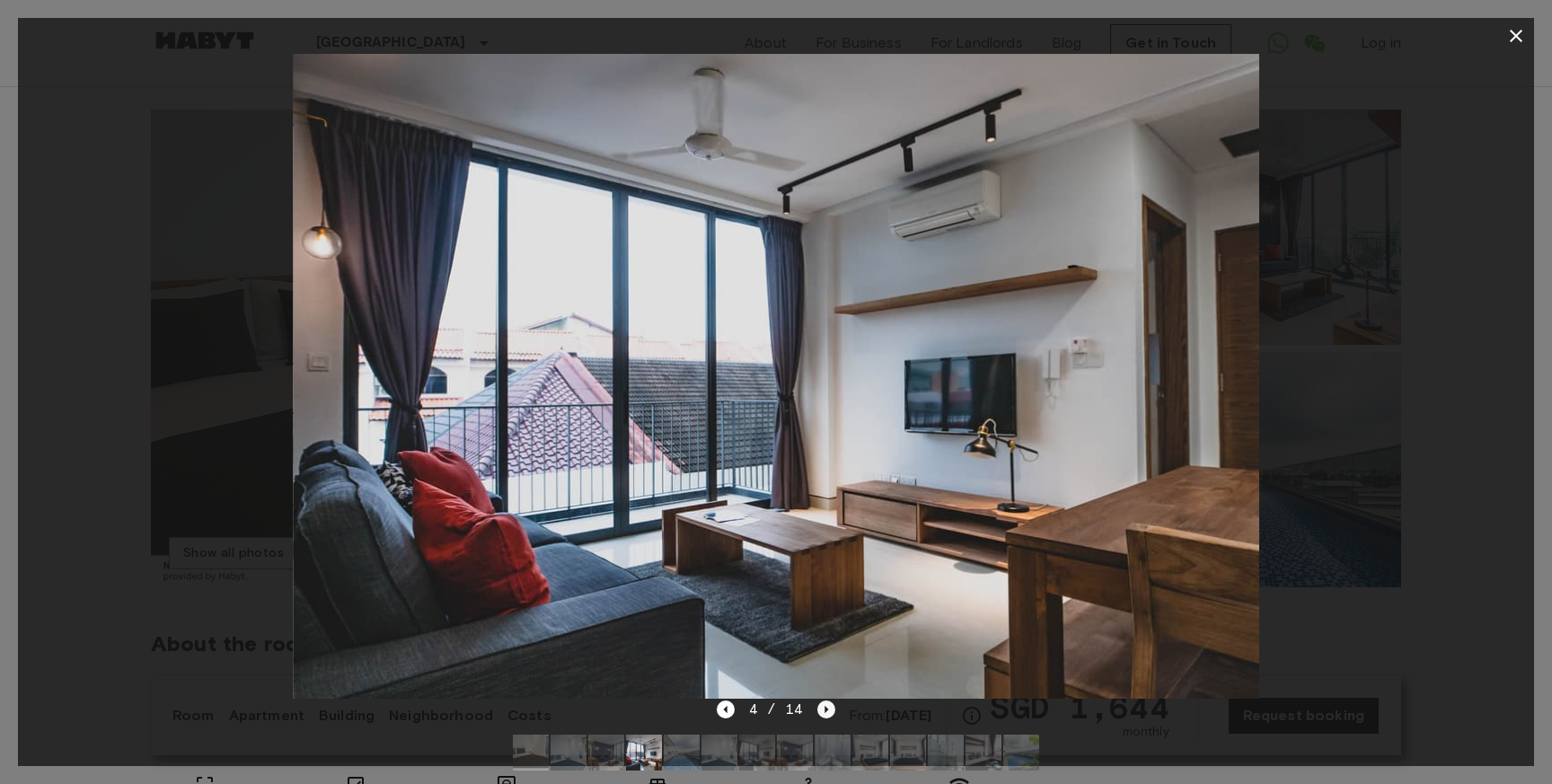
click at [827, 713] on icon "Next image" at bounding box center [827, 710] width 18 height 18
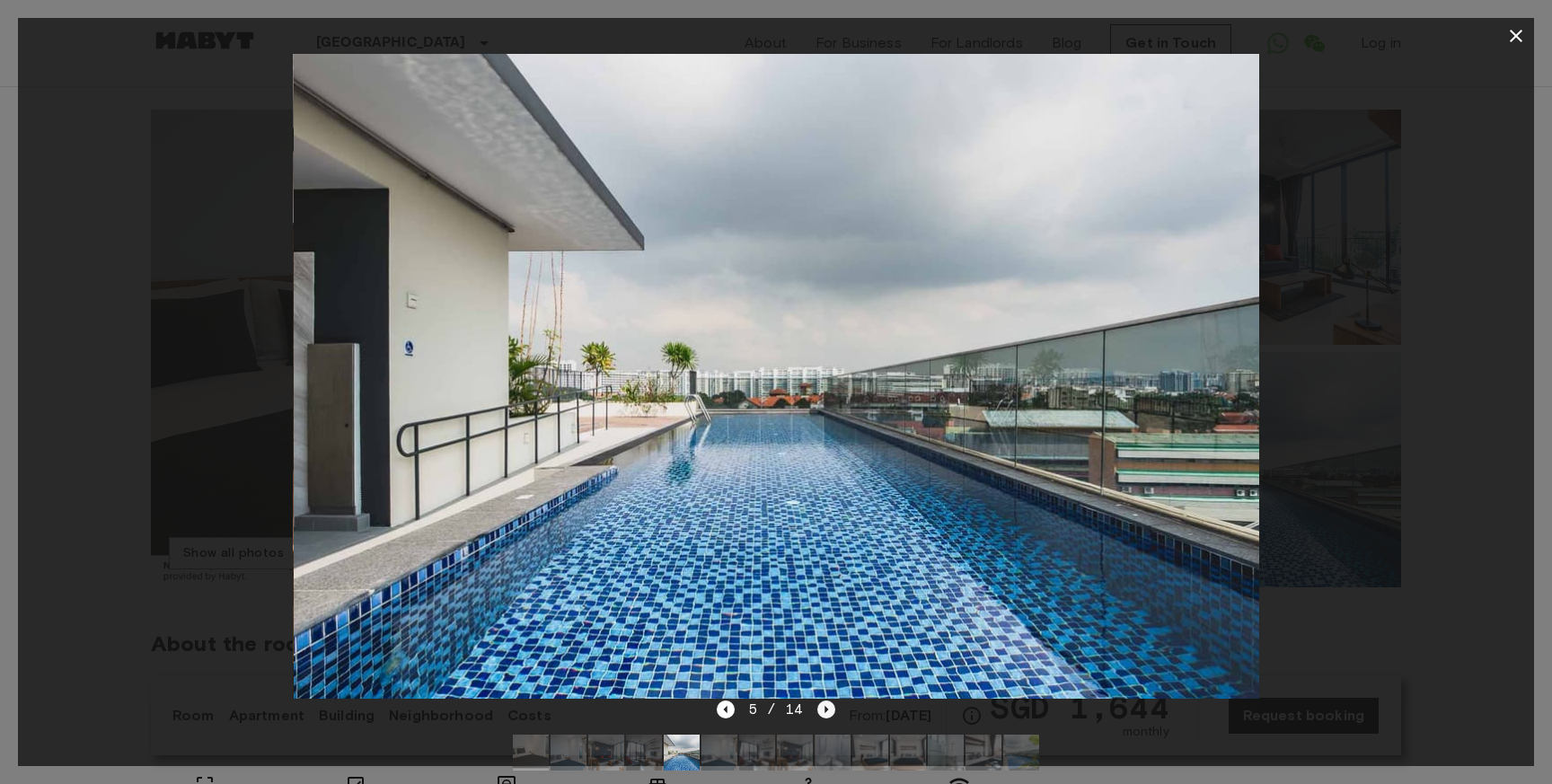
click at [827, 713] on icon "Next image" at bounding box center [827, 710] width 18 height 18
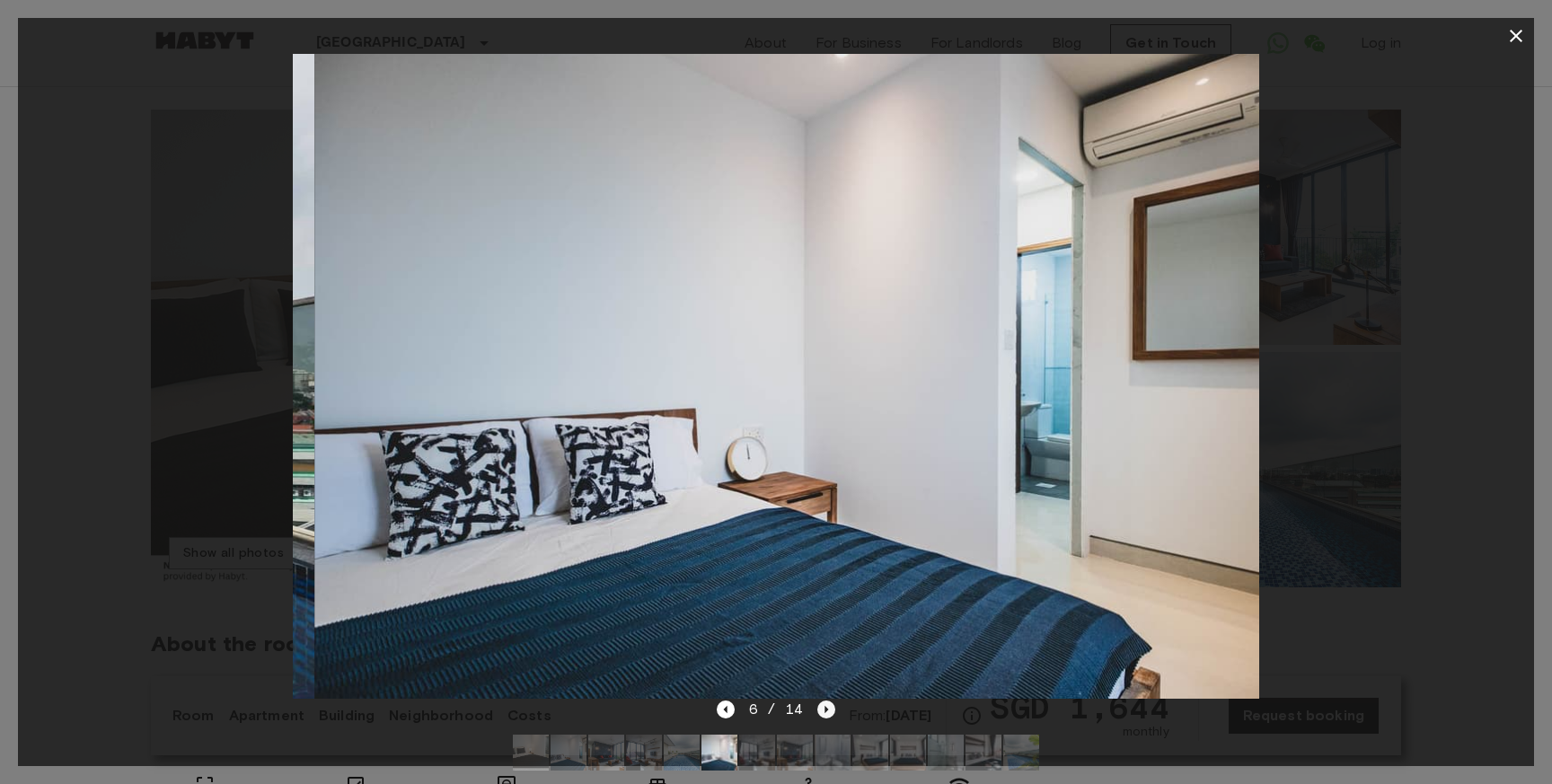
click at [827, 713] on icon "Next image" at bounding box center [827, 710] width 18 height 18
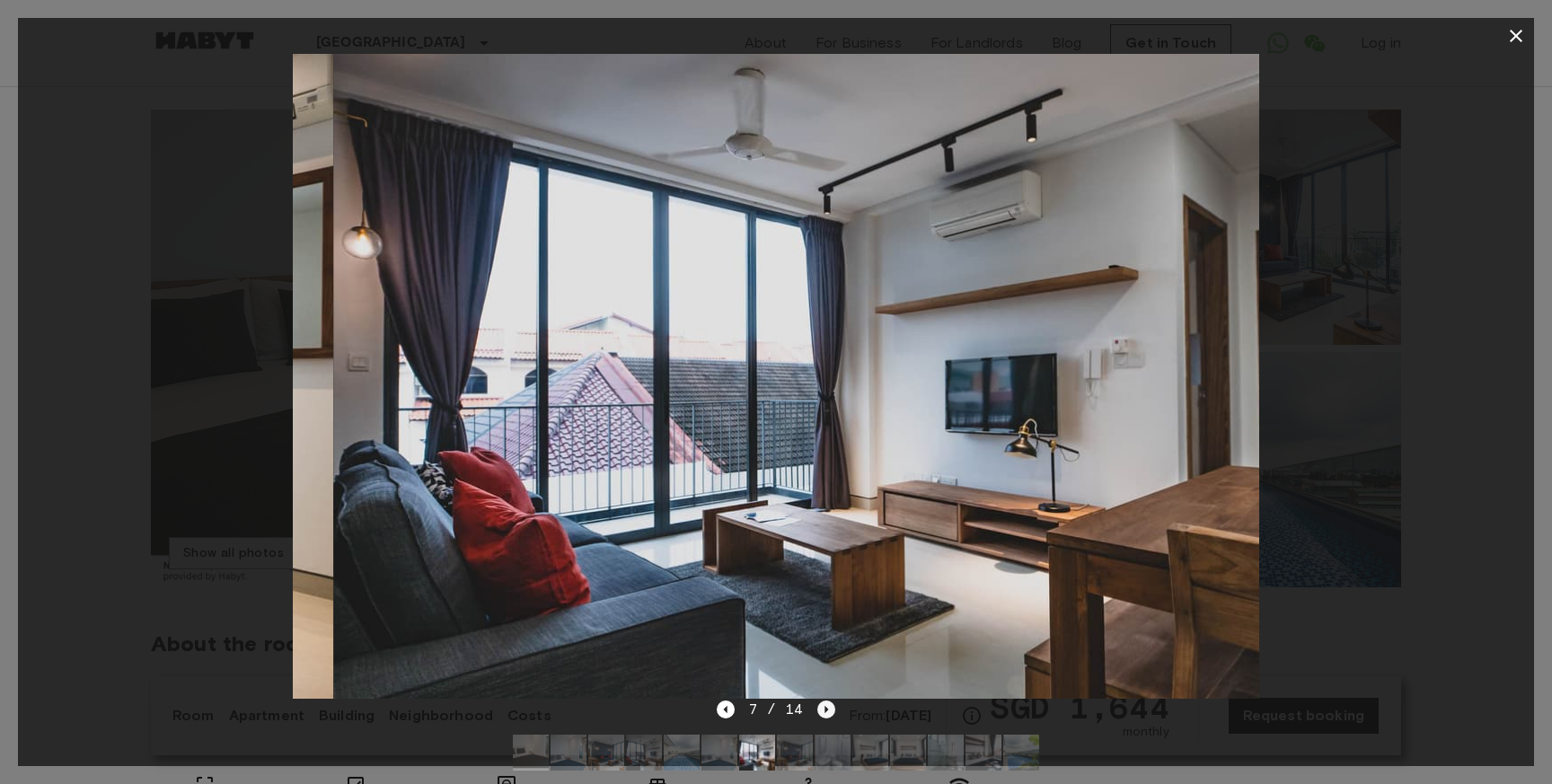
click at [827, 713] on icon "Next image" at bounding box center [827, 710] width 18 height 18
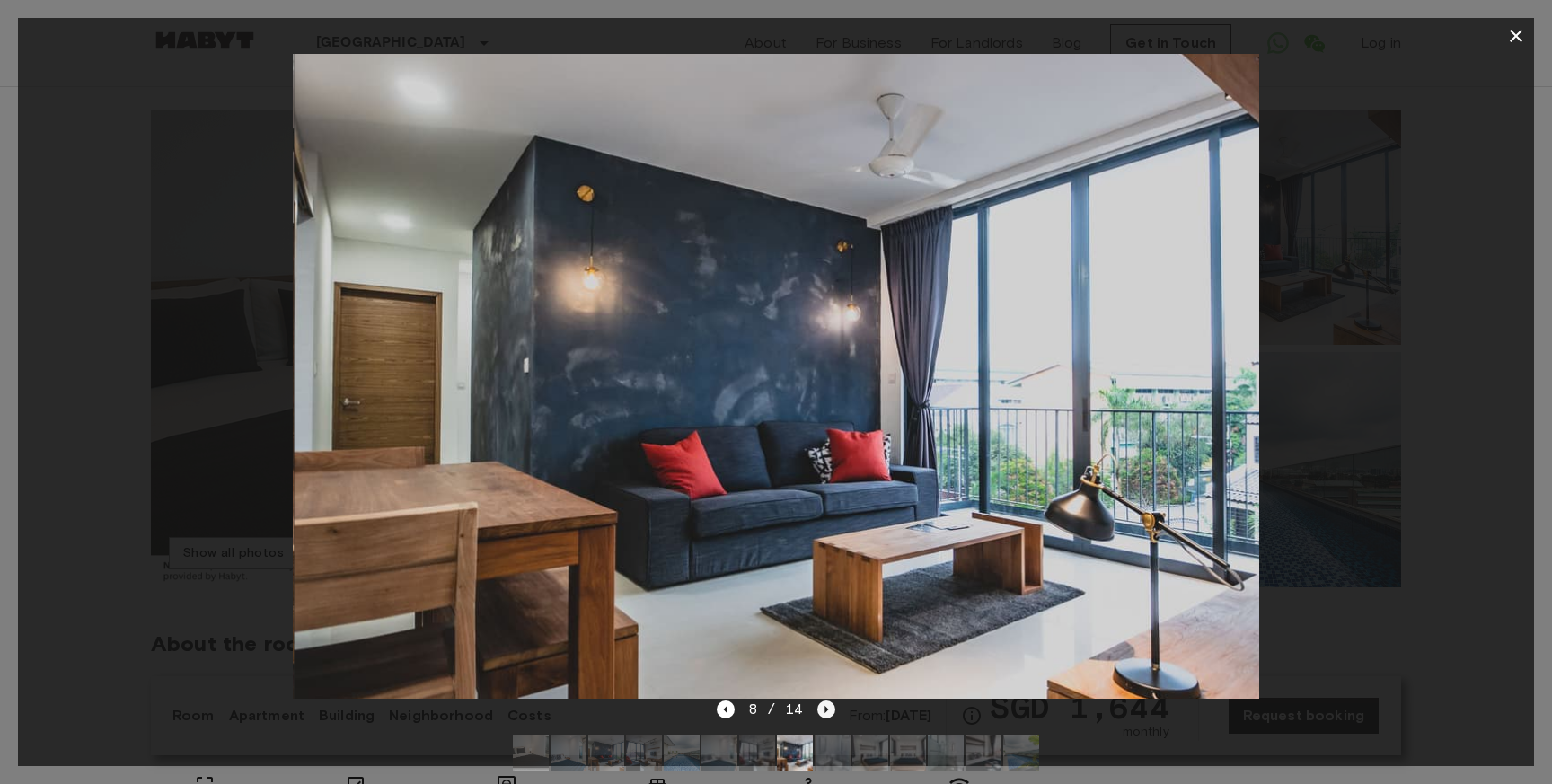
click at [827, 713] on icon "Next image" at bounding box center [827, 710] width 18 height 18
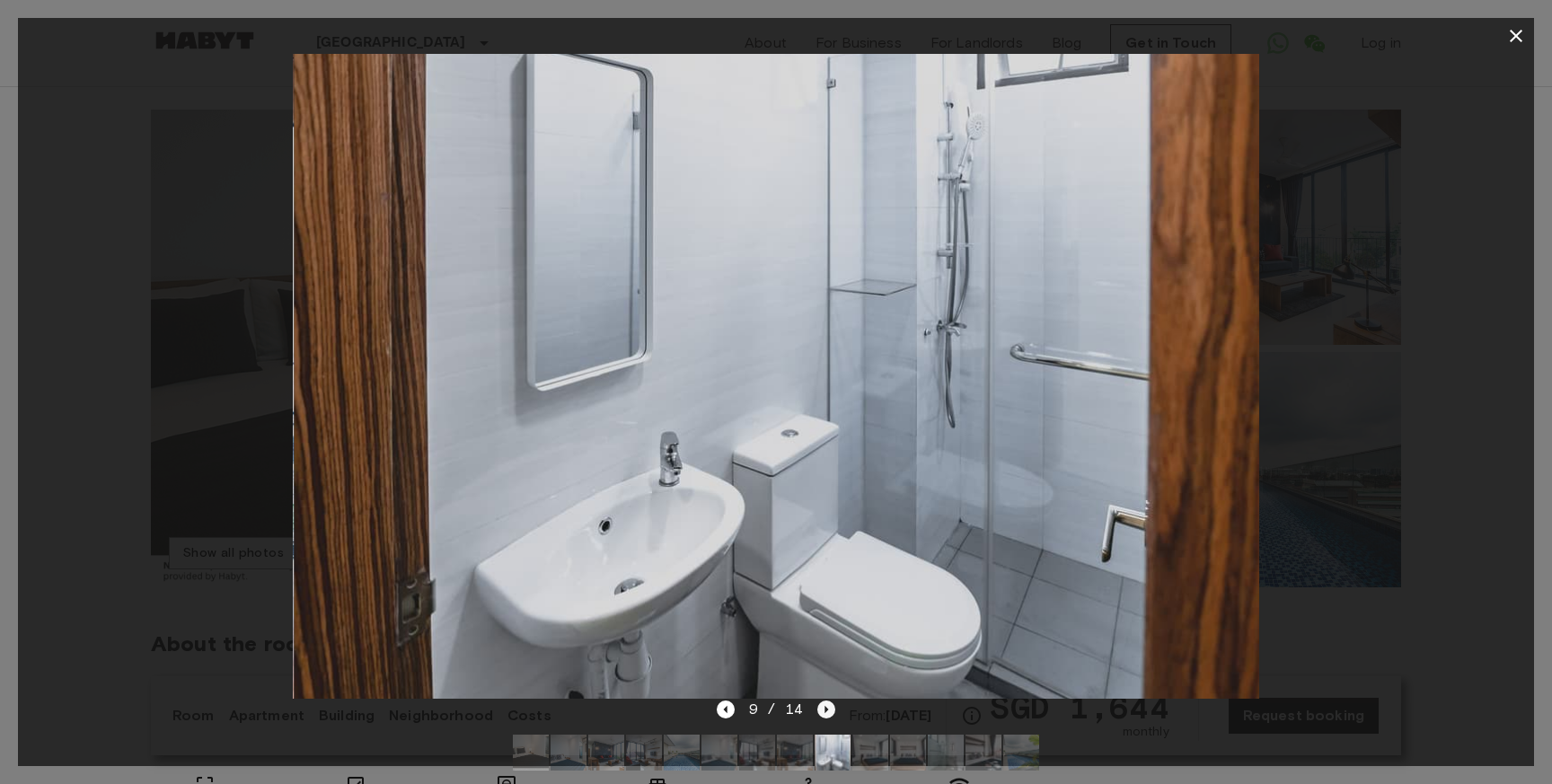
click at [827, 713] on icon "Next image" at bounding box center [827, 710] width 18 height 18
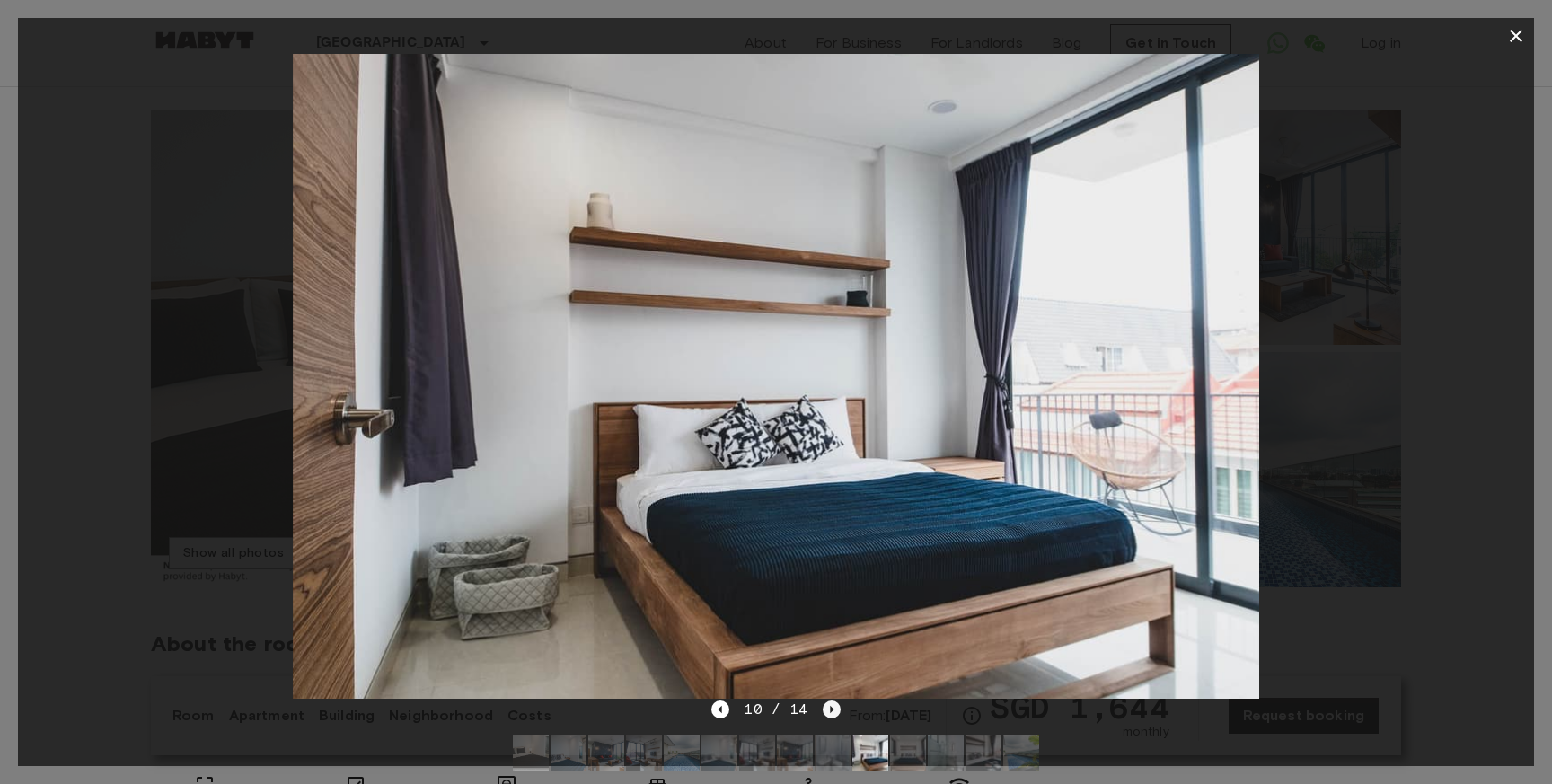
click at [827, 713] on icon "Next image" at bounding box center [832, 710] width 18 height 18
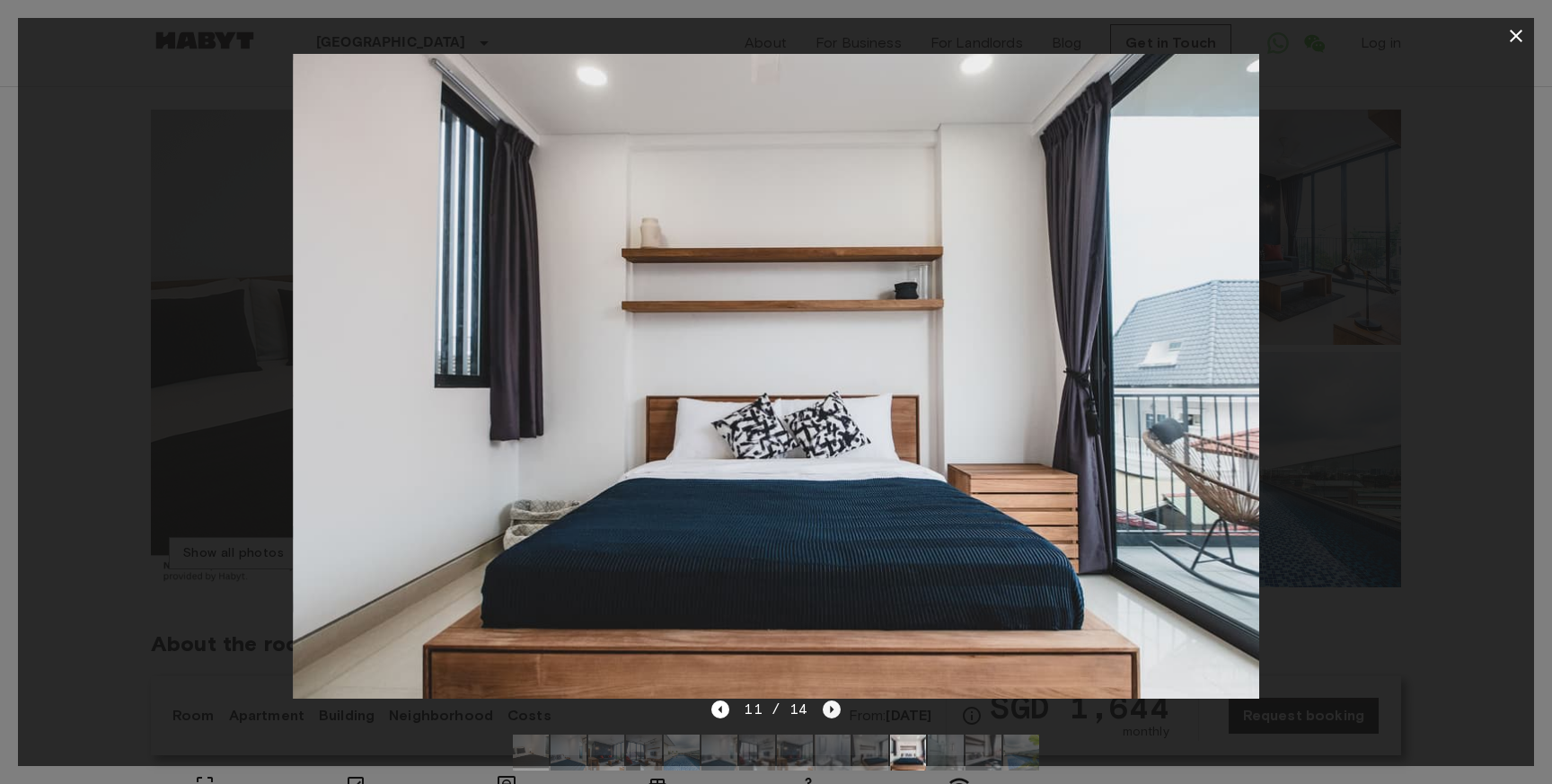
click at [827, 713] on icon "Next image" at bounding box center [832, 710] width 18 height 18
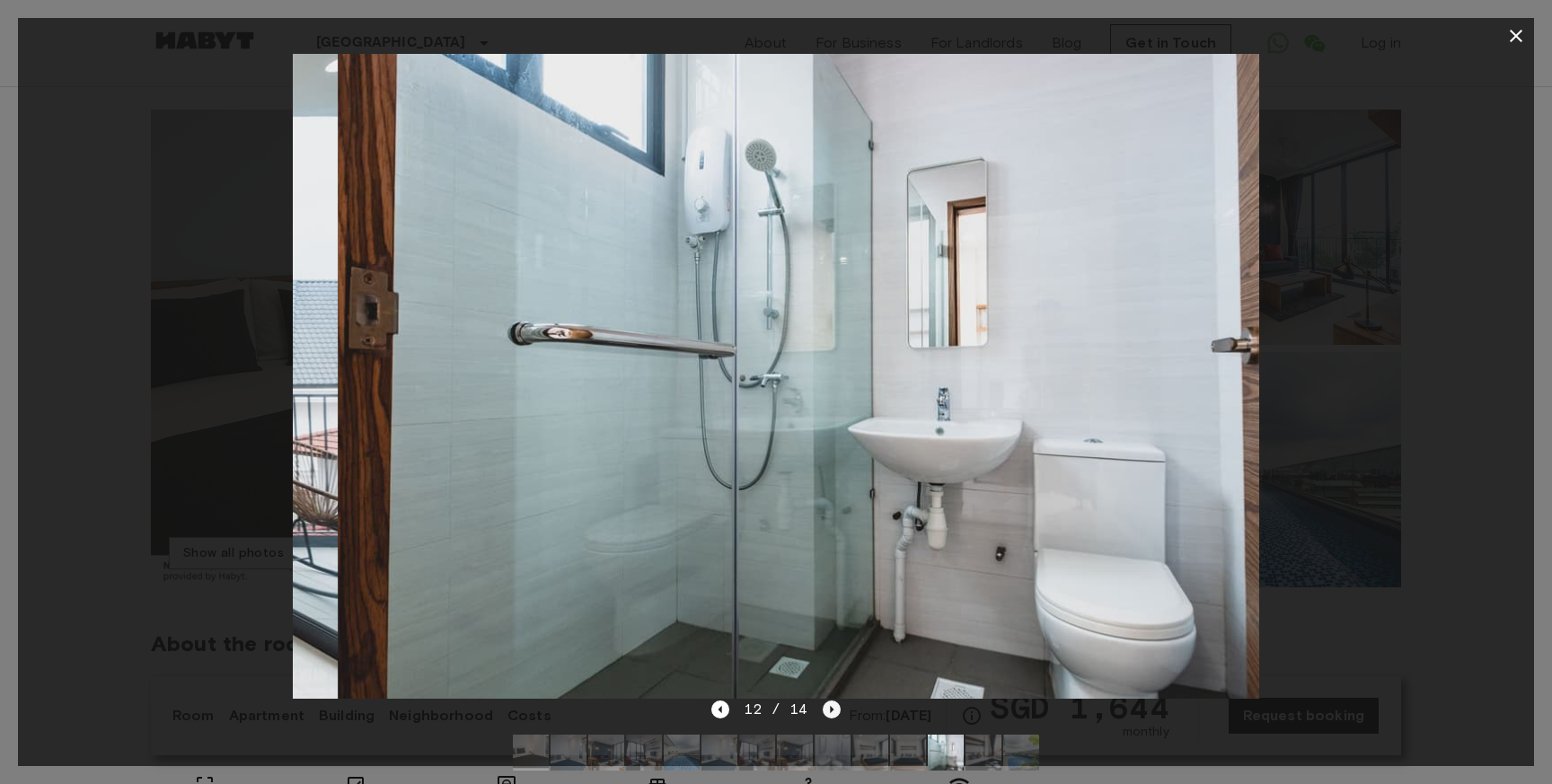
click at [827, 713] on icon "Next image" at bounding box center [832, 710] width 18 height 18
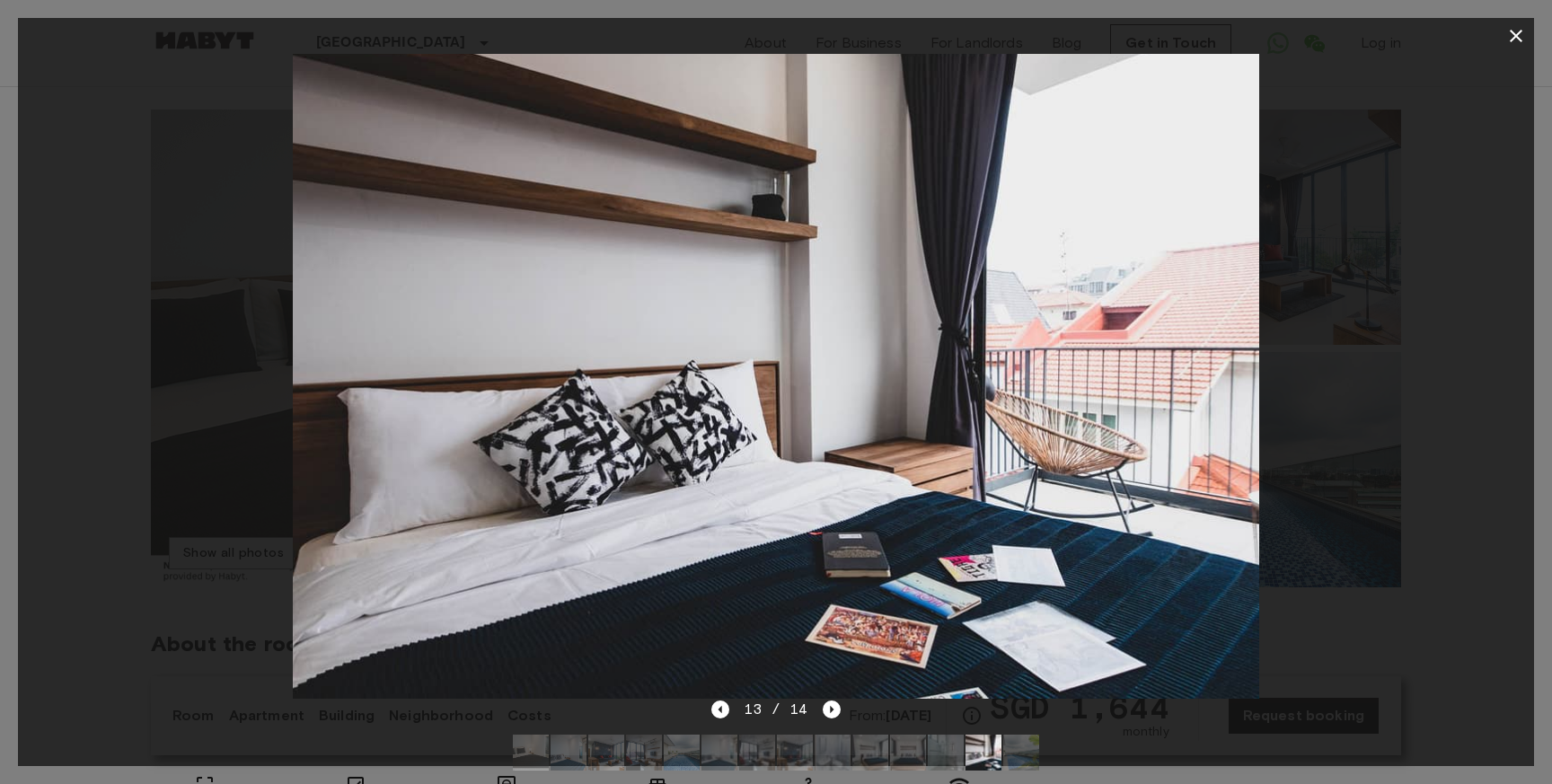
click at [1519, 38] on icon "button" at bounding box center [1516, 36] width 13 height 13
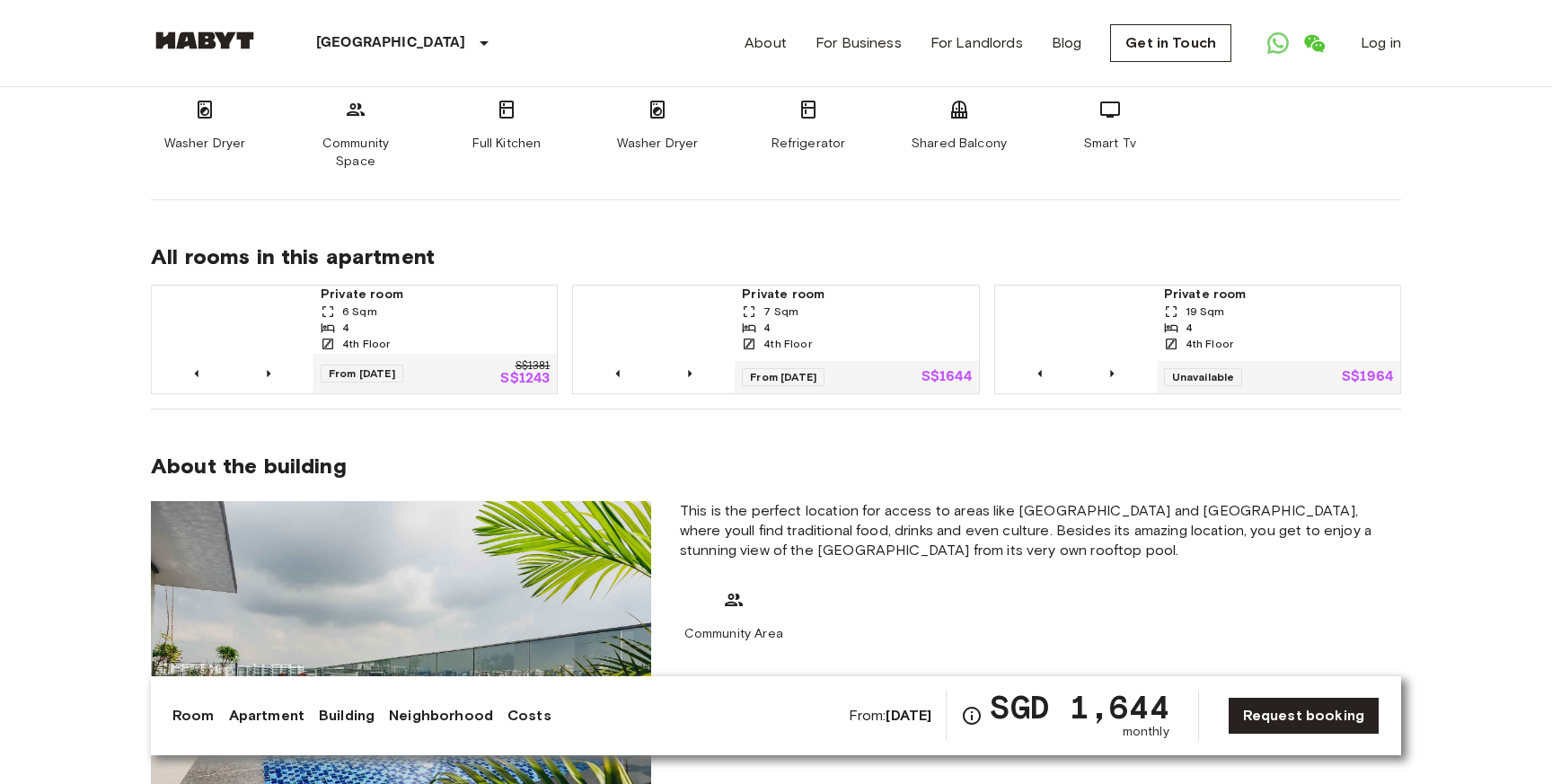
scroll to position [1146, 0]
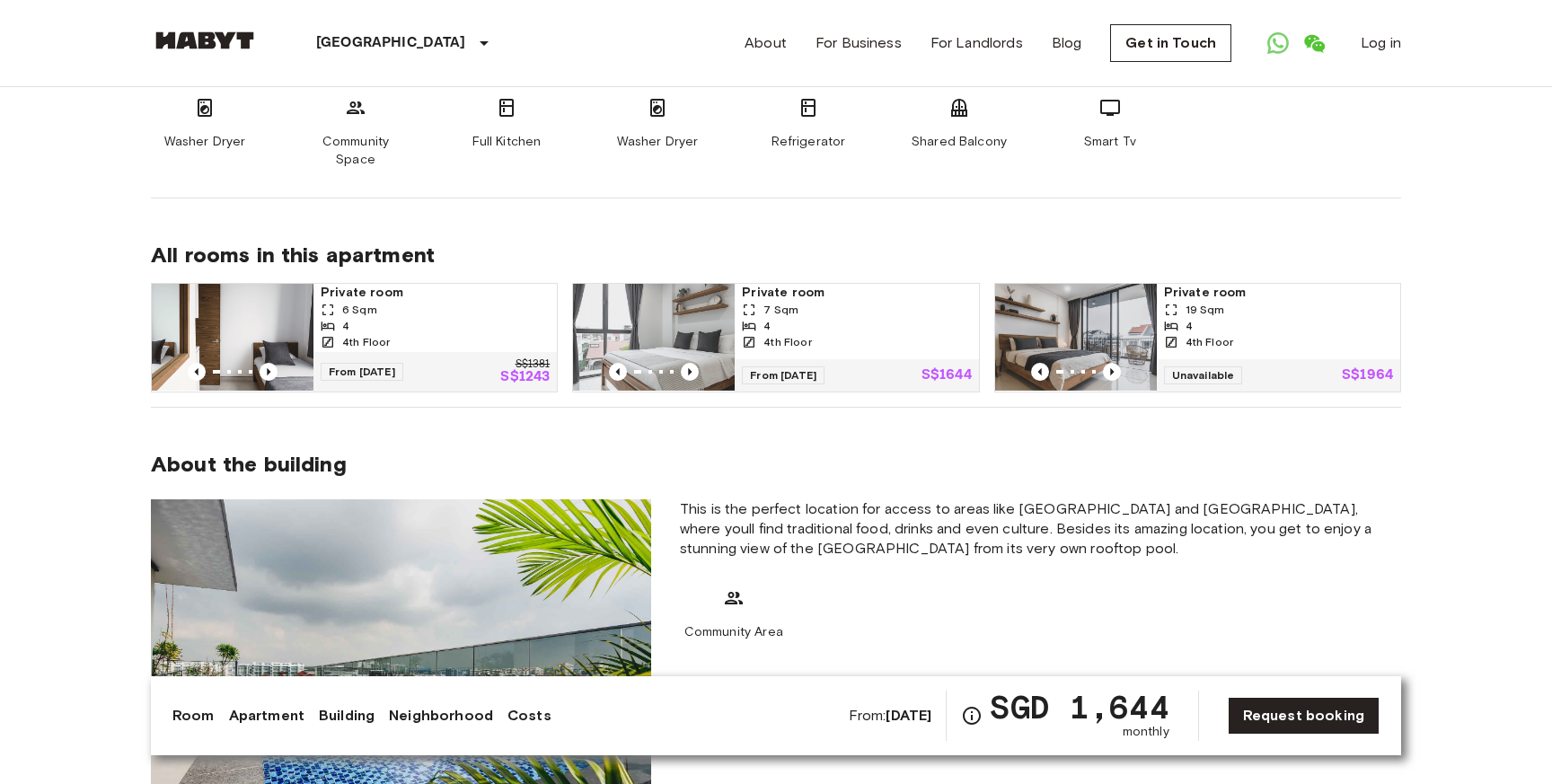
click at [651, 301] on img at bounding box center [654, 338] width 162 height 108
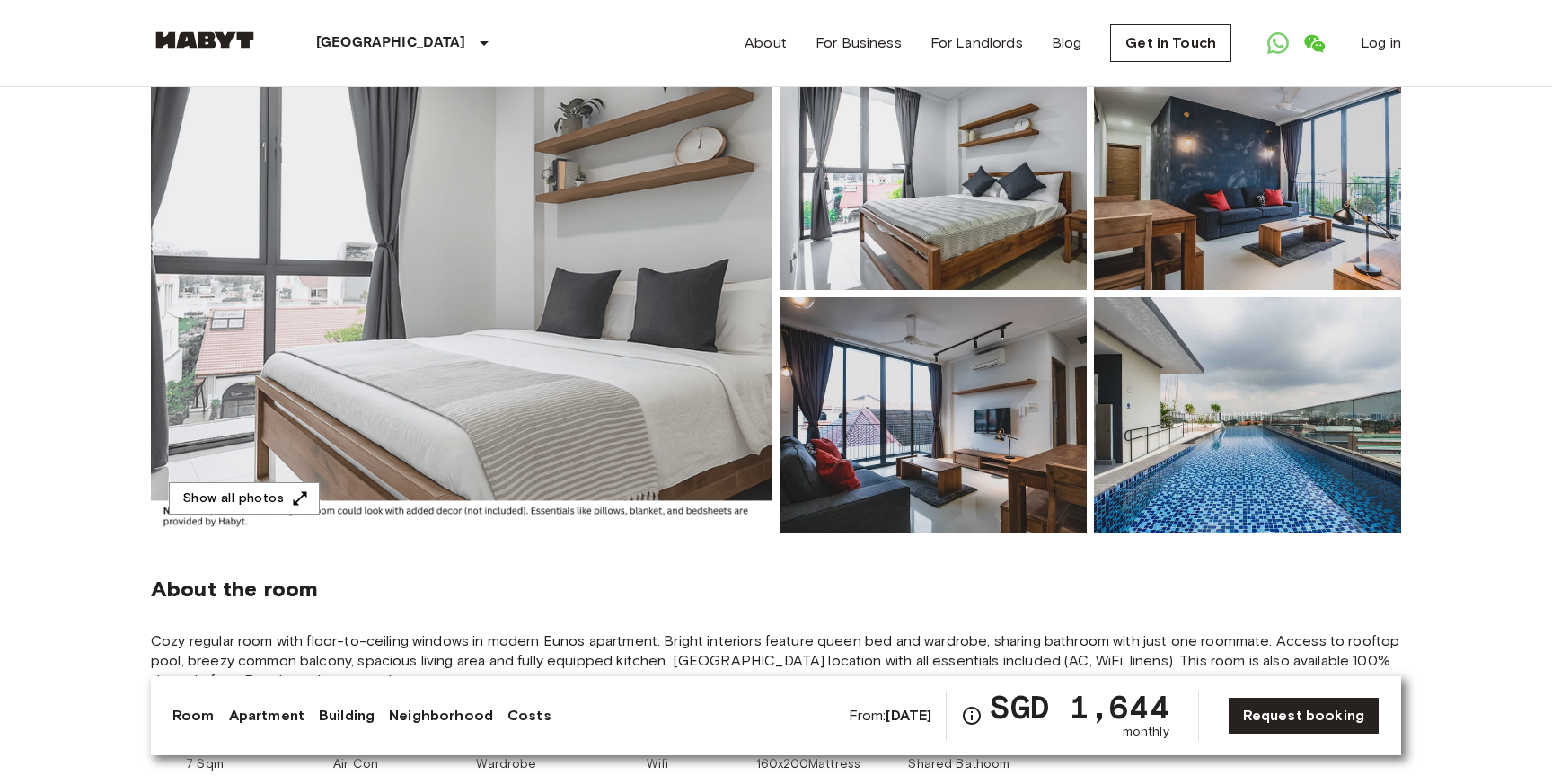
scroll to position [181, 0]
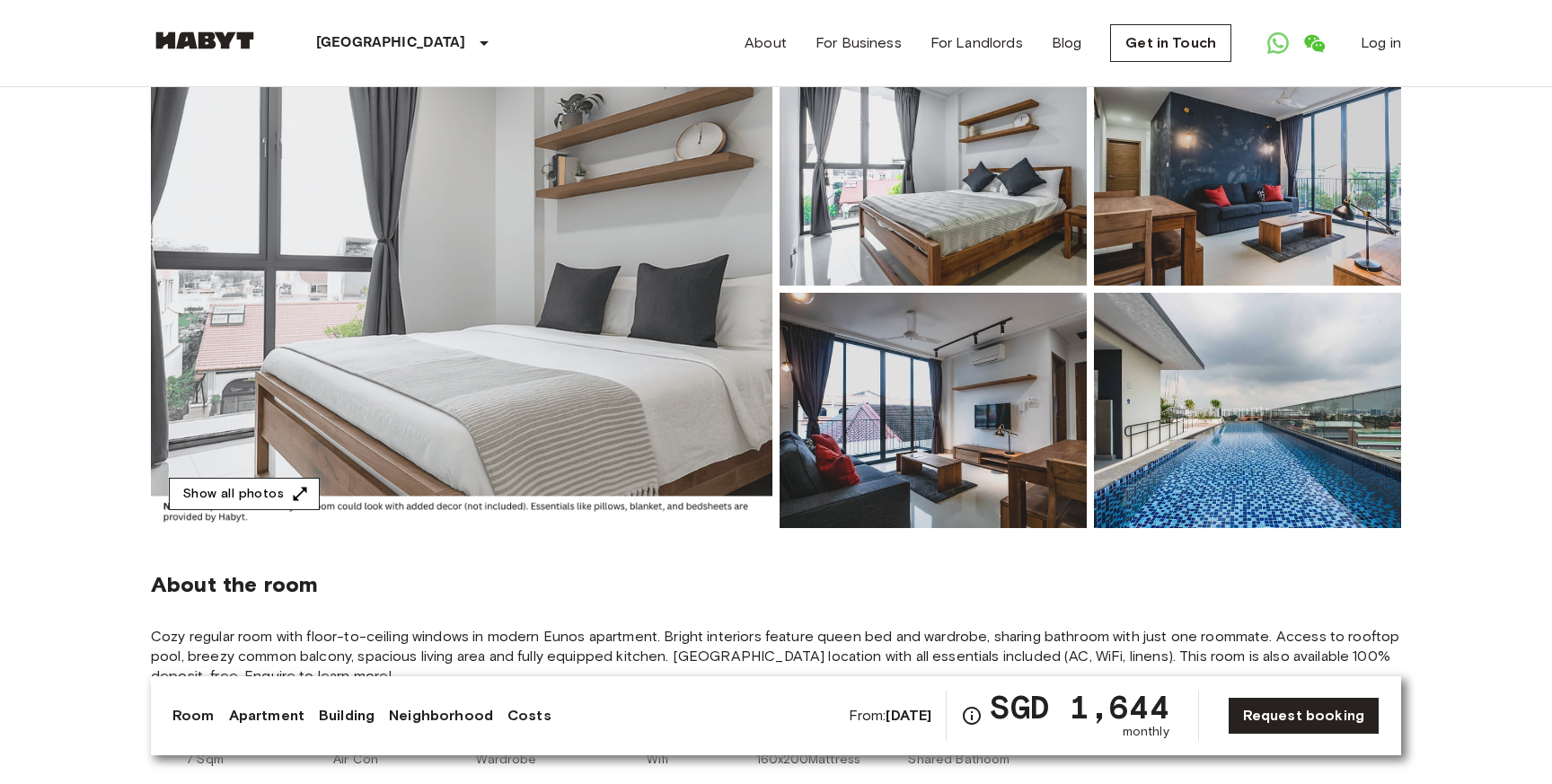
click at [223, 504] on button "Show all photos" at bounding box center [244, 494] width 151 height 33
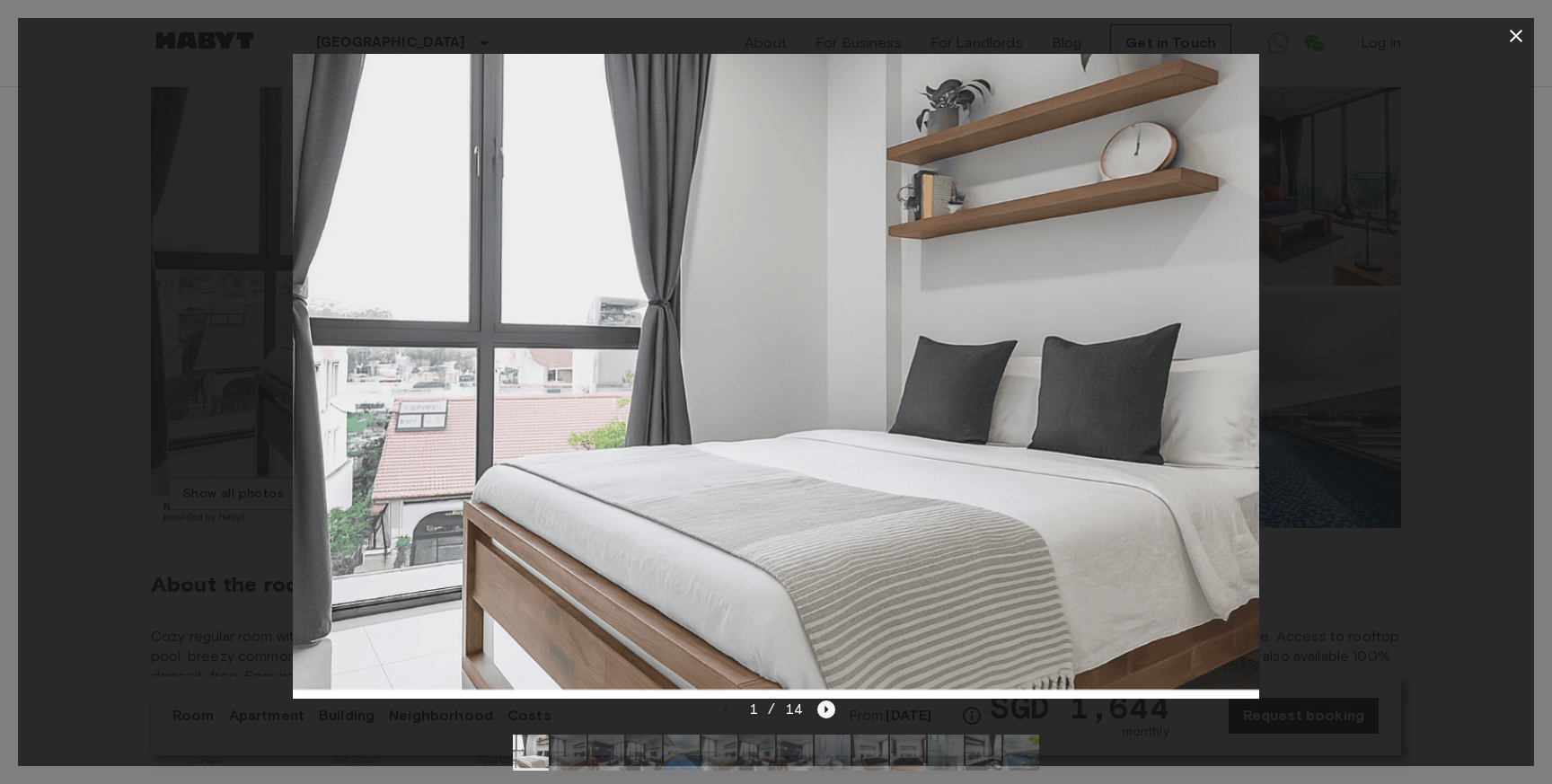
click at [829, 712] on icon "Next image" at bounding box center [827, 710] width 18 height 18
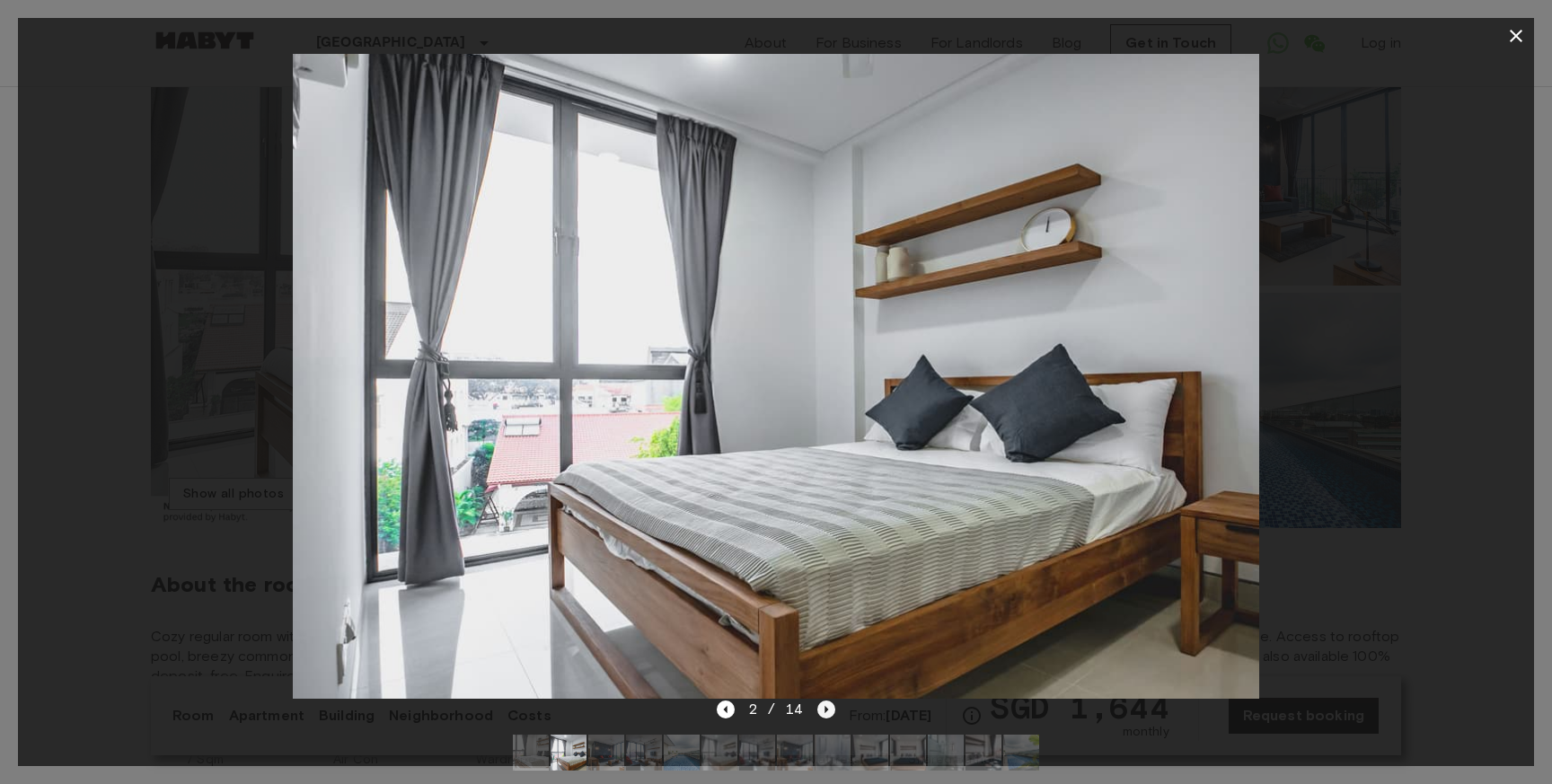
click at [829, 712] on icon "Next image" at bounding box center [827, 710] width 18 height 18
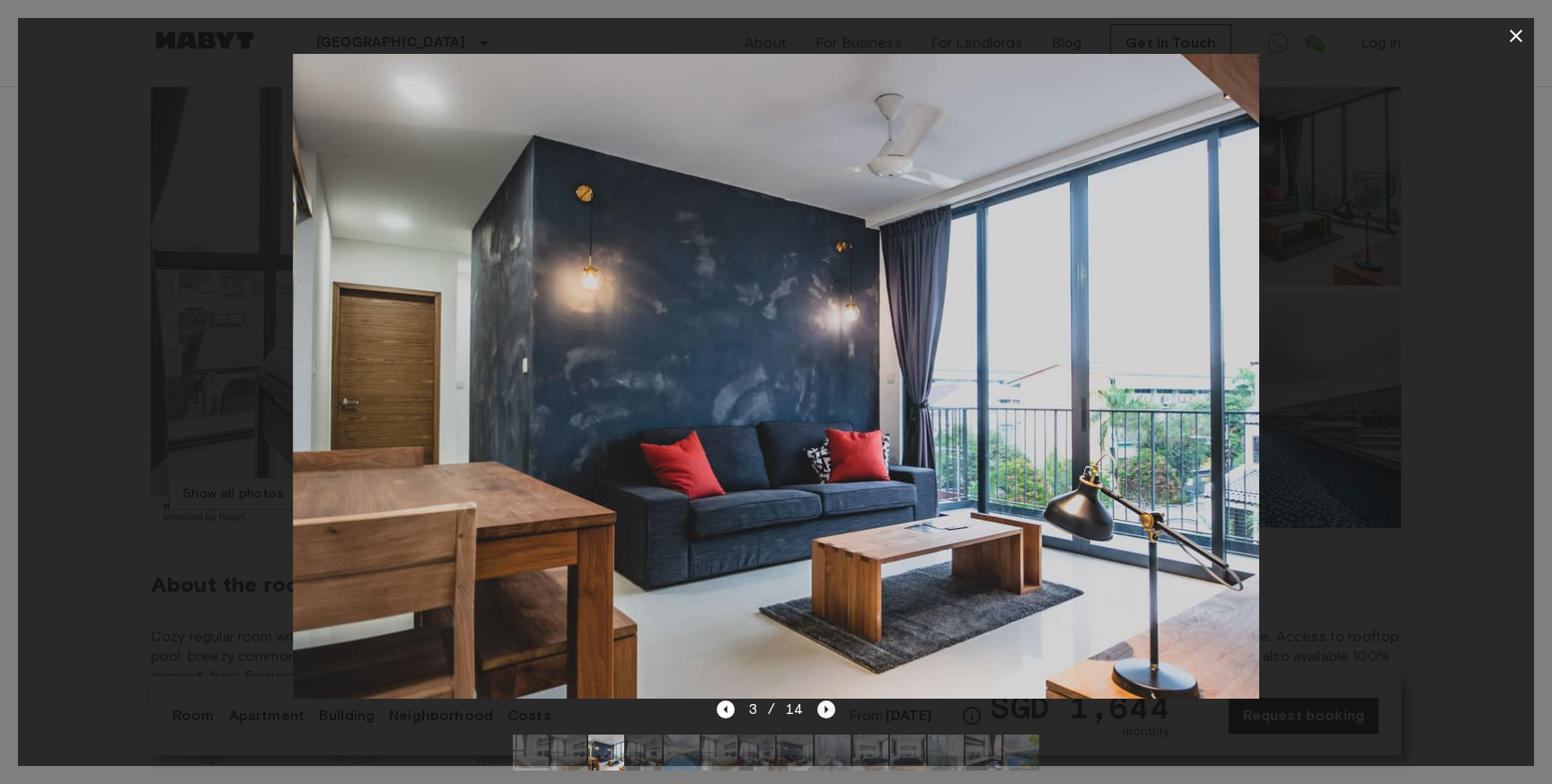
click at [829, 712] on icon "Next image" at bounding box center [827, 710] width 18 height 18
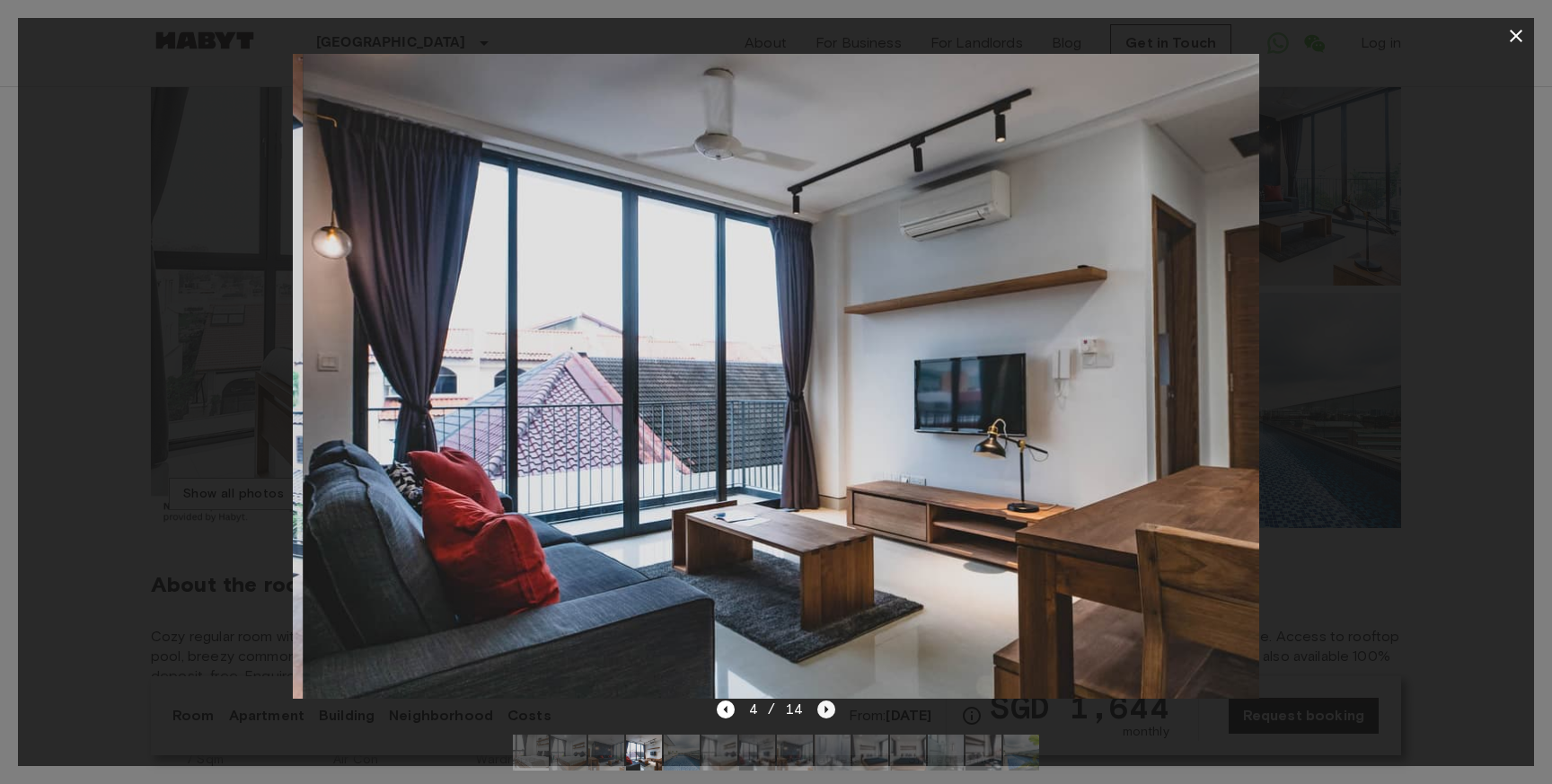
click at [829, 712] on icon "Next image" at bounding box center [827, 710] width 18 height 18
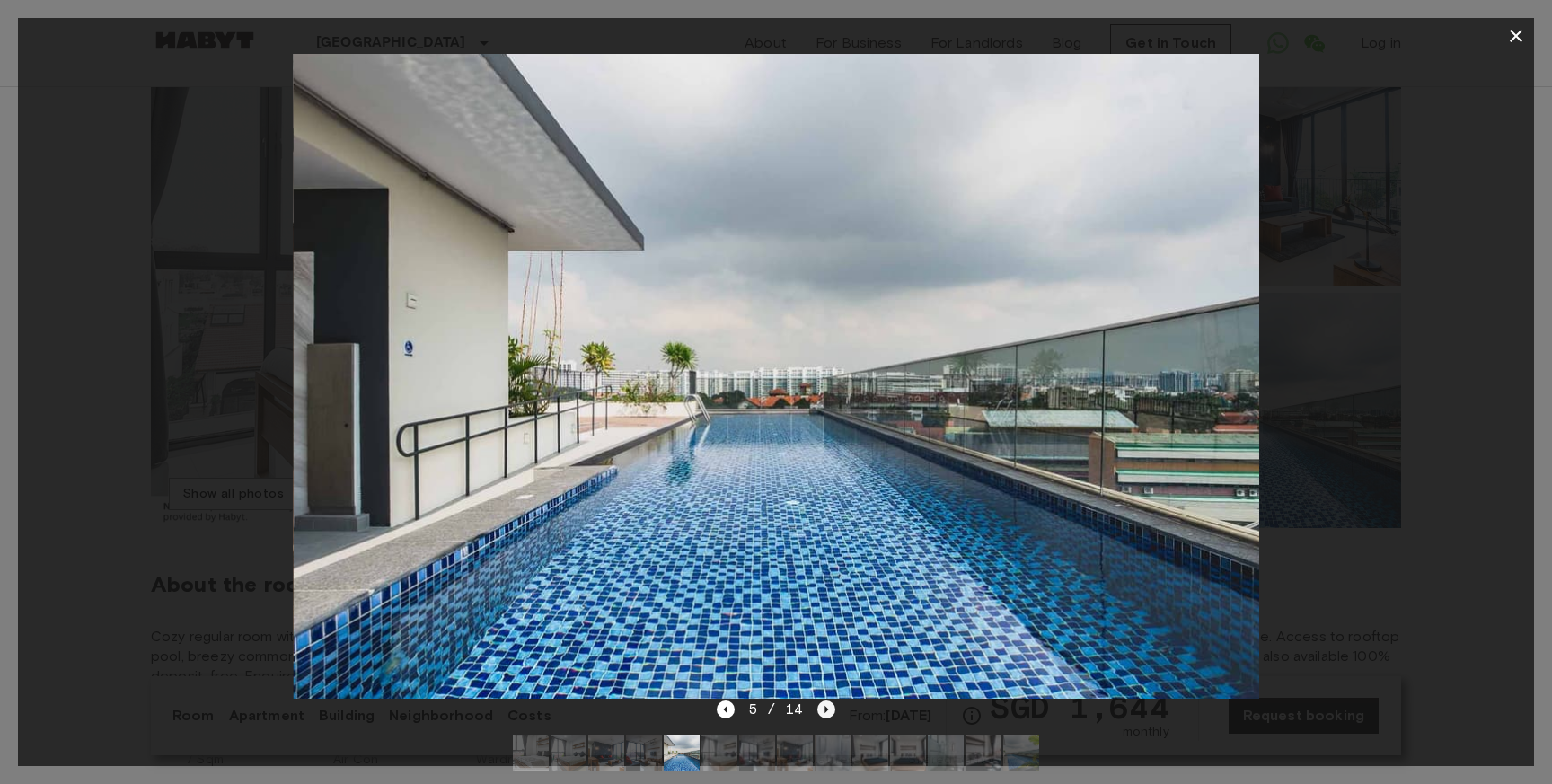
click at [829, 712] on icon "Next image" at bounding box center [827, 710] width 18 height 18
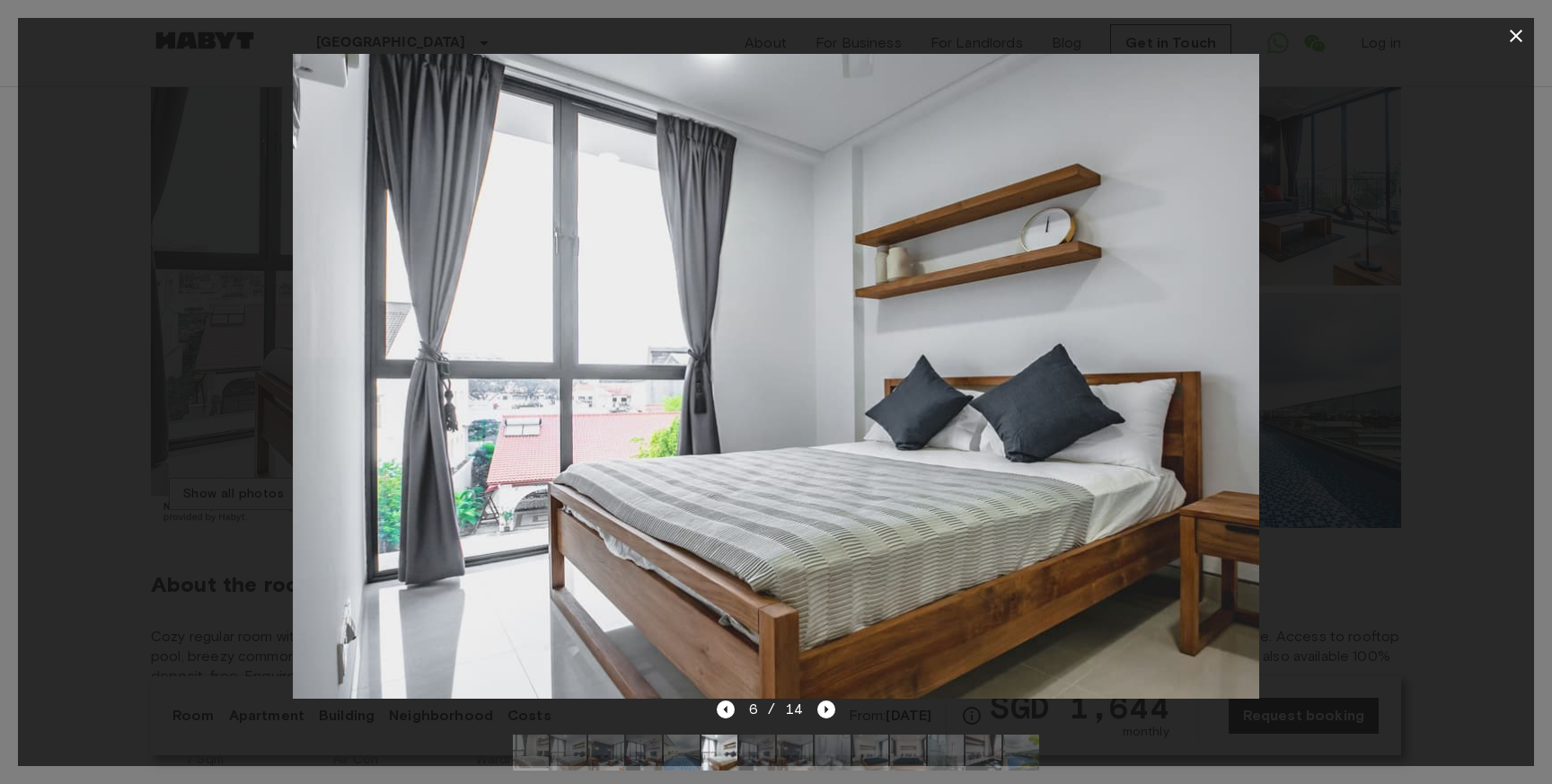
click at [1512, 40] on icon "button" at bounding box center [1516, 36] width 13 height 13
